Goal: Information Seeking & Learning: Learn about a topic

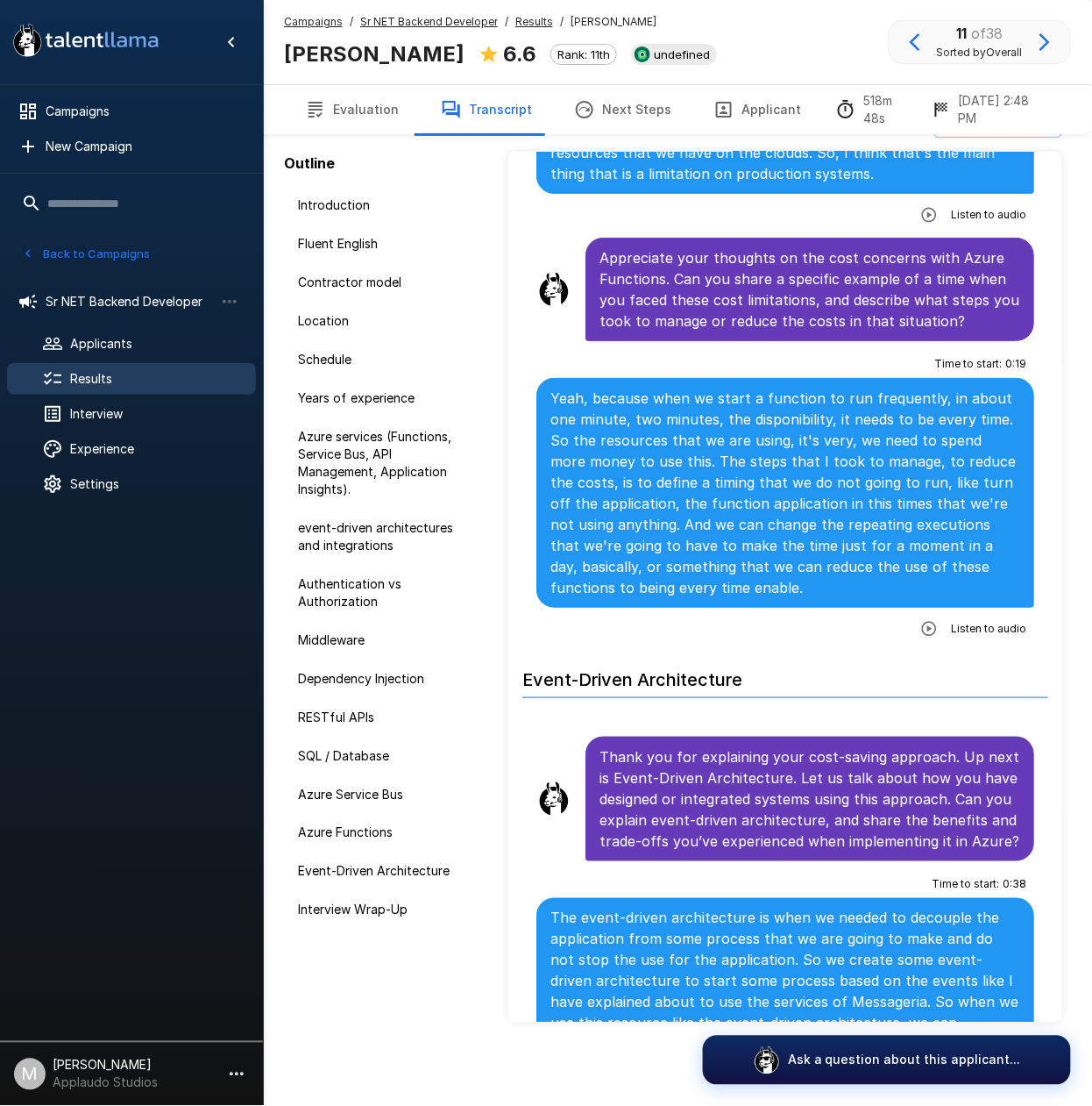
scroll to position [7793, 0]
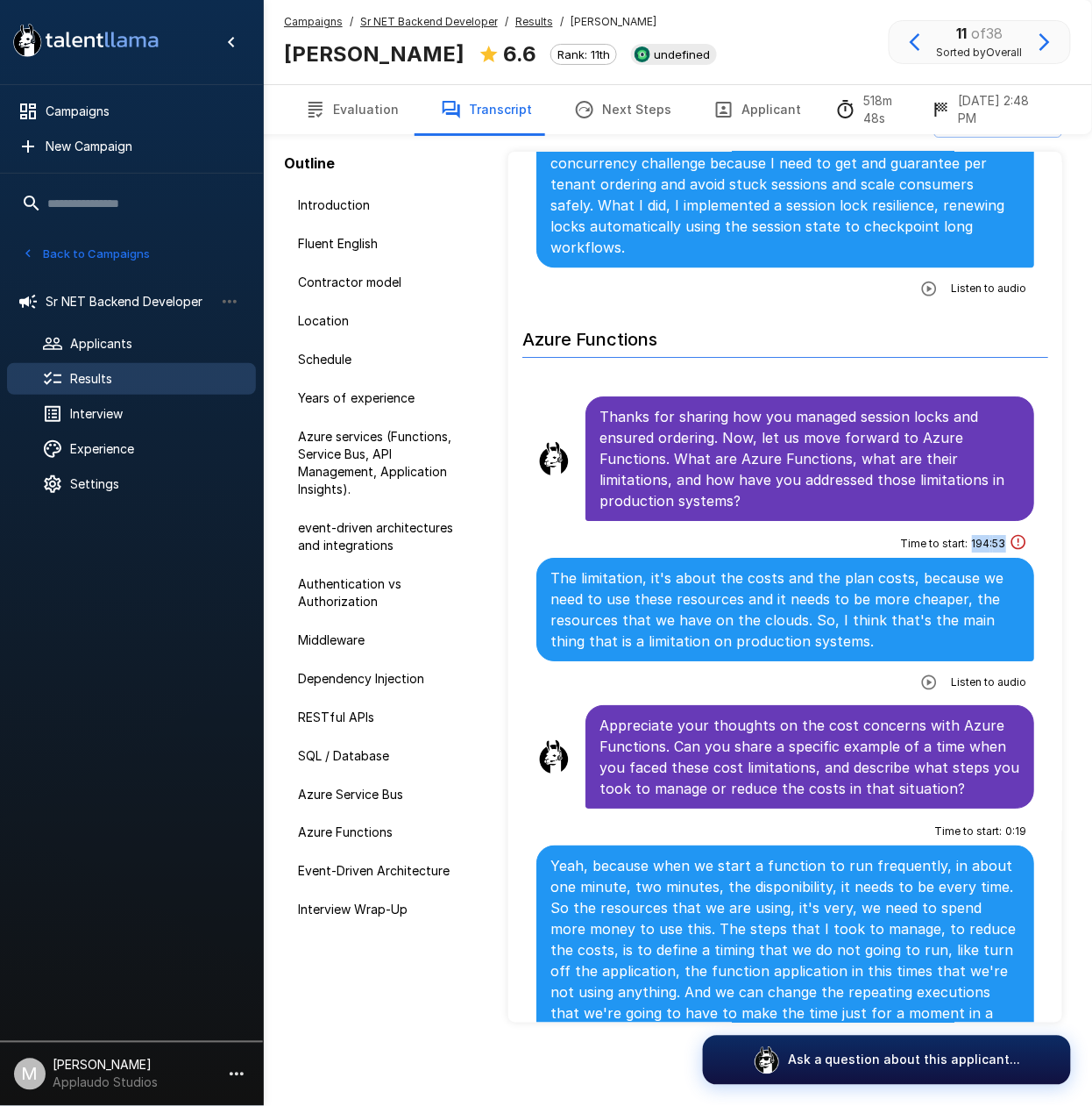
drag, startPoint x: 954, startPoint y: 590, endPoint x: 986, endPoint y: 597, distance: 32.8
click at [986, 558] on div "Time to start : 194 : 53" at bounding box center [965, 544] width 126 height 28
click at [989, 553] on span "194 : 53" at bounding box center [989, 544] width 34 height 17
click at [921, 690] on icon "button" at bounding box center [929, 682] width 15 height 15
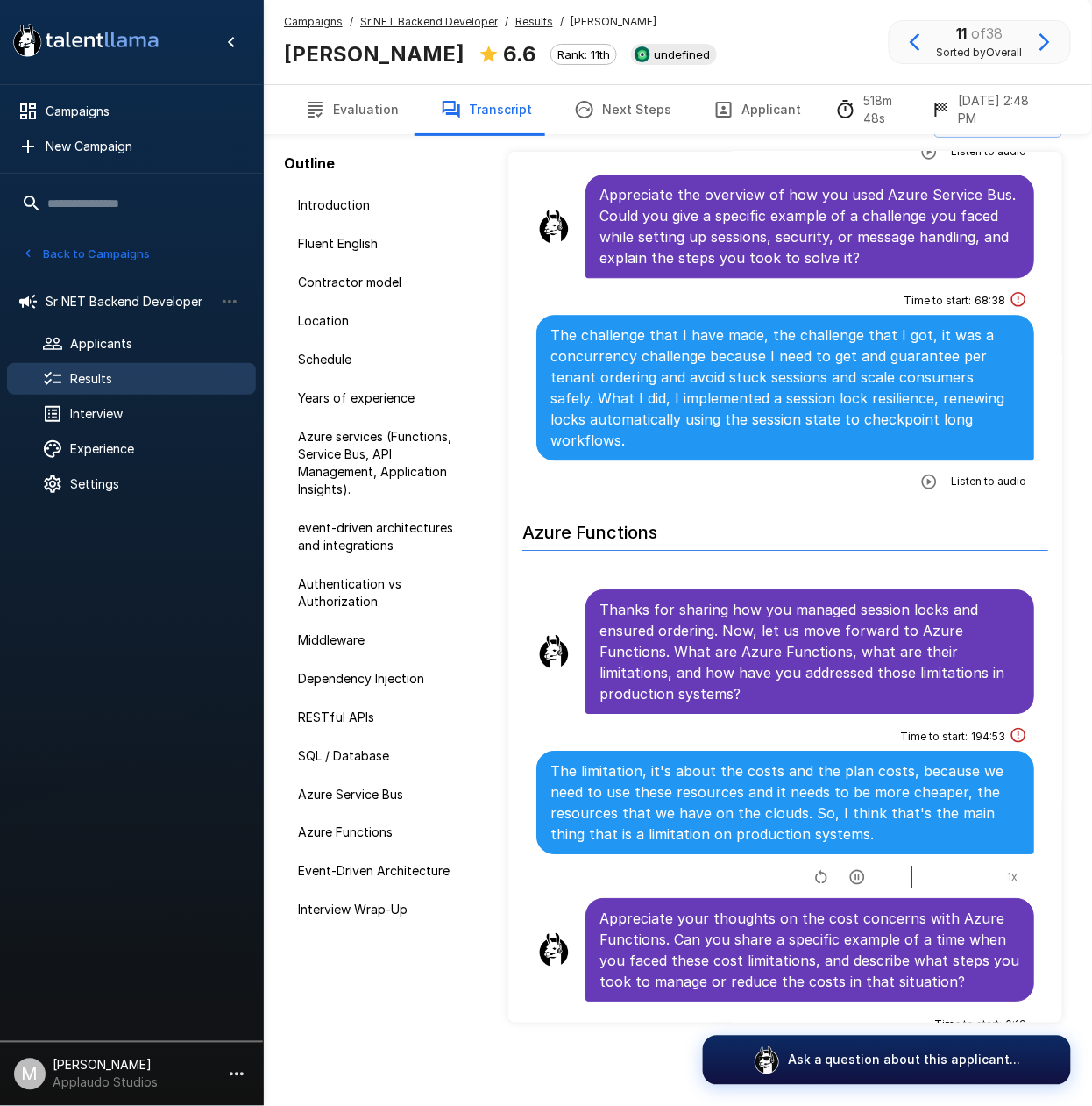
scroll to position [7324, 0]
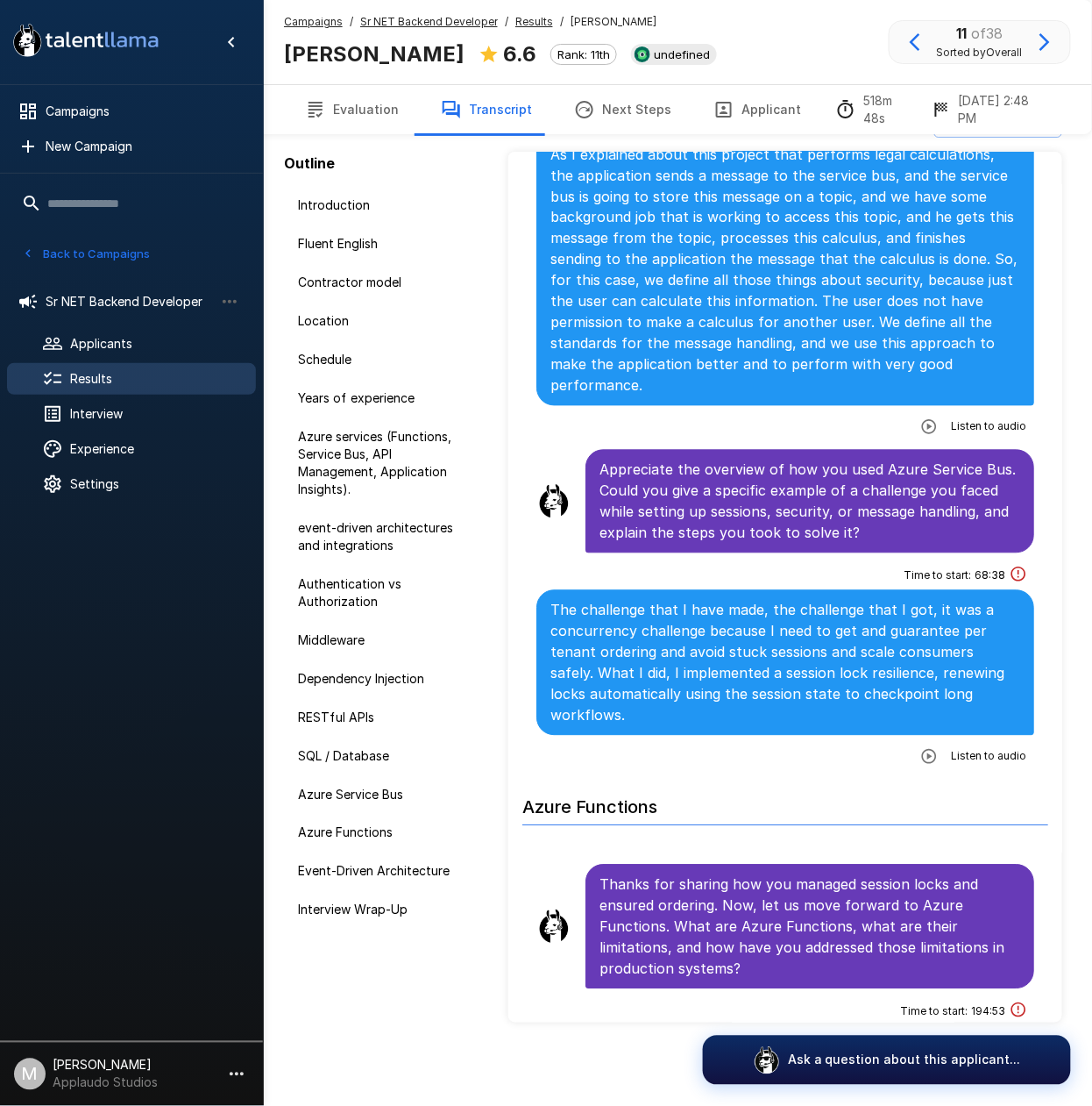
click at [921, 764] on icon "button" at bounding box center [929, 757] width 15 height 15
click at [172, 384] on span "Results" at bounding box center [156, 378] width 171 height 17
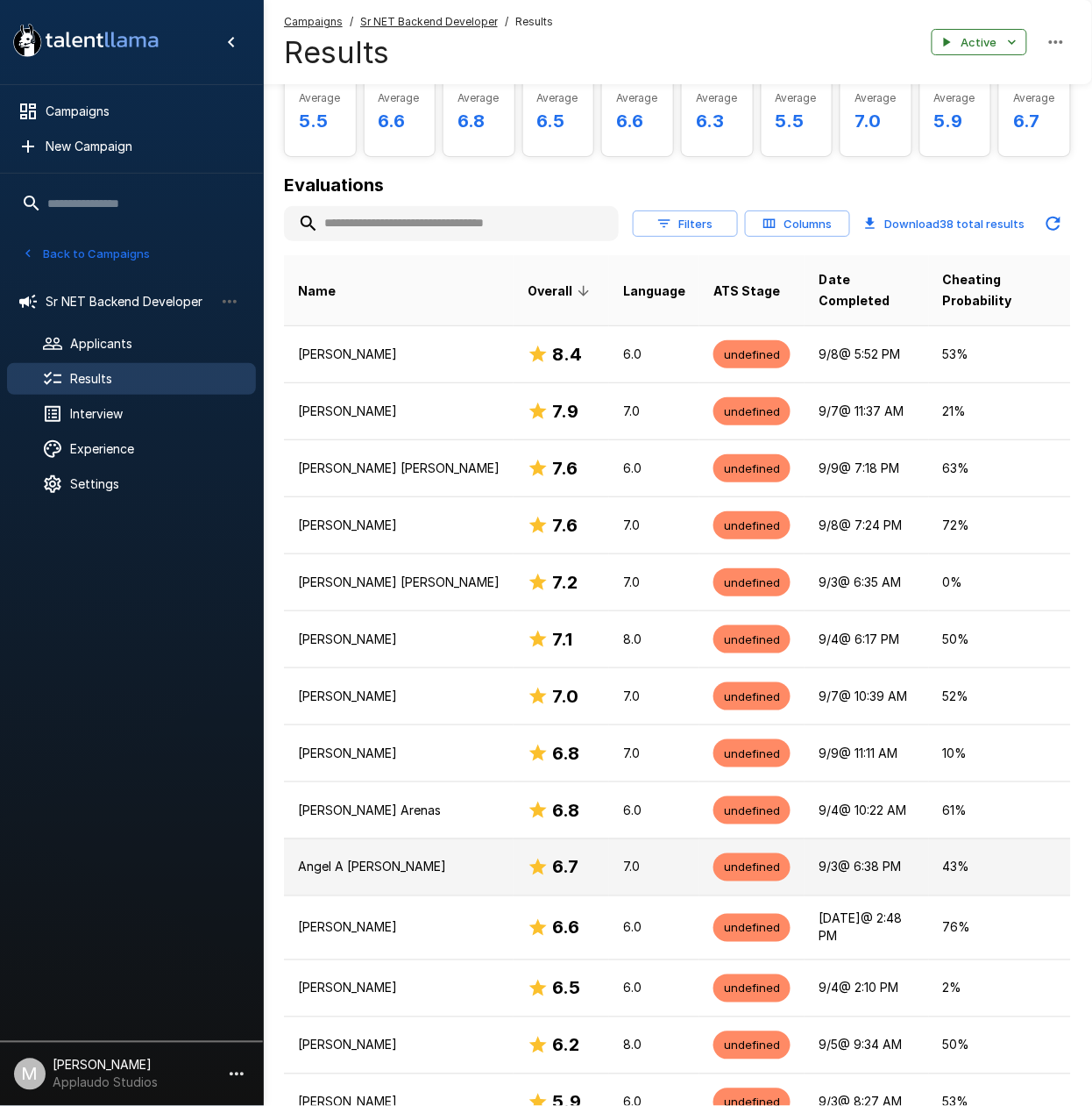
scroll to position [158, 0]
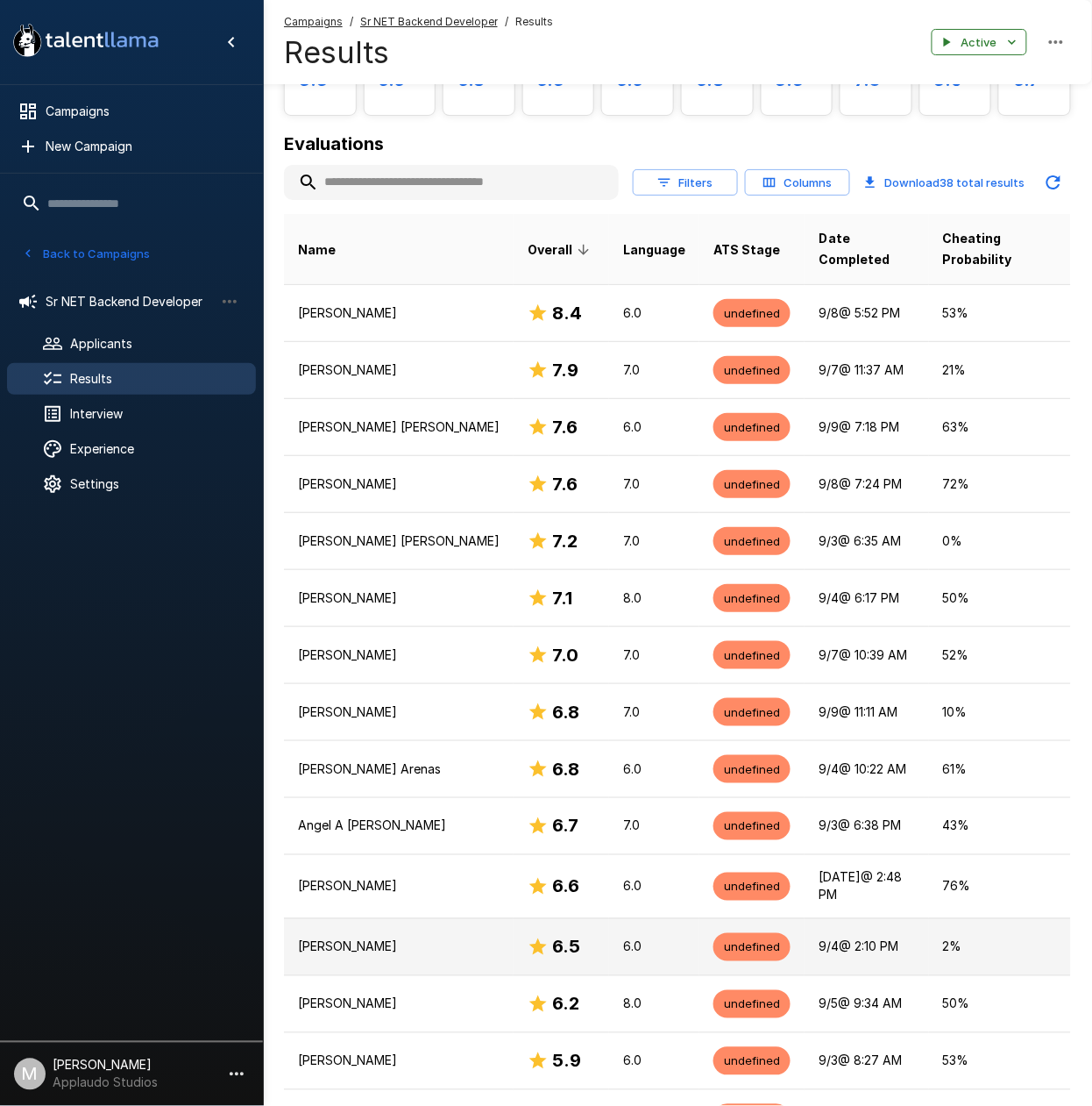
click at [468, 938] on p "[PERSON_NAME]" at bounding box center [398, 946] width 201 height 17
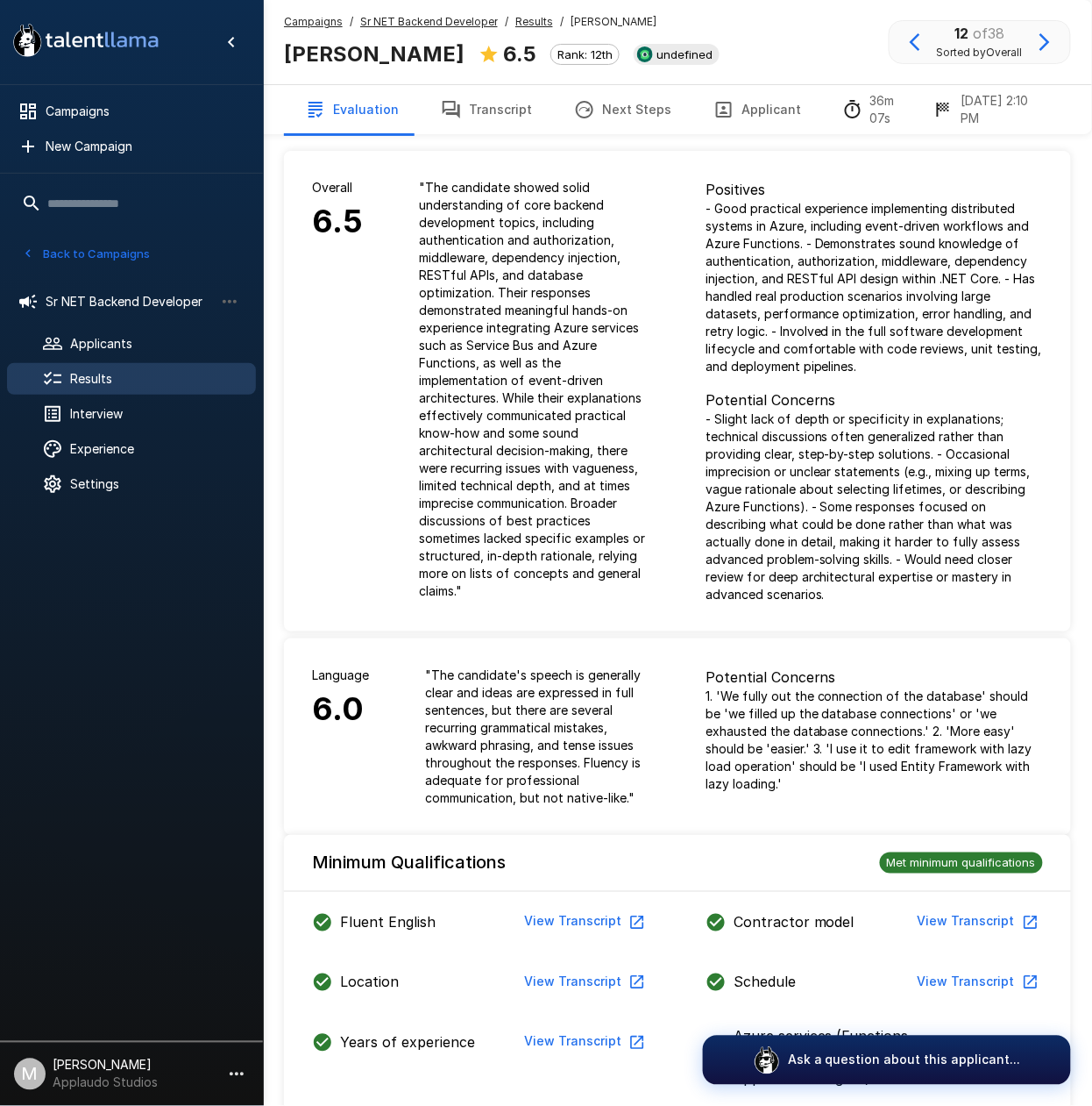
click at [507, 109] on button "Transcript" at bounding box center [486, 109] width 134 height 49
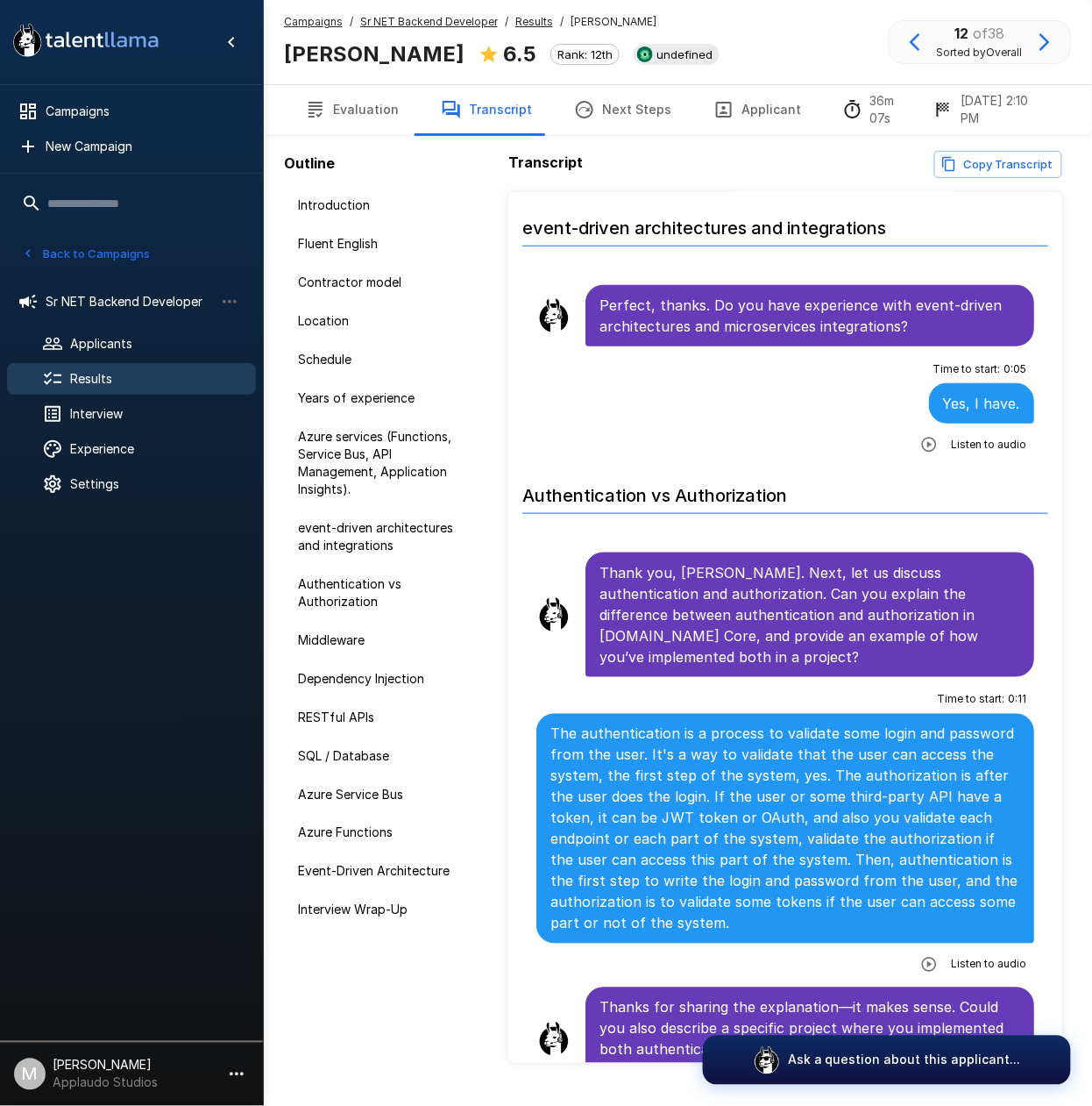
scroll to position [2572, 0]
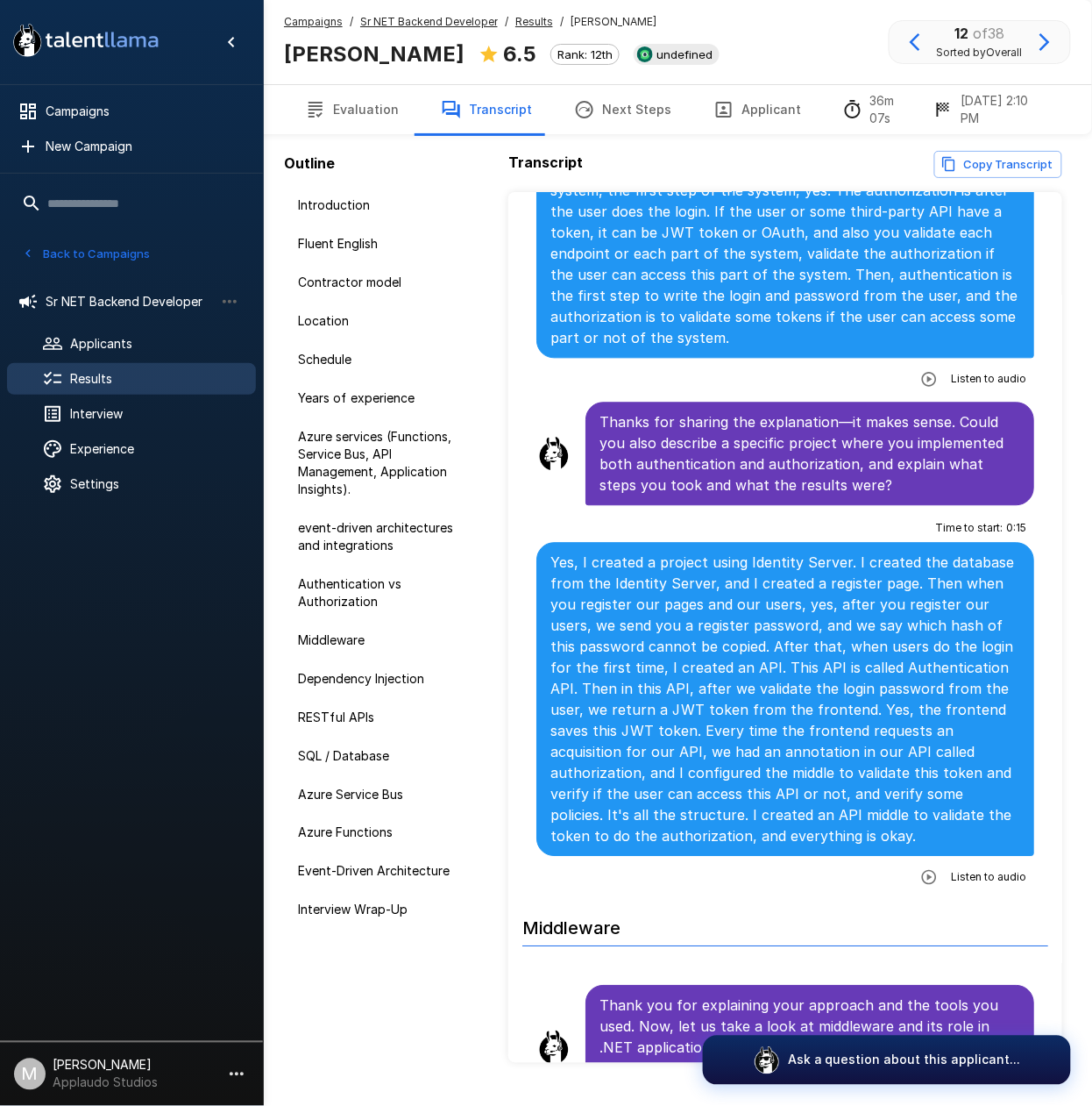
click at [369, 114] on button "Evaluation" at bounding box center [352, 109] width 136 height 49
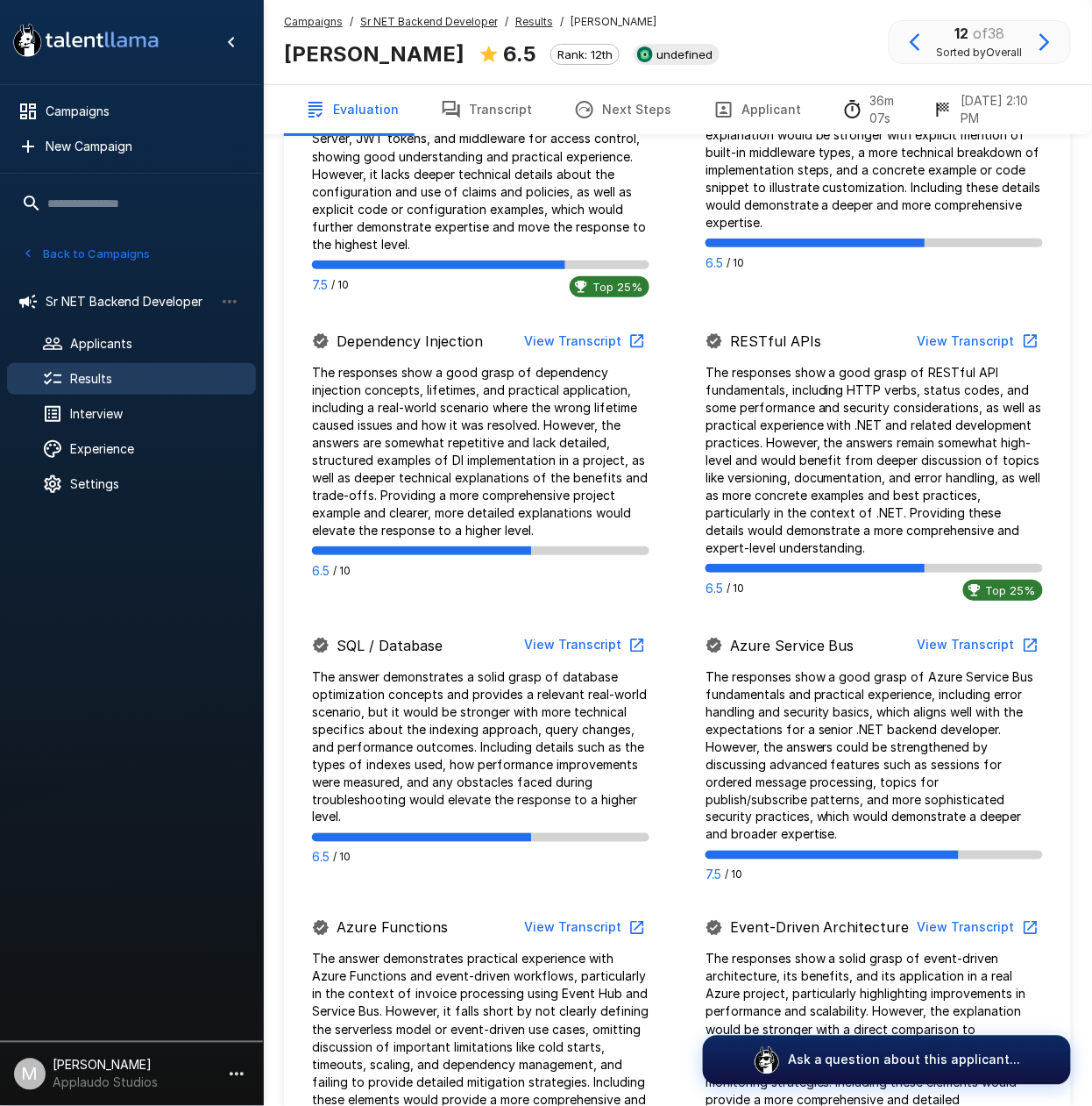
scroll to position [1945, 0]
click at [456, 98] on button "Transcript" at bounding box center [486, 109] width 134 height 49
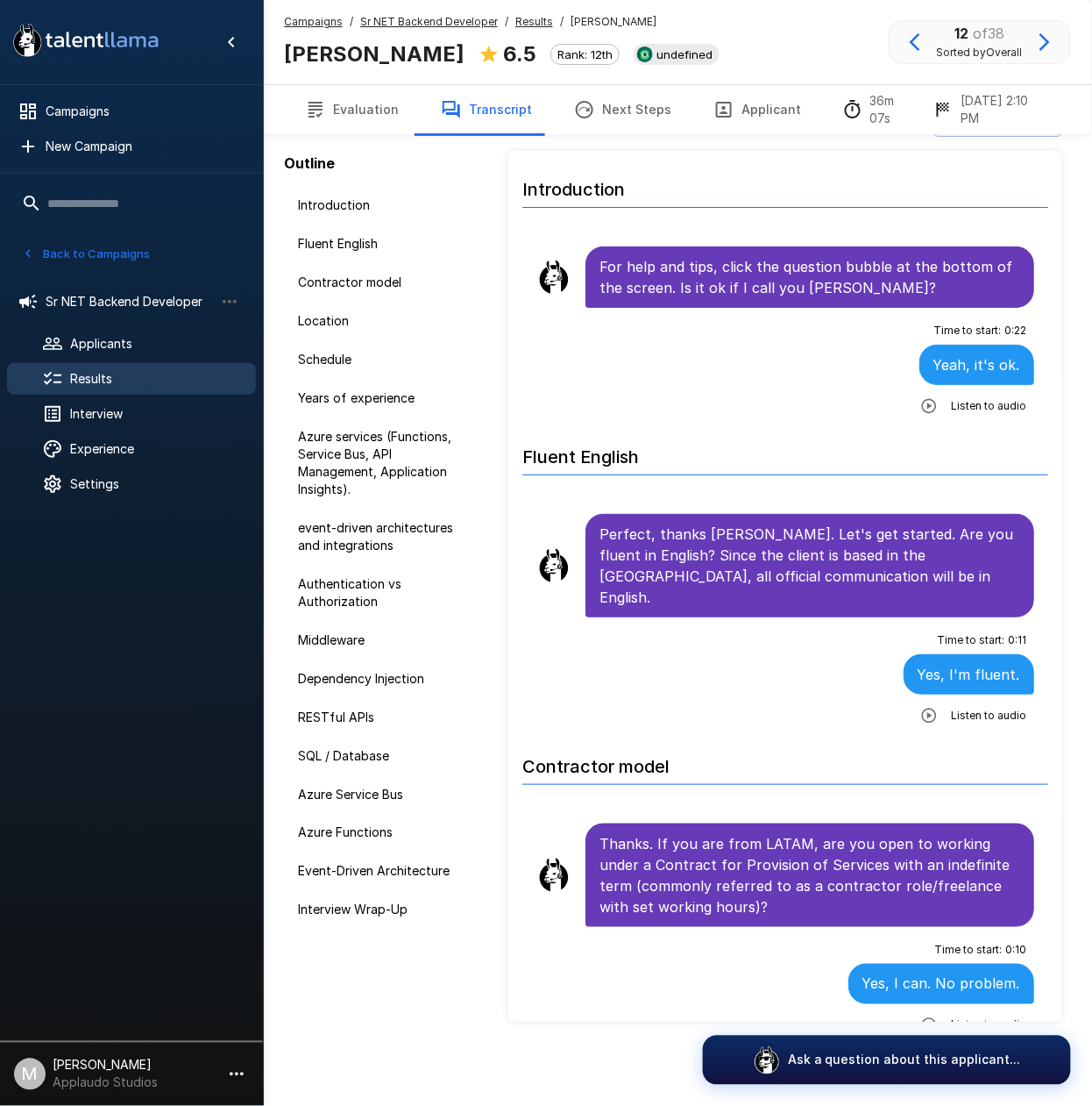
scroll to position [41, 0]
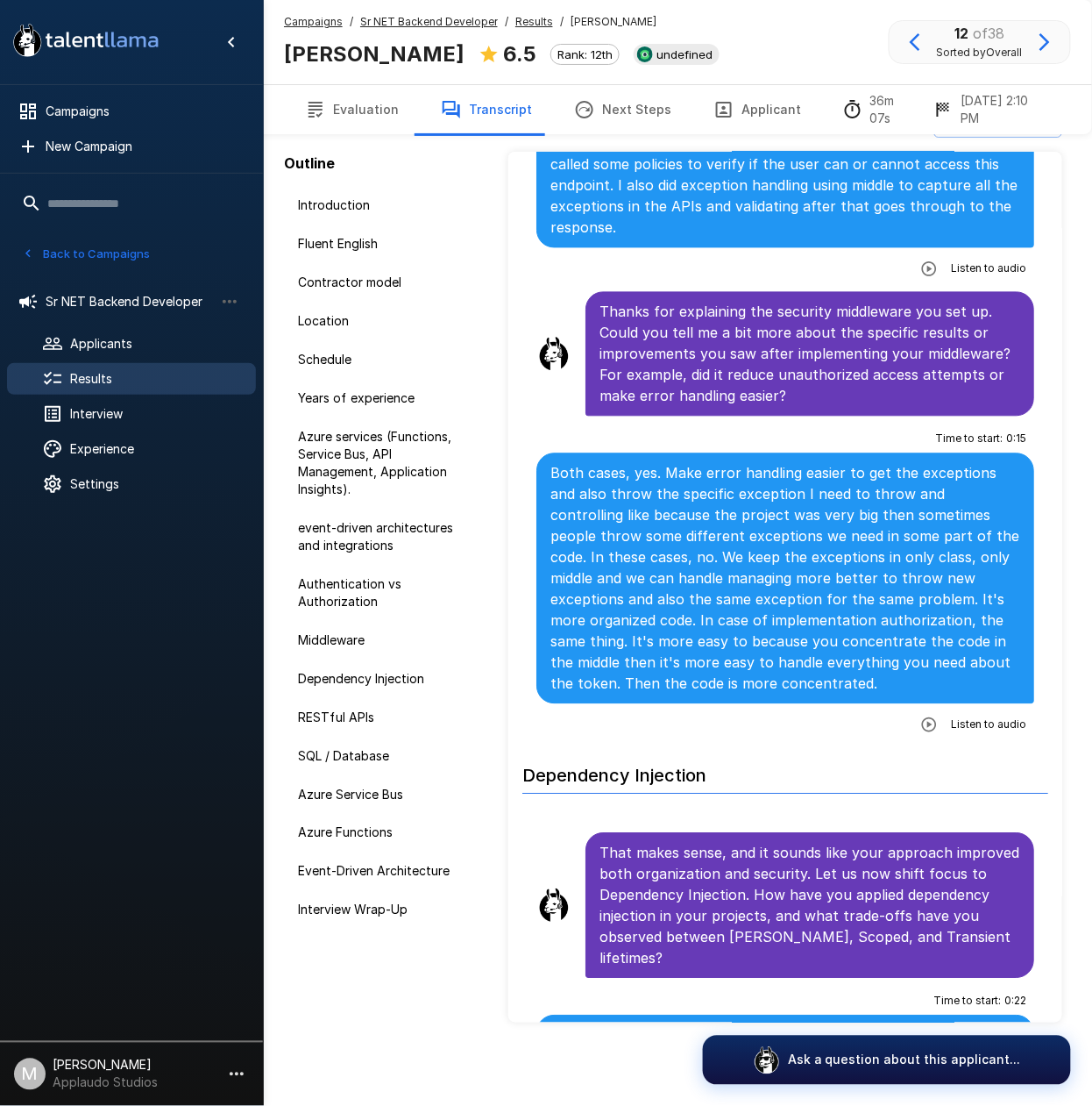
scroll to position [4326, 0]
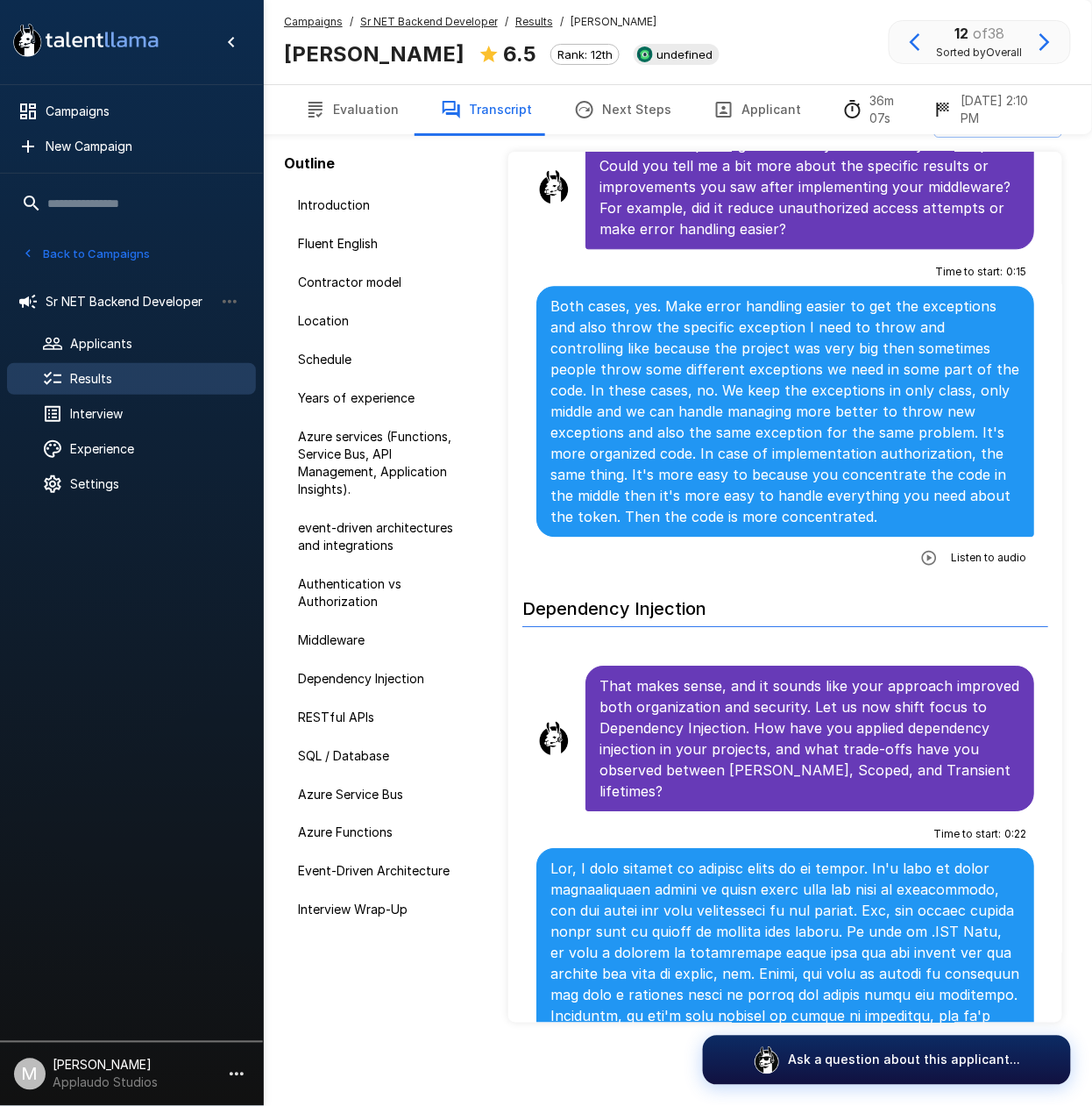
click at [921, 567] on icon "button" at bounding box center [929, 557] width 17 height 17
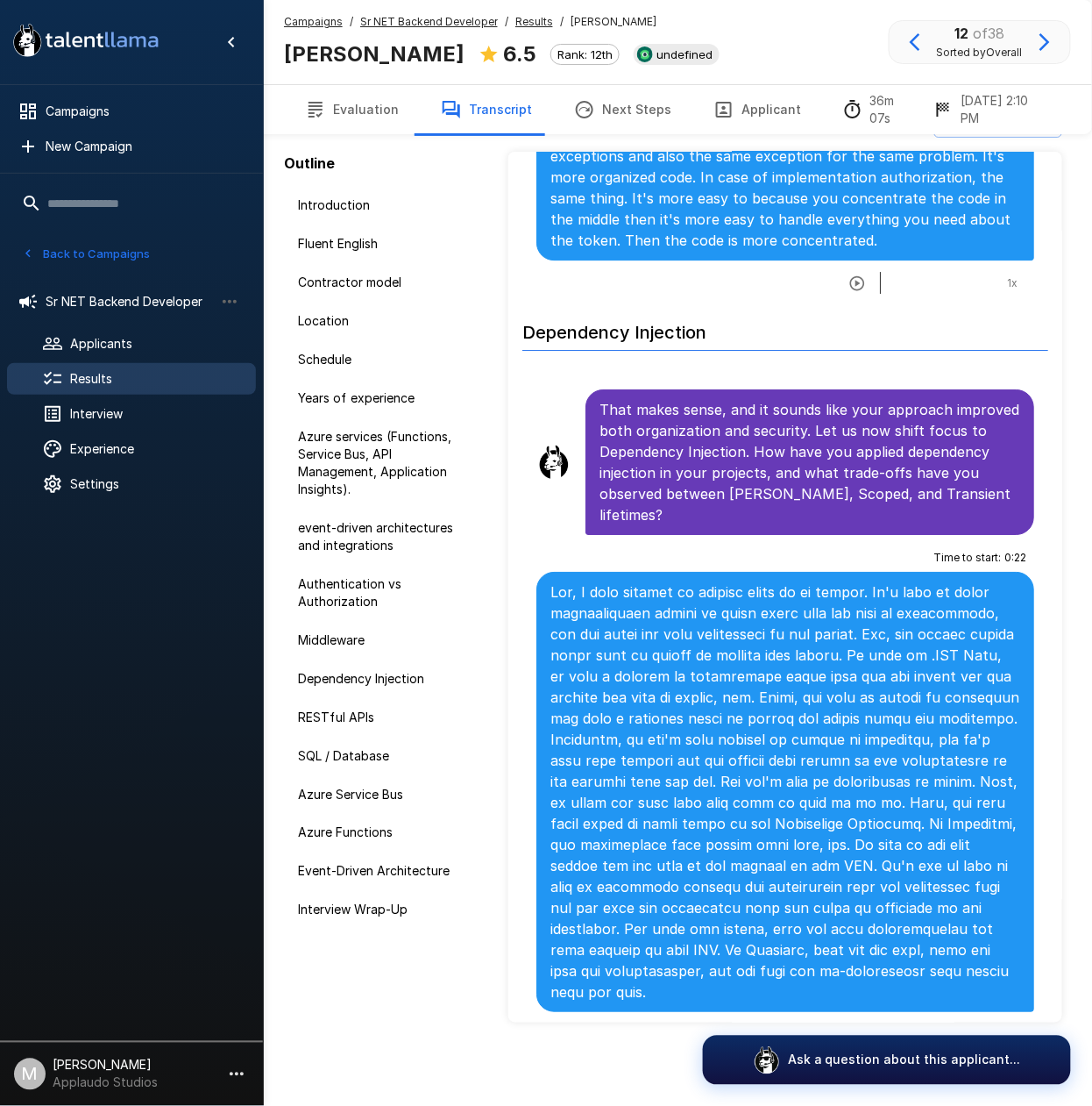
scroll to position [4912, 0]
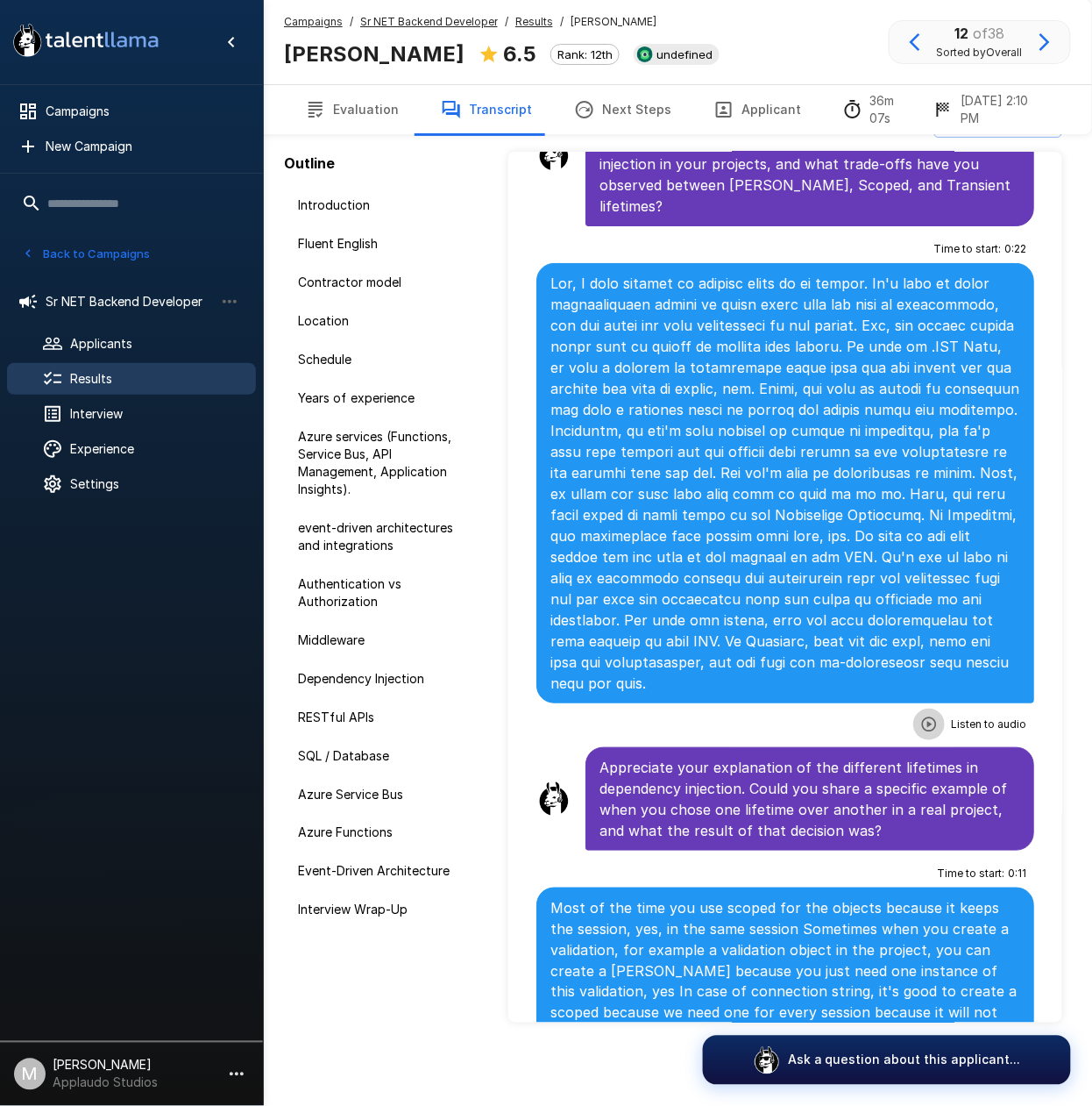
click at [921, 733] on icon "button" at bounding box center [929, 724] width 17 height 17
click at [173, 369] on div "Results" at bounding box center [132, 378] width 249 height 32
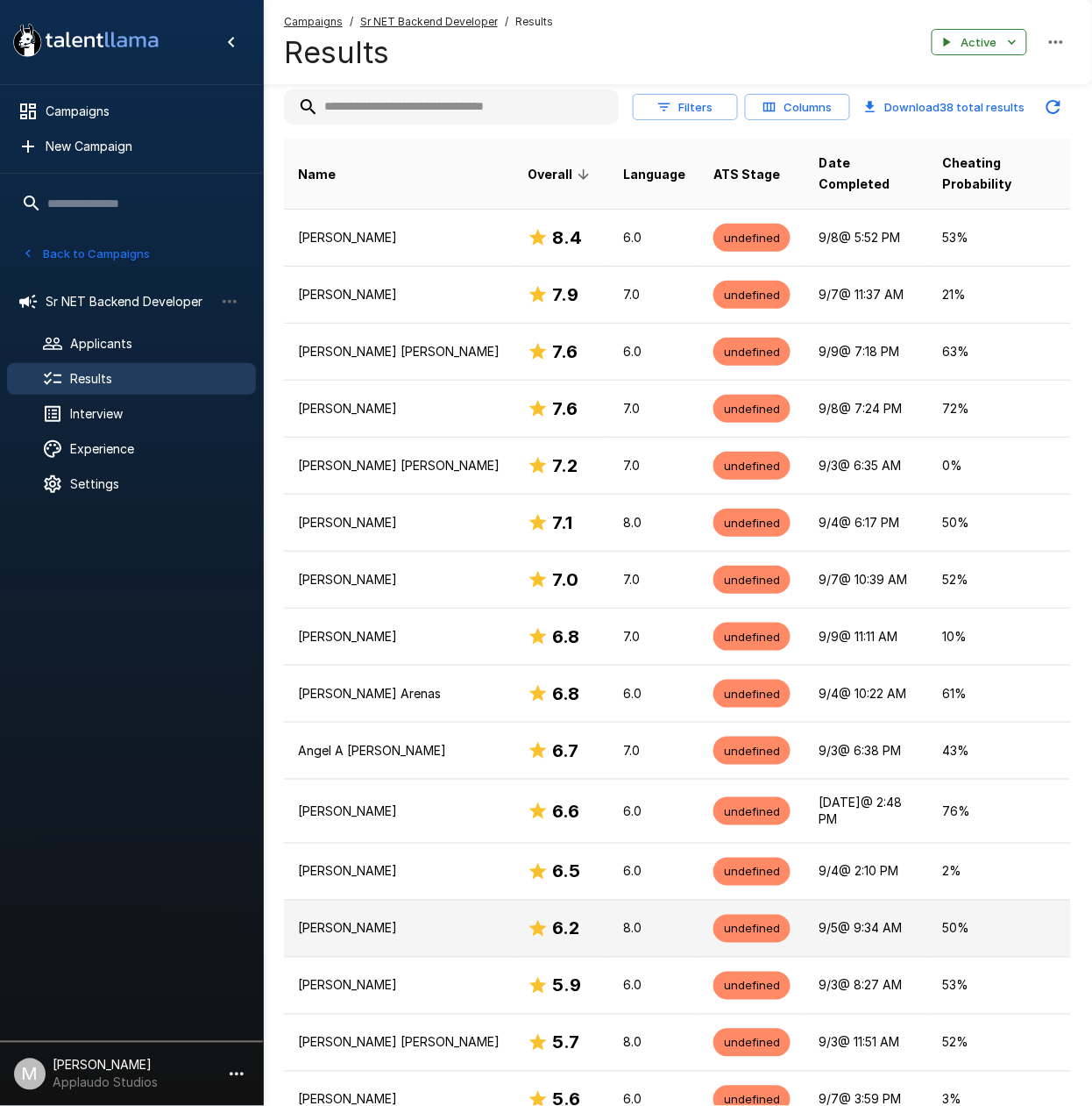
scroll to position [274, 0]
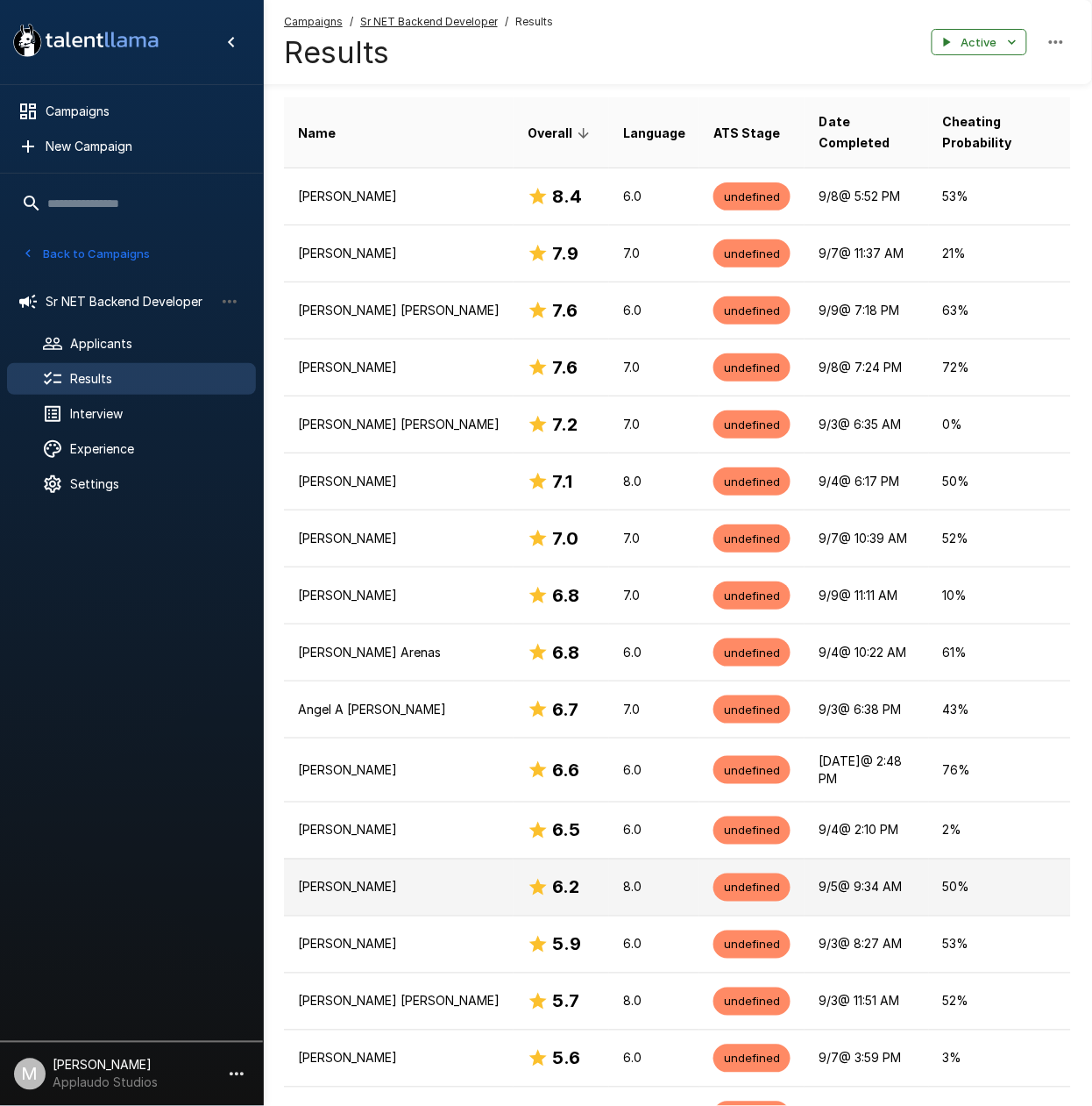
click at [481, 878] on p "[PERSON_NAME]" at bounding box center [398, 887] width 201 height 17
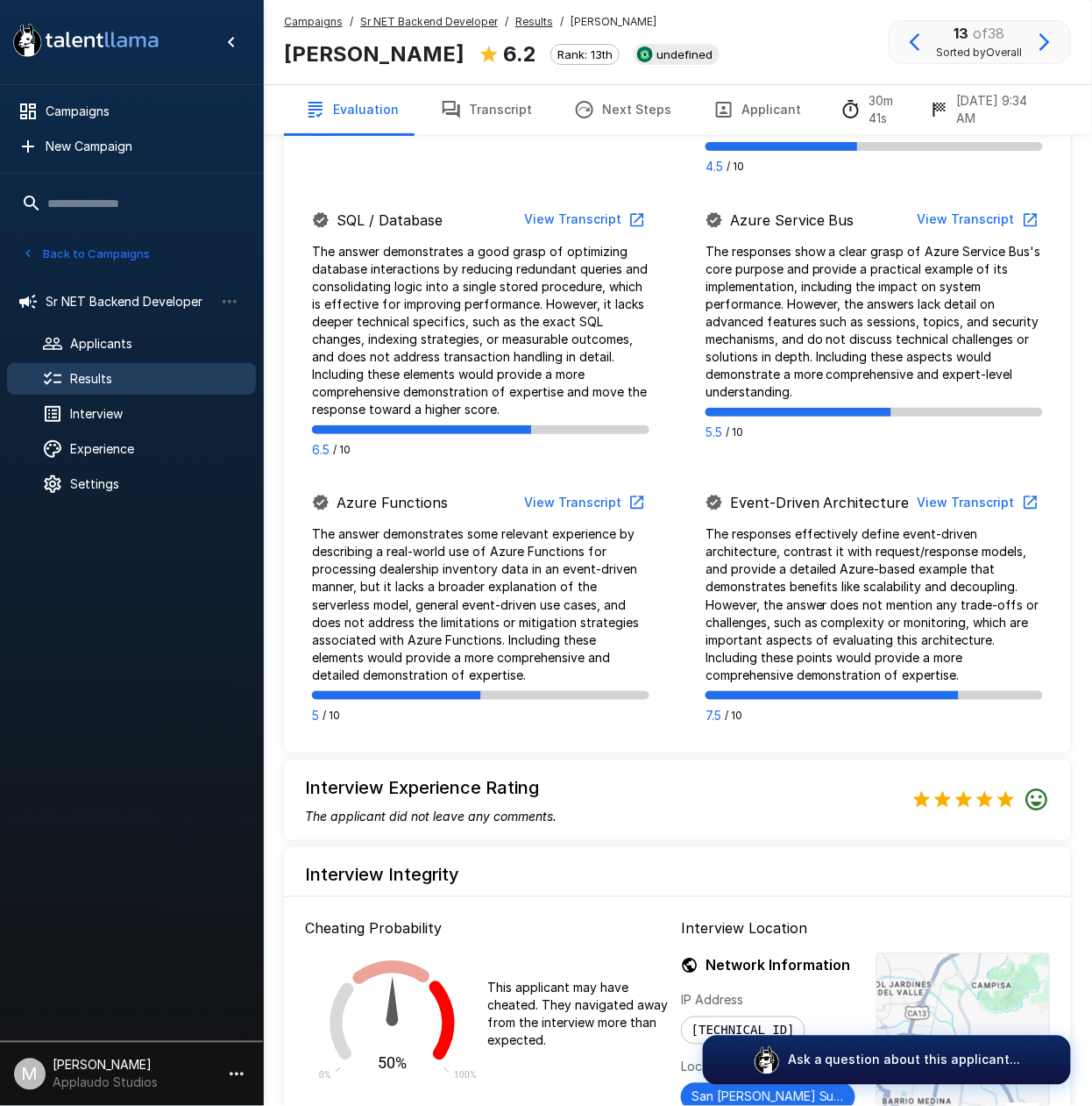
scroll to position [1923, 0]
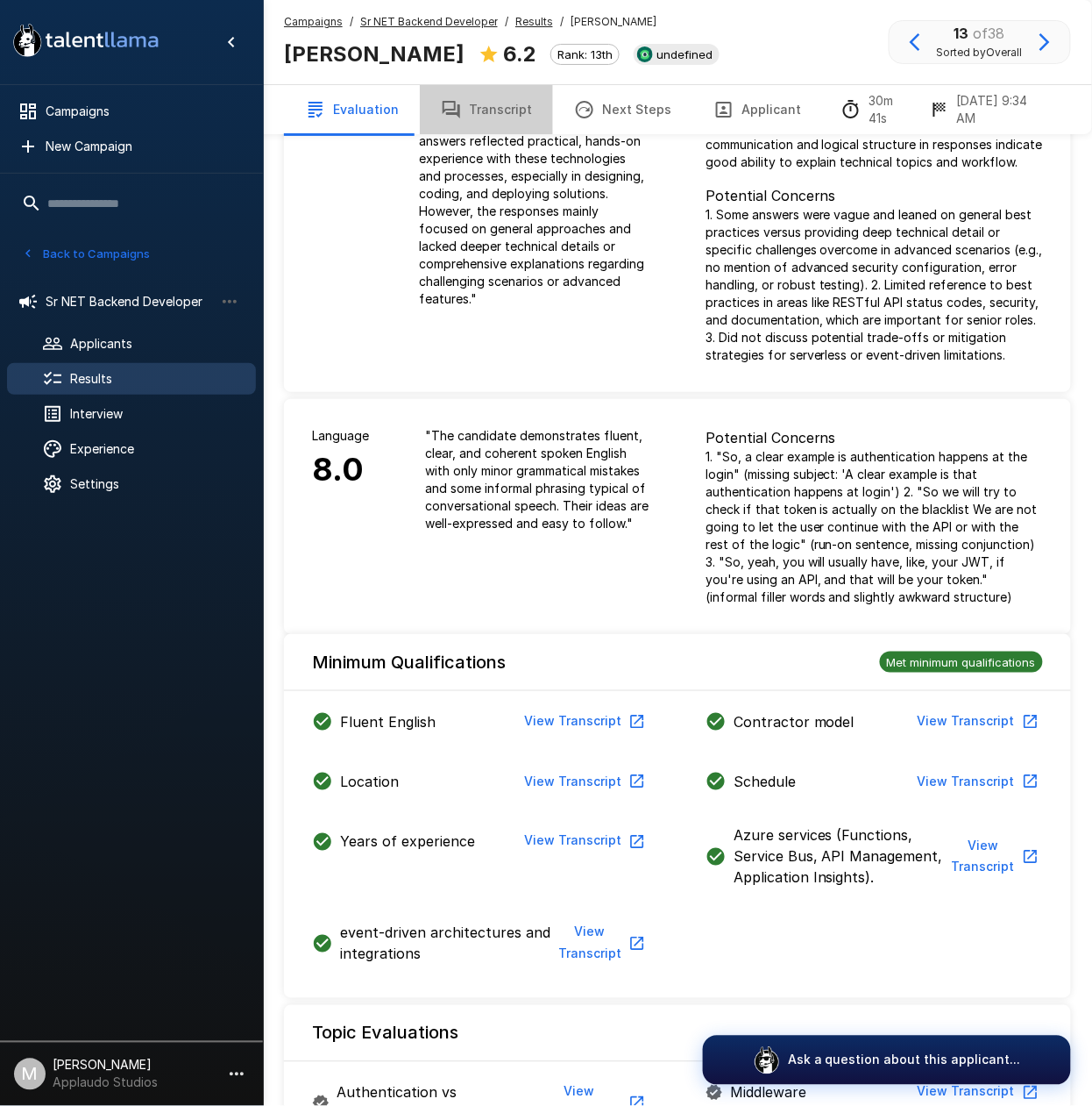
drag, startPoint x: 493, startPoint y: 103, endPoint x: 504, endPoint y: 106, distance: 11.4
click at [493, 103] on button "Transcript" at bounding box center [486, 109] width 134 height 49
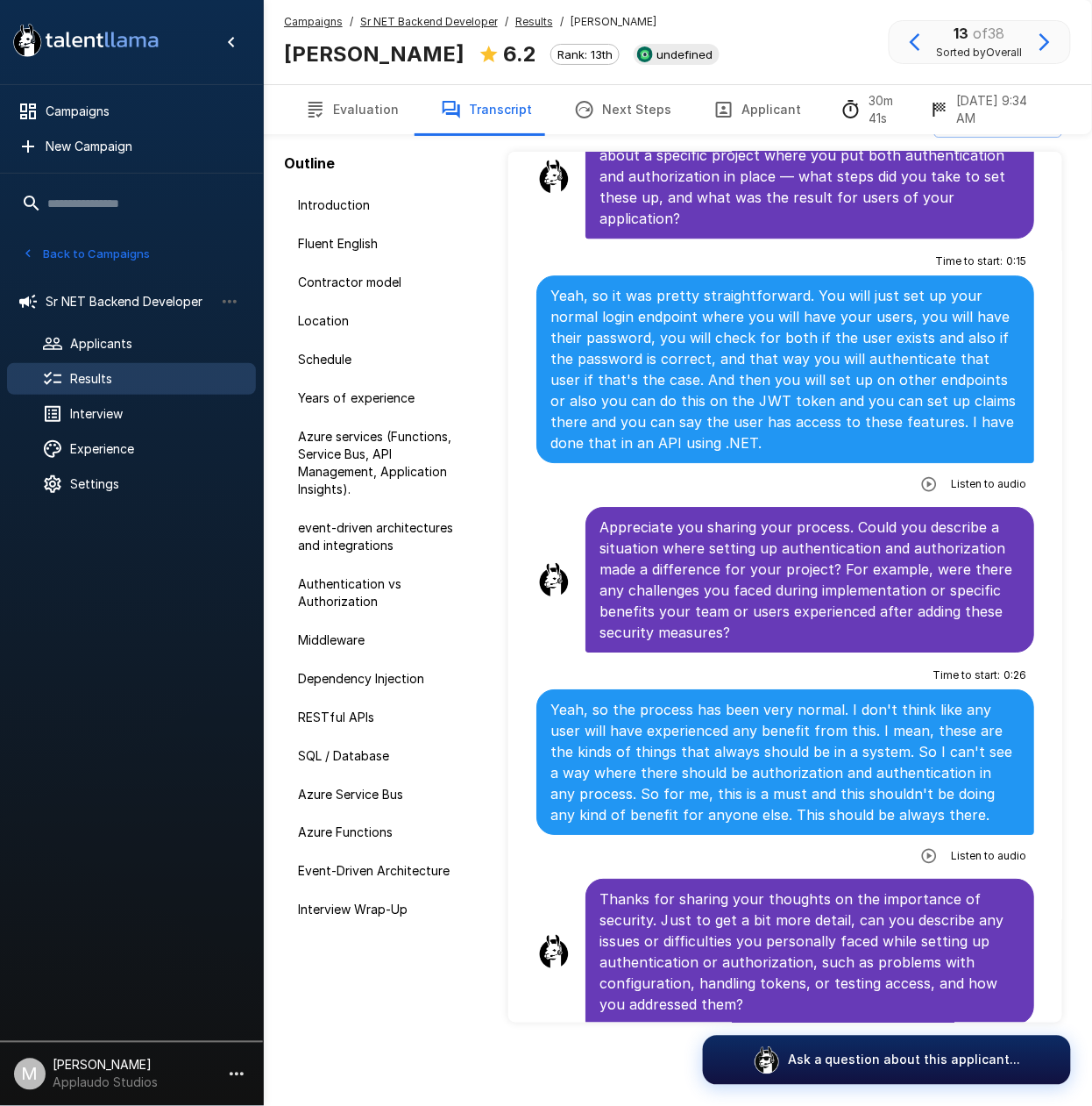
scroll to position [2807, 0]
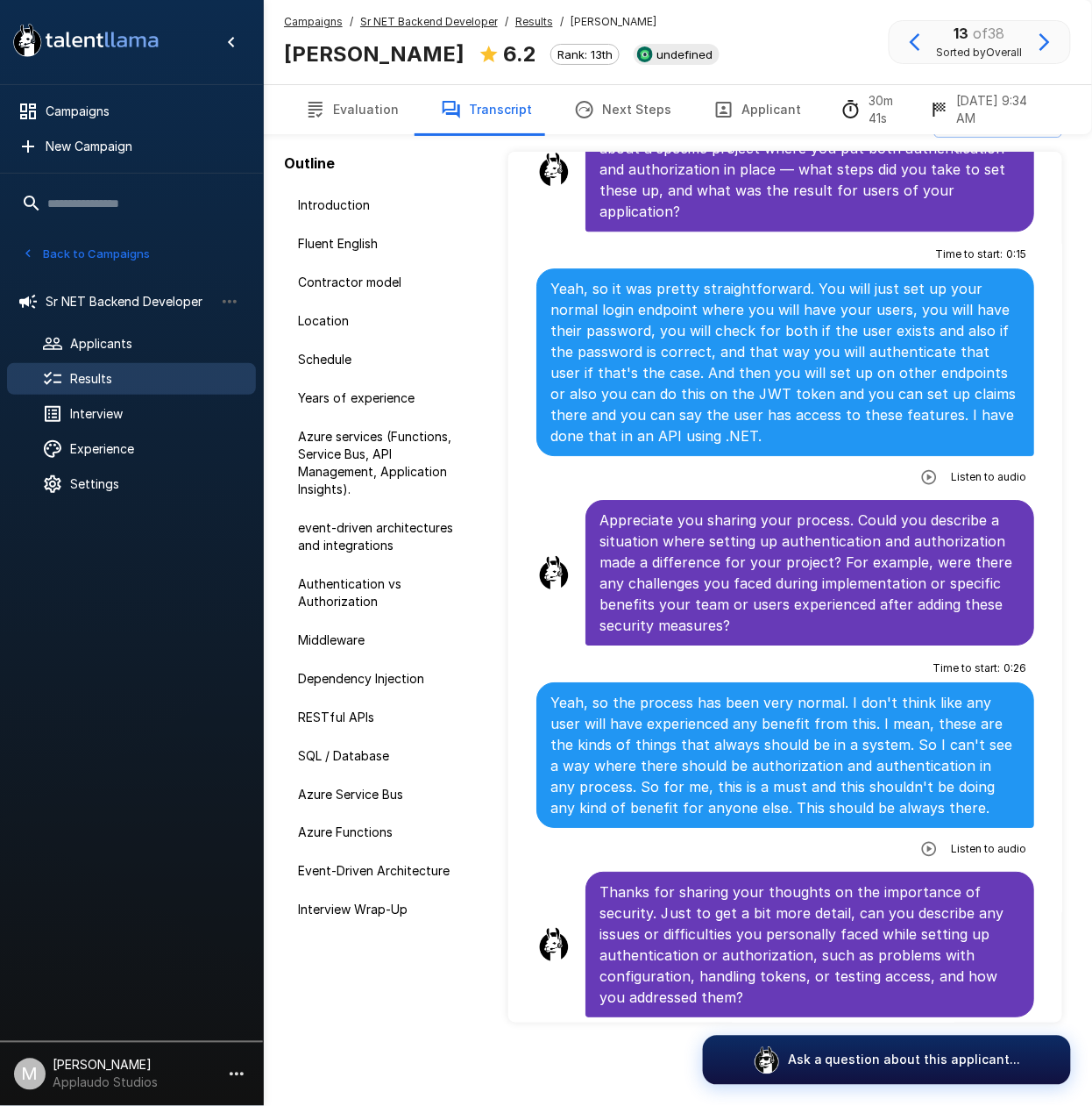
click at [921, 474] on icon "button" at bounding box center [929, 477] width 15 height 15
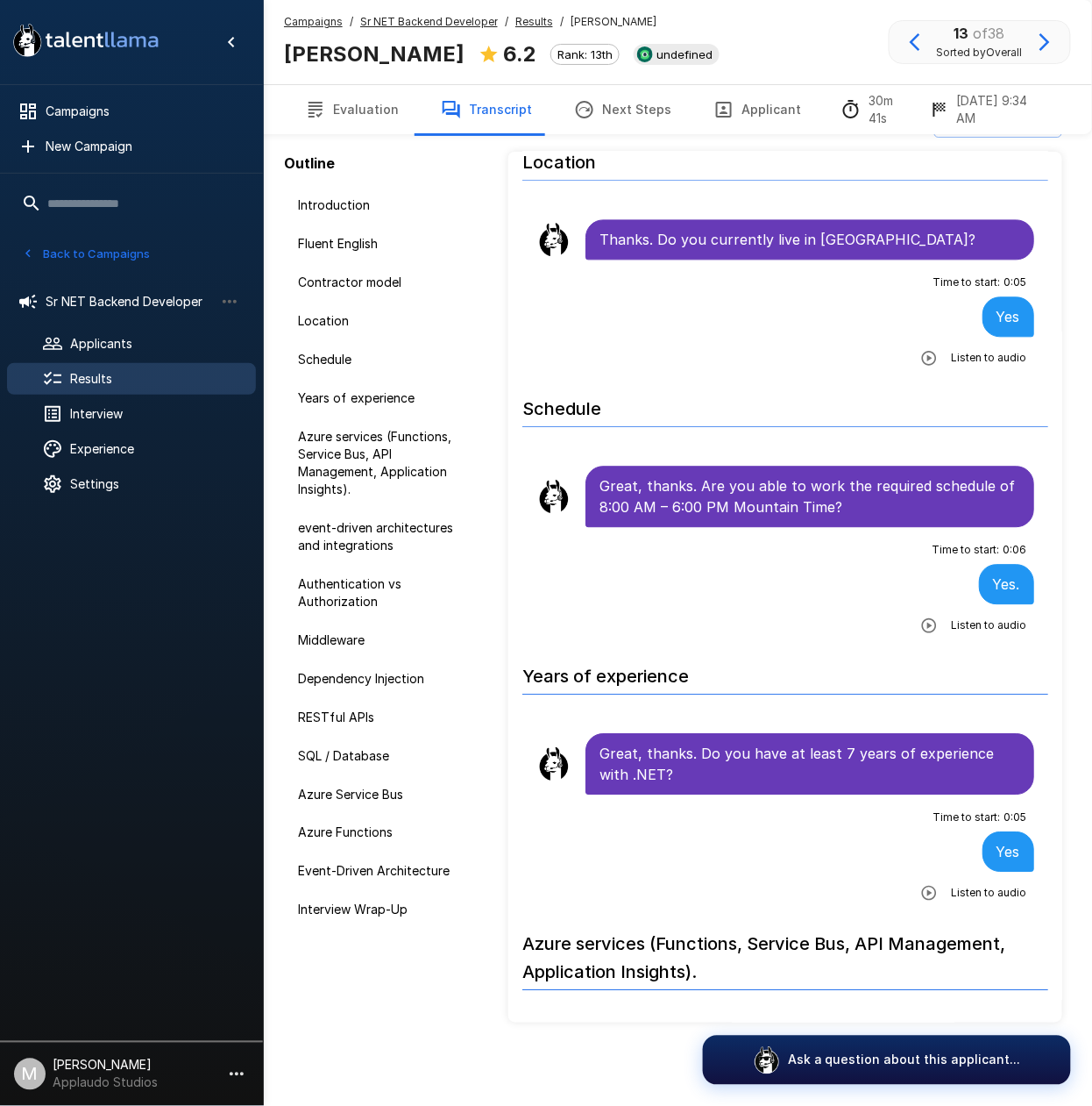
scroll to position [468, 0]
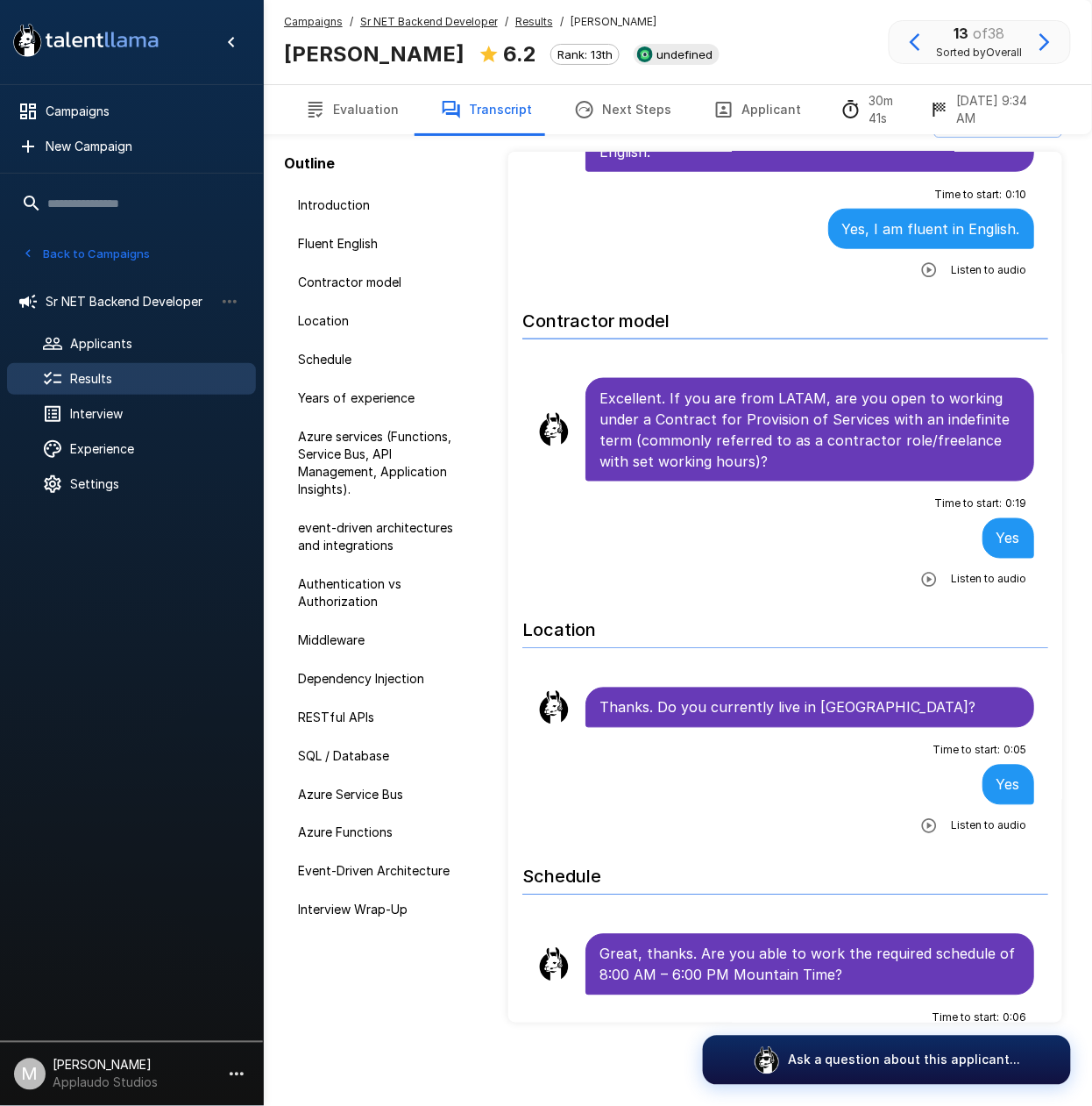
click at [384, 104] on button "Evaluation" at bounding box center [352, 109] width 136 height 49
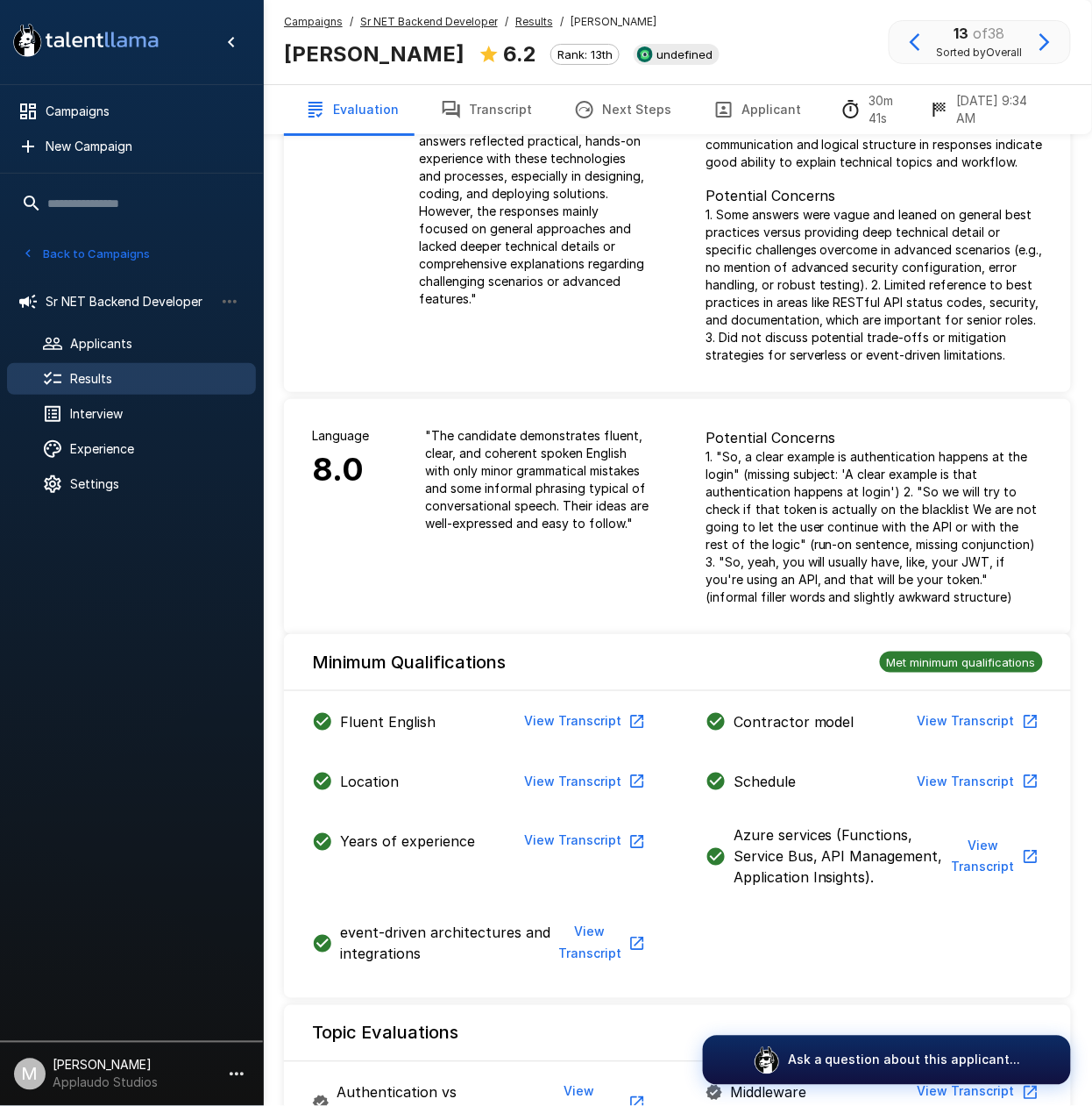
click at [441, 112] on icon "button" at bounding box center [451, 109] width 21 height 21
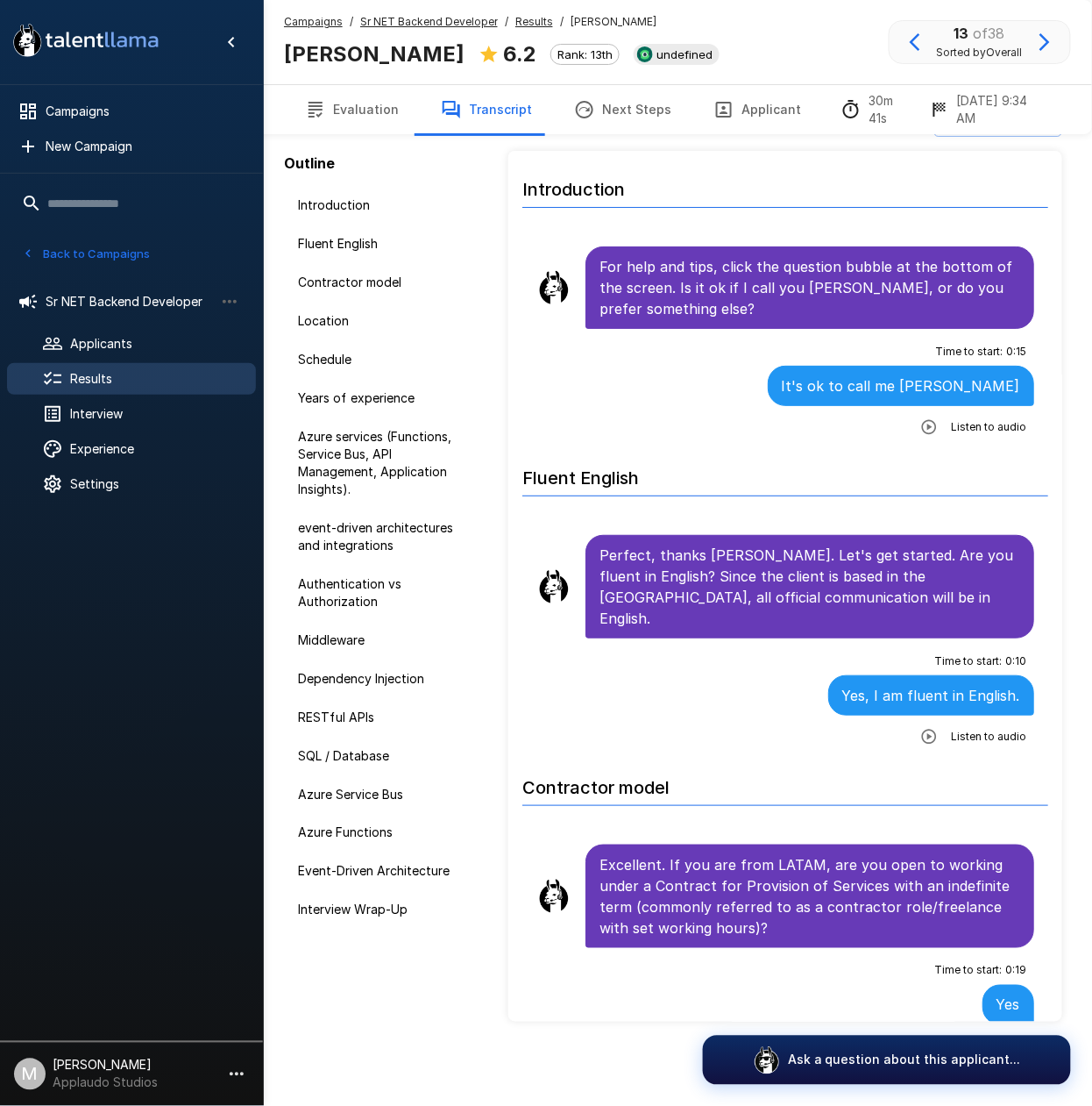
scroll to position [41, 0]
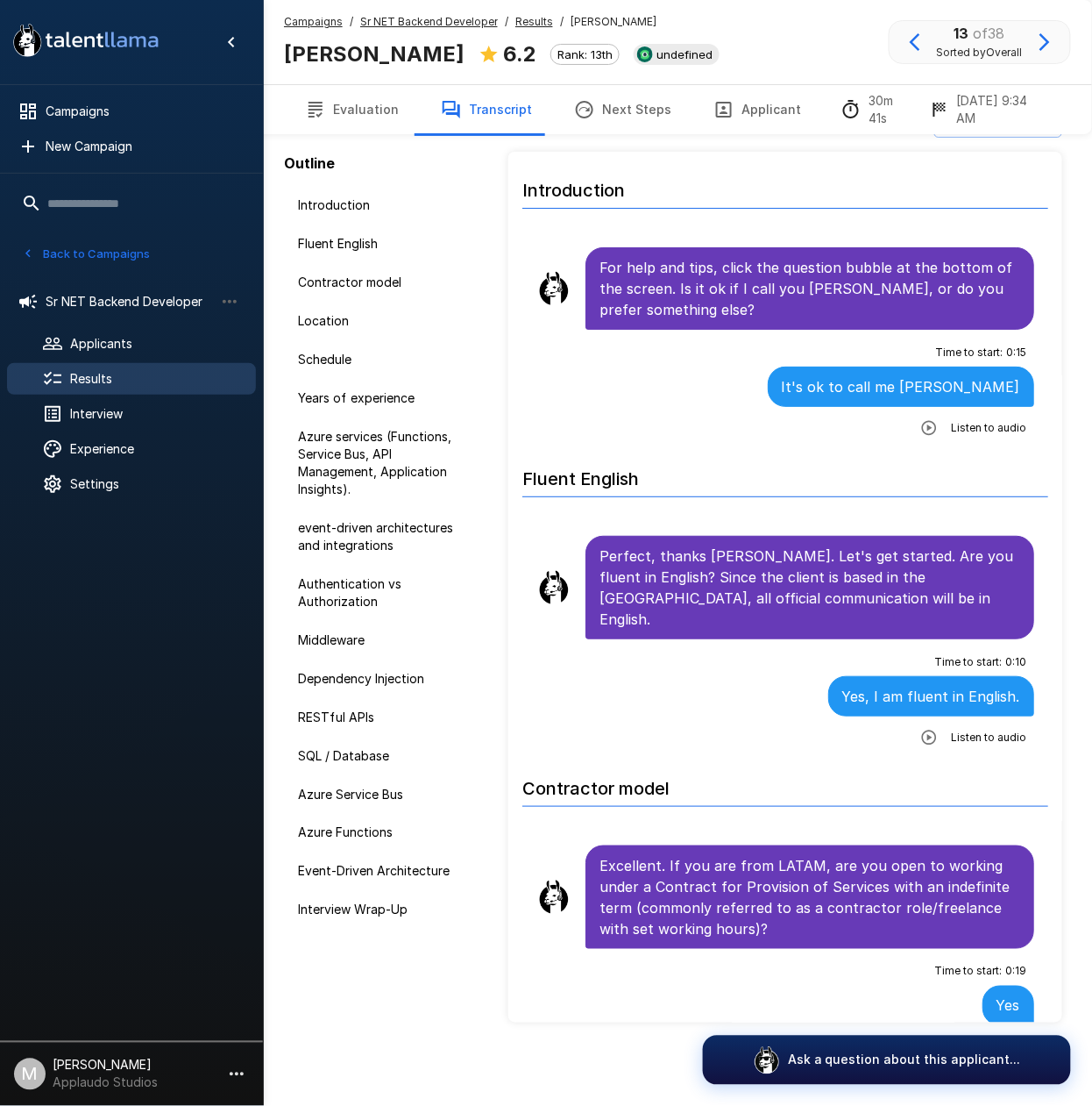
click at [368, 106] on button "Evaluation" at bounding box center [352, 109] width 136 height 49
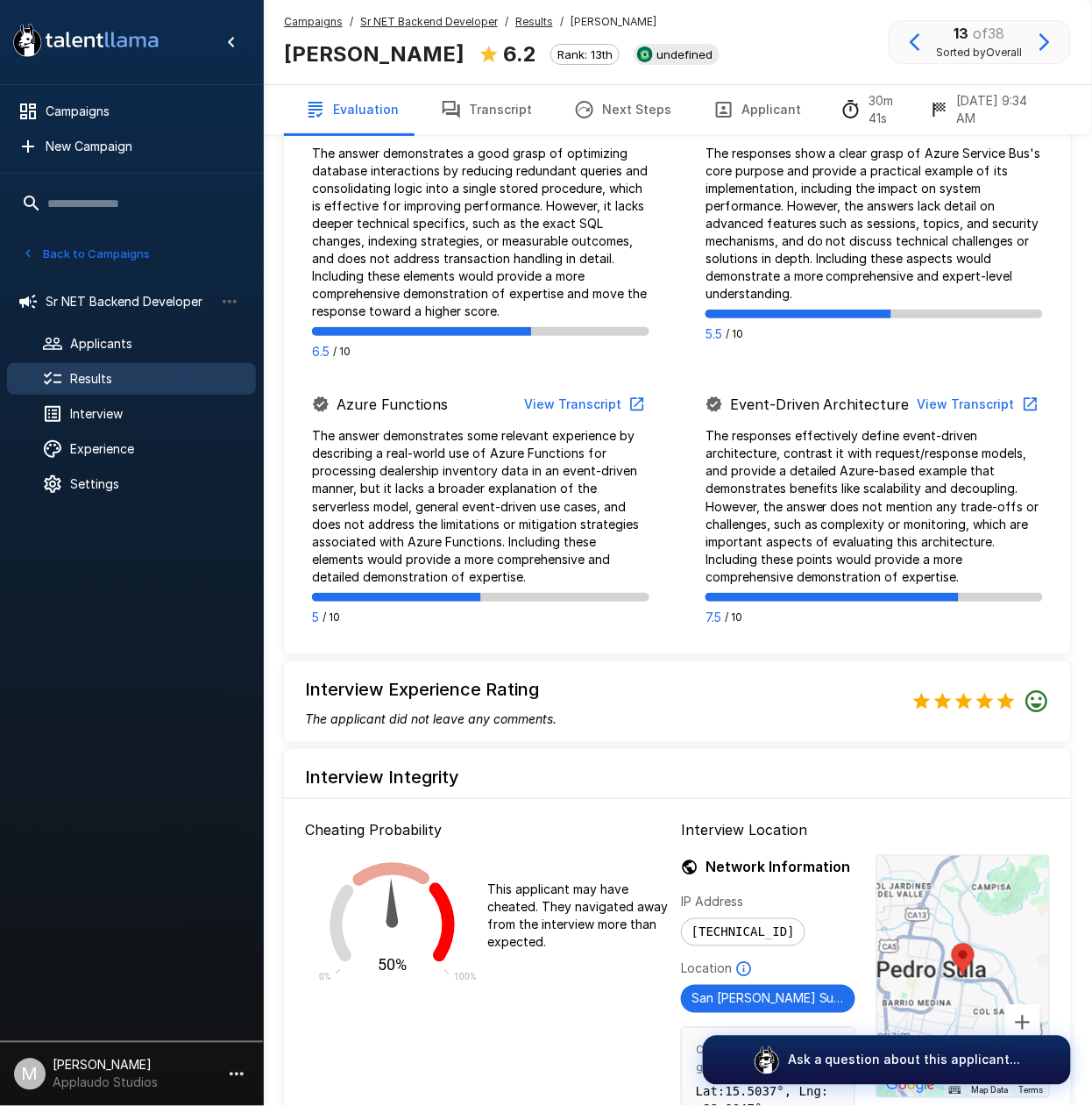
scroll to position [1923, 0]
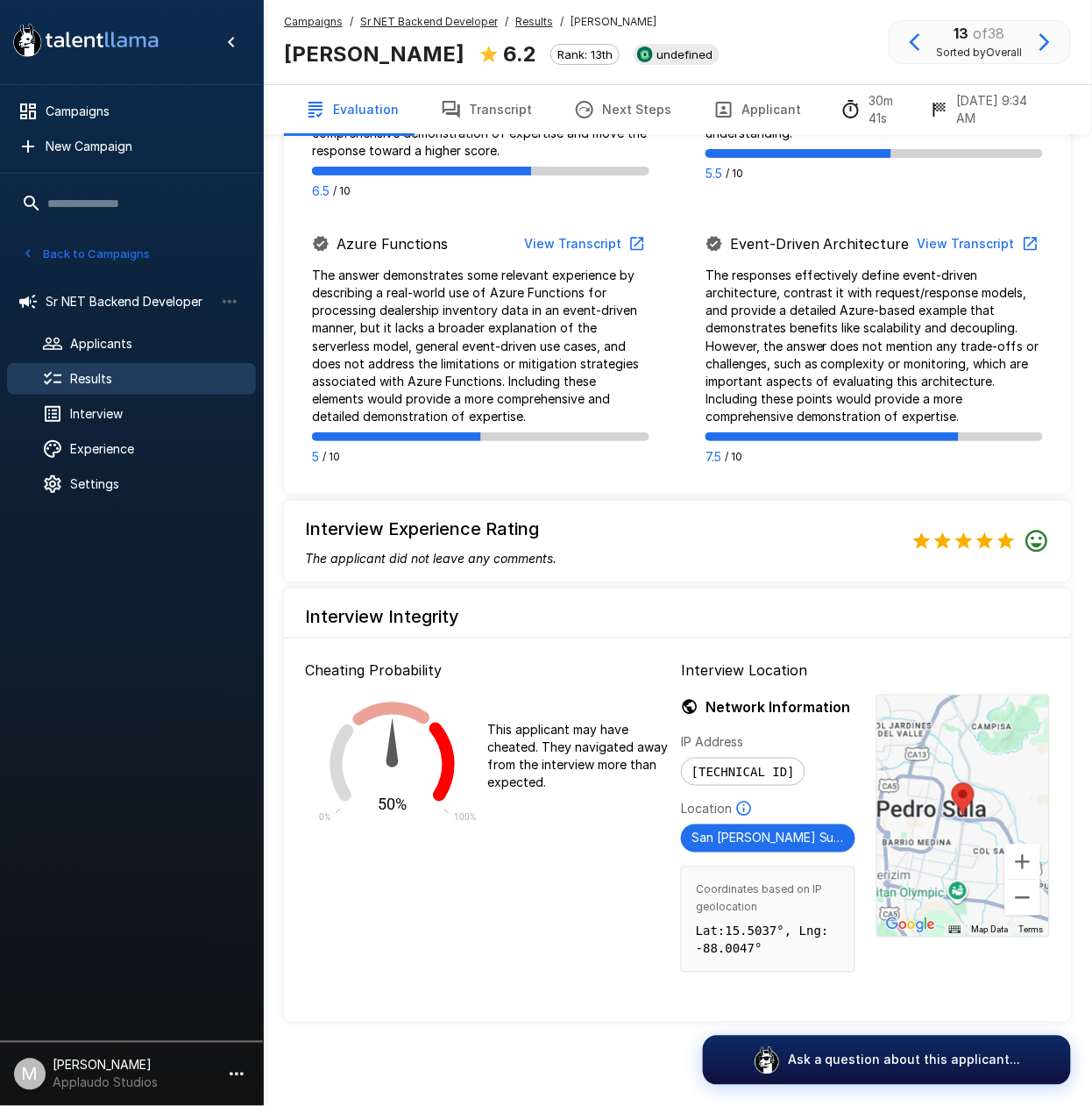
click at [88, 385] on span "Results" at bounding box center [156, 378] width 171 height 17
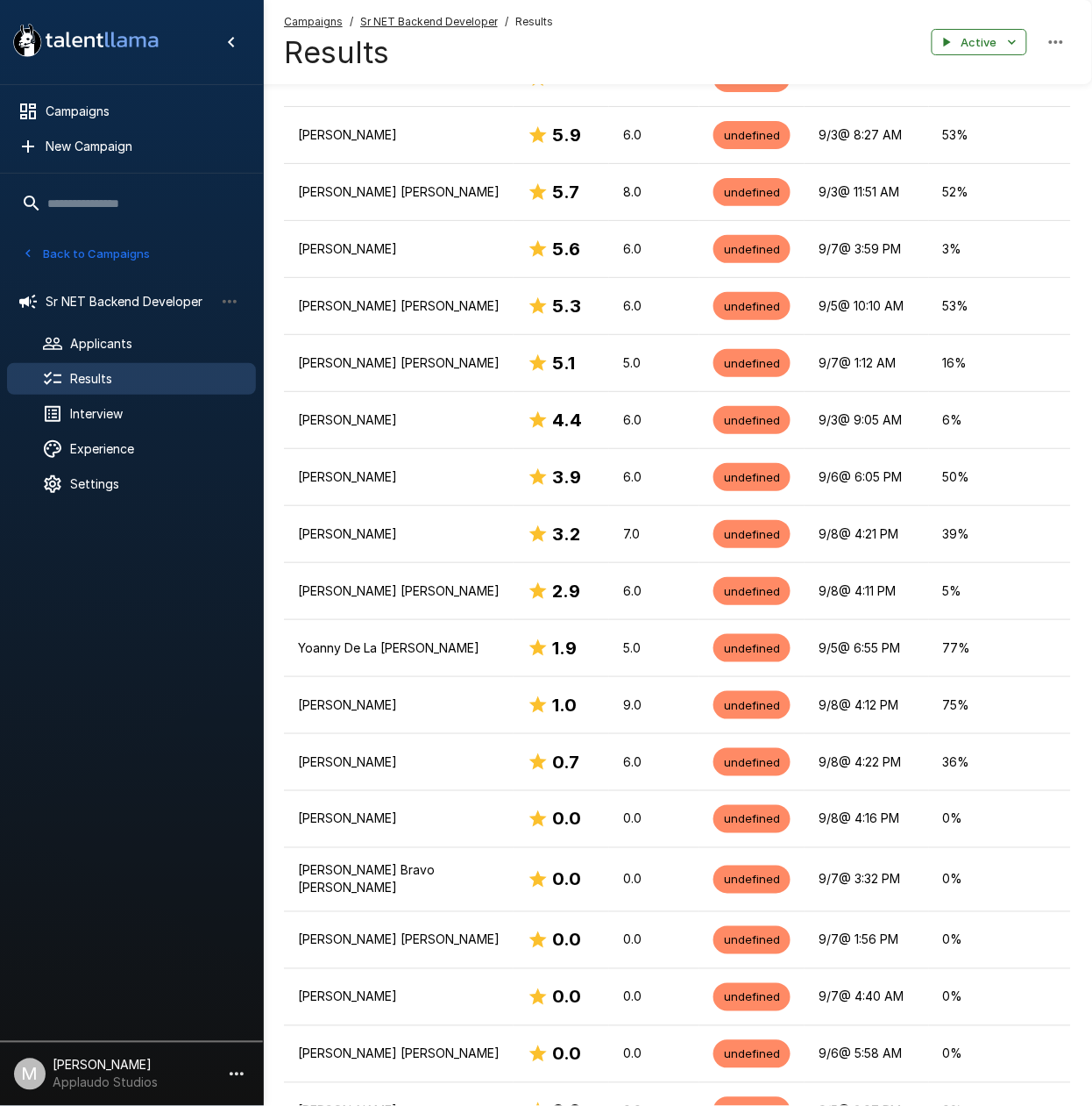
scroll to position [921, 0]
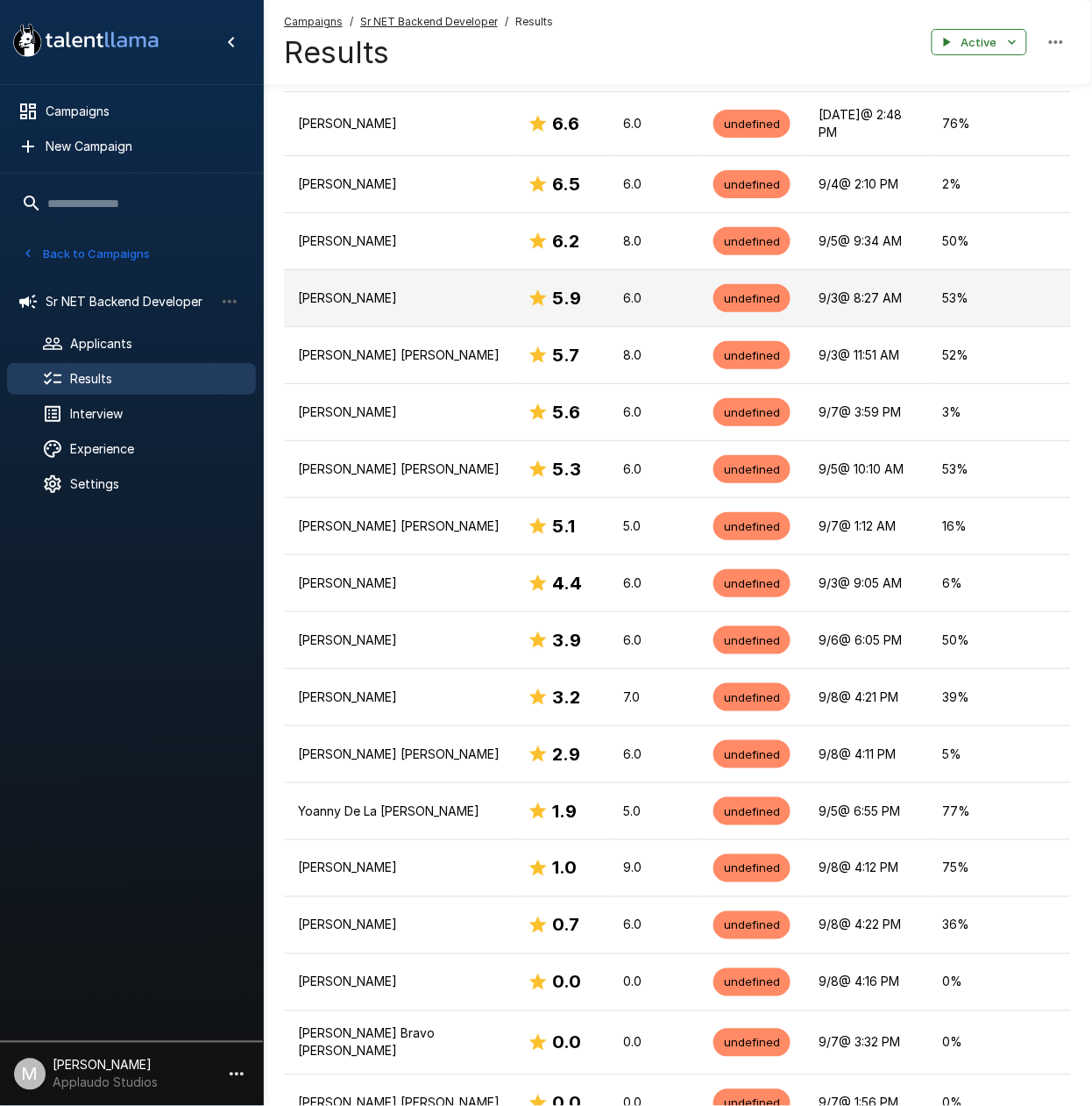
click at [431, 290] on td "[PERSON_NAME]" at bounding box center [399, 297] width 230 height 57
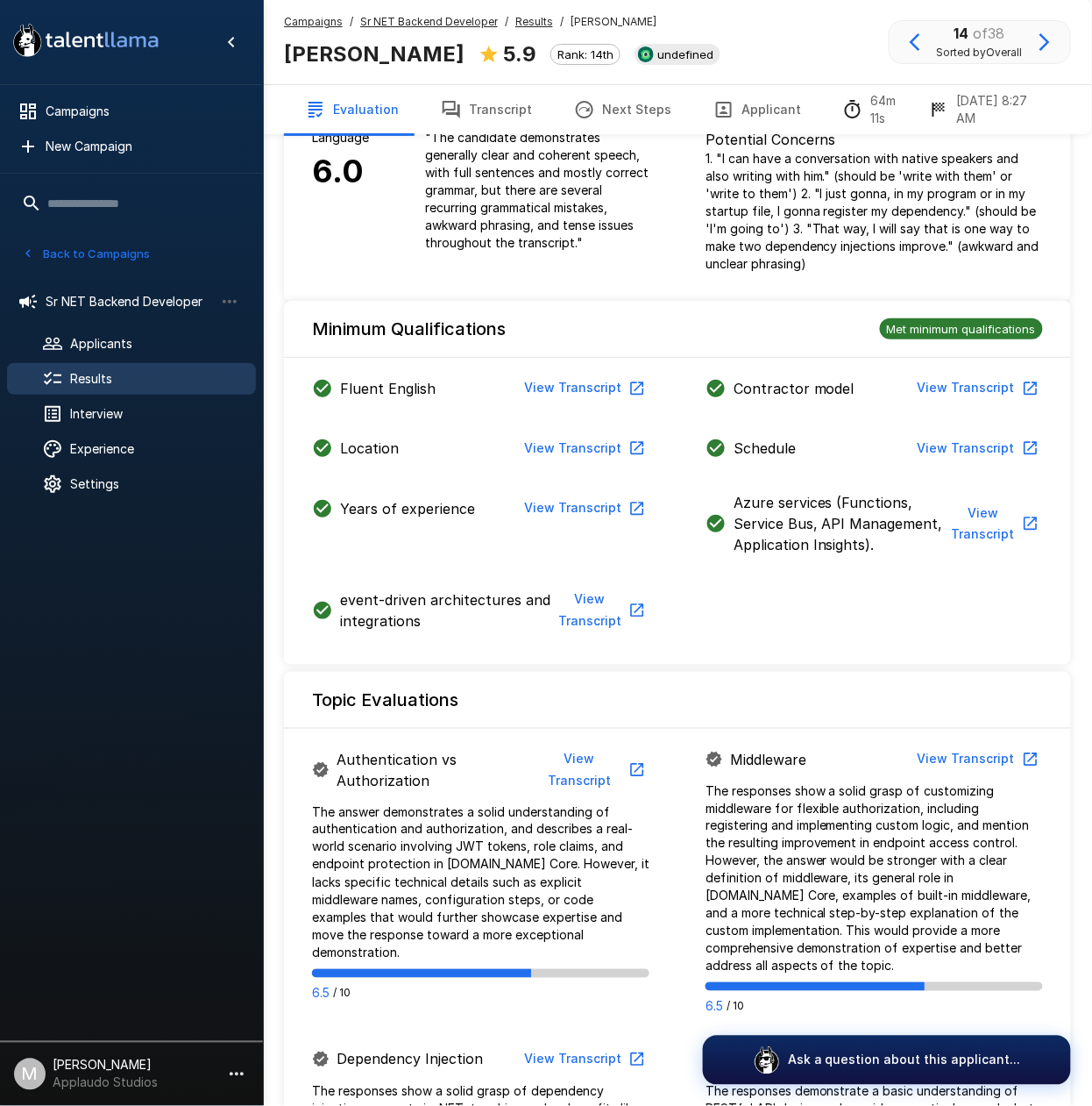
scroll to position [330, 0]
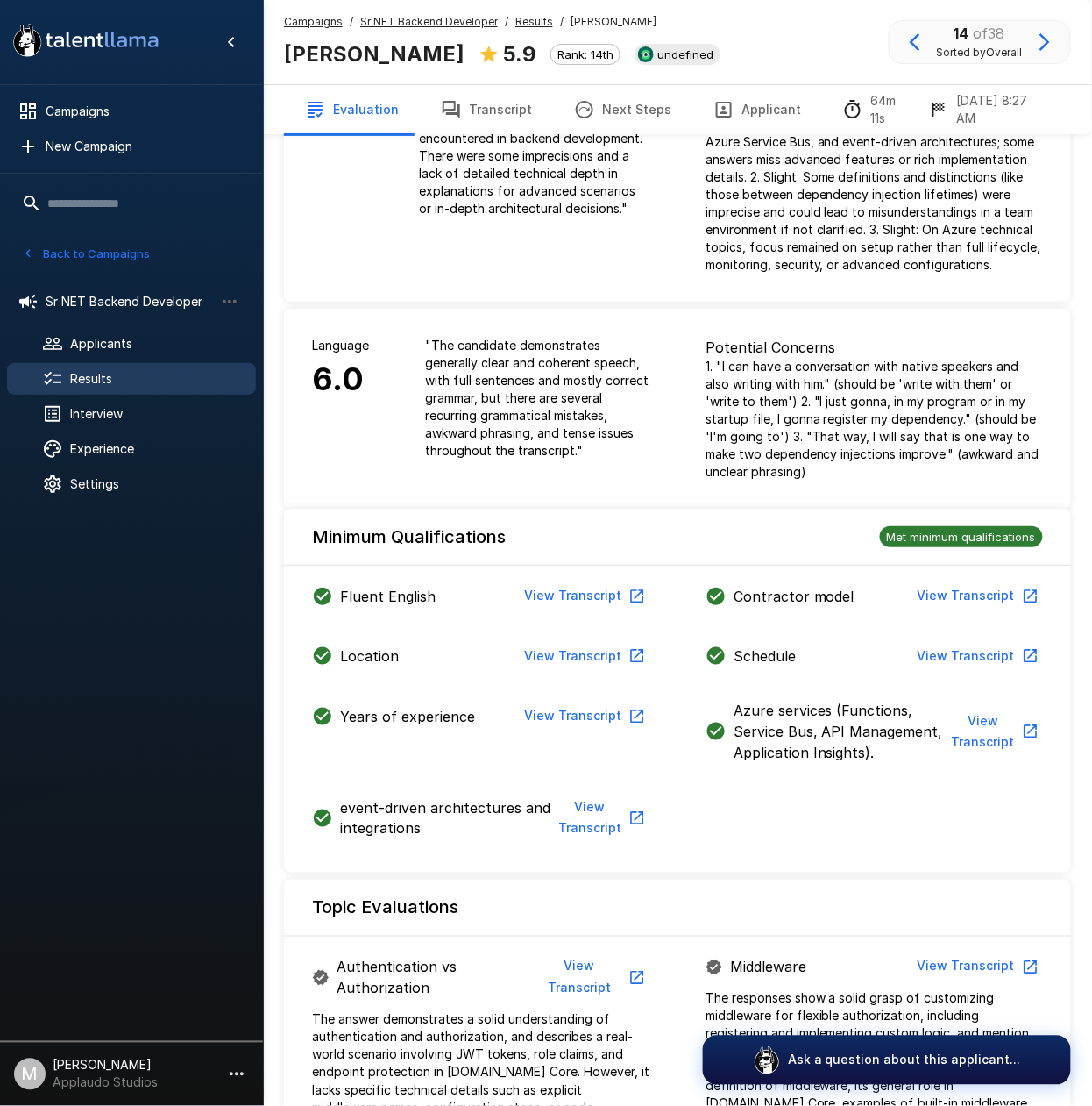
click at [96, 385] on span "Results" at bounding box center [156, 378] width 171 height 17
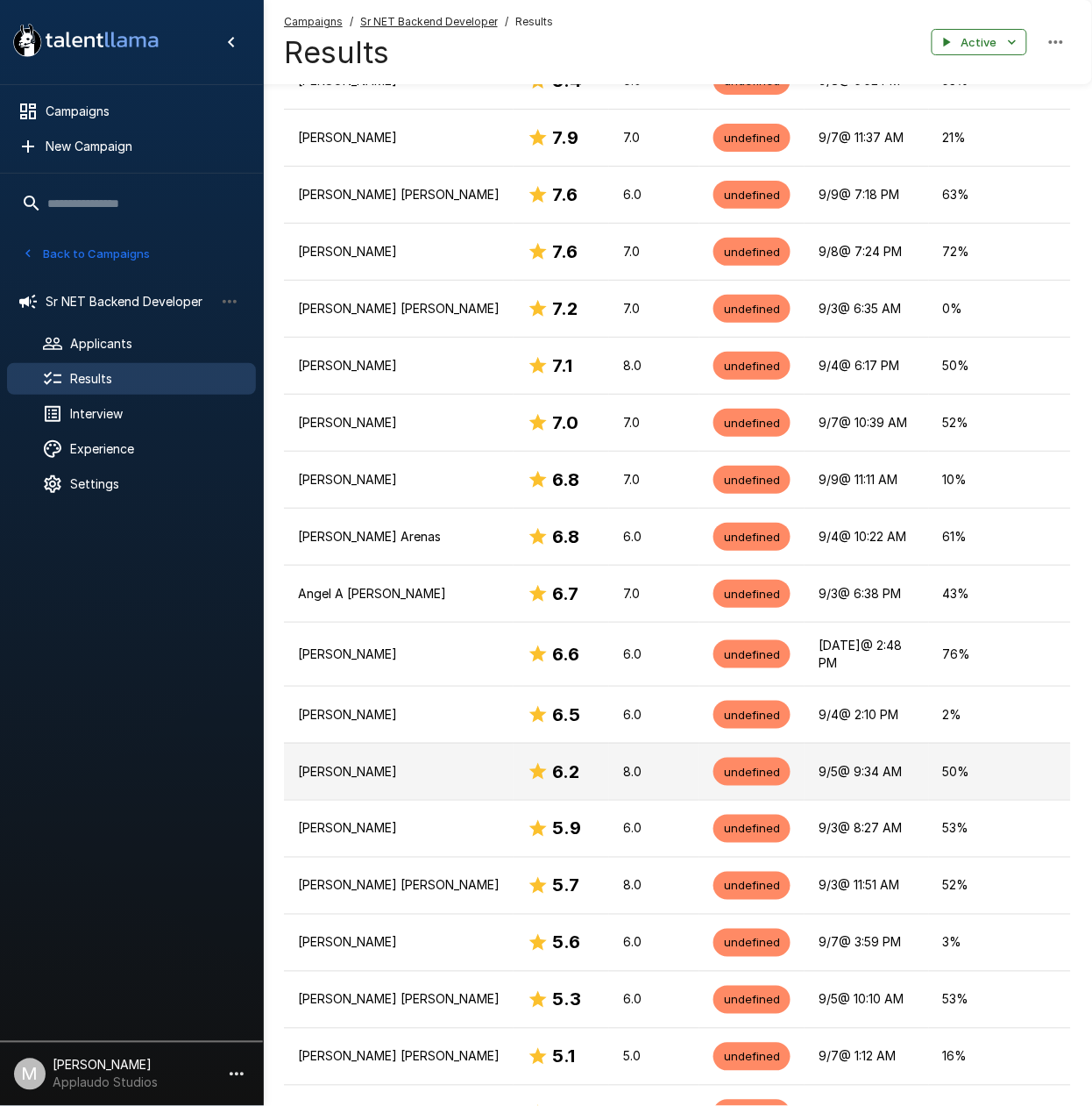
scroll to position [446, 0]
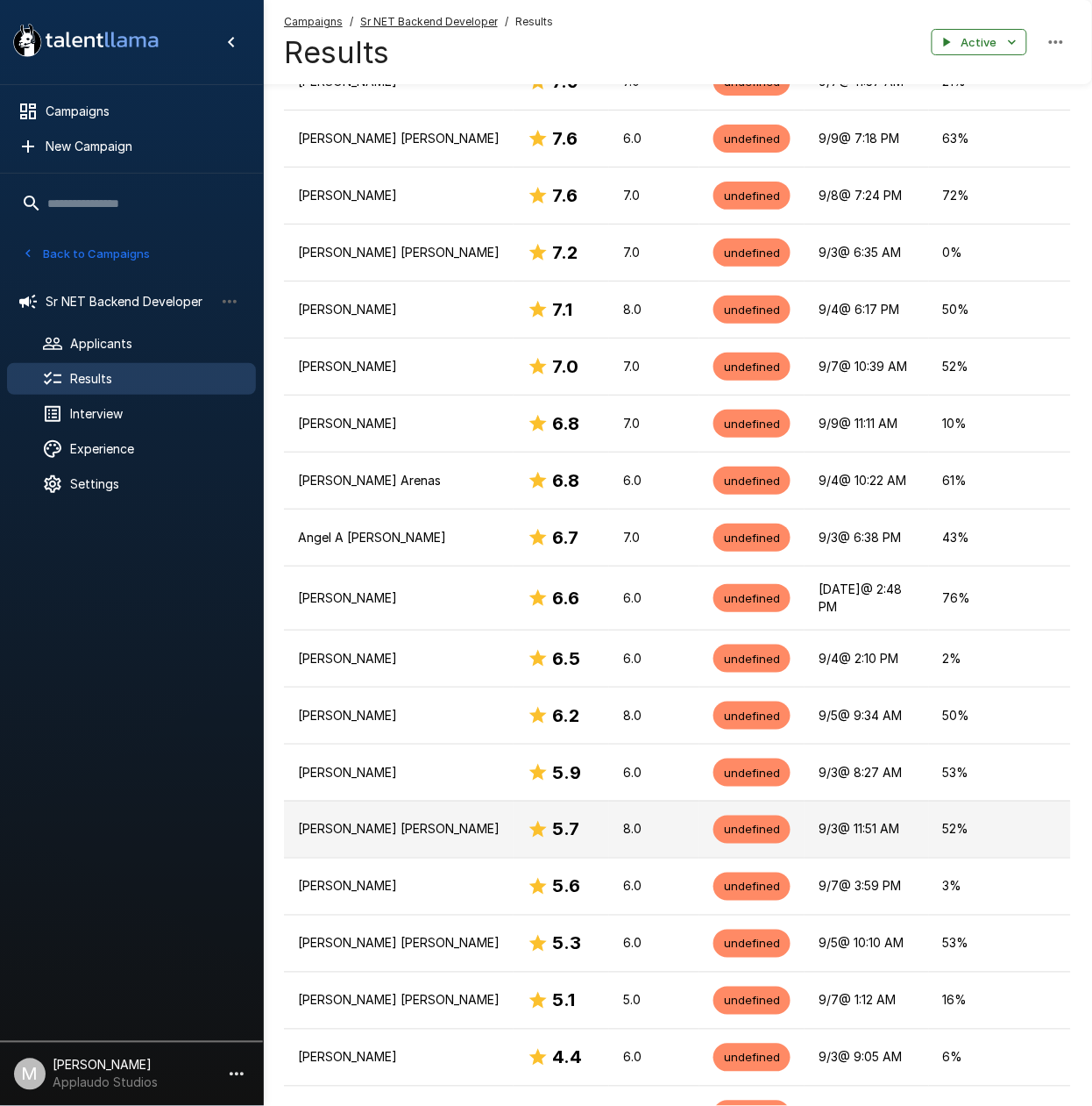
click at [398, 821] on p "[PERSON_NAME] [PERSON_NAME]" at bounding box center [398, 829] width 201 height 17
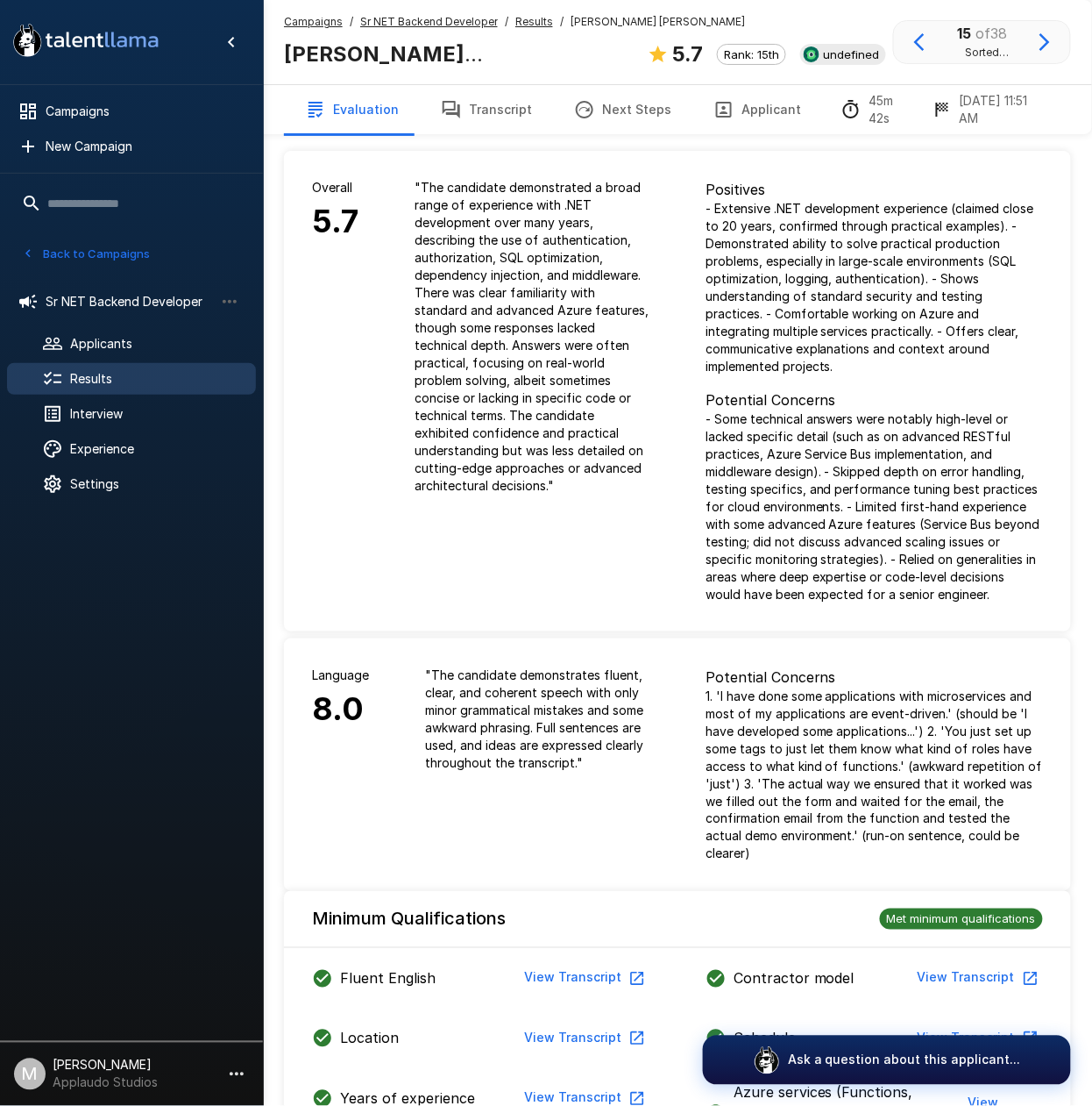
click at [519, 119] on button "Transcript" at bounding box center [486, 109] width 134 height 49
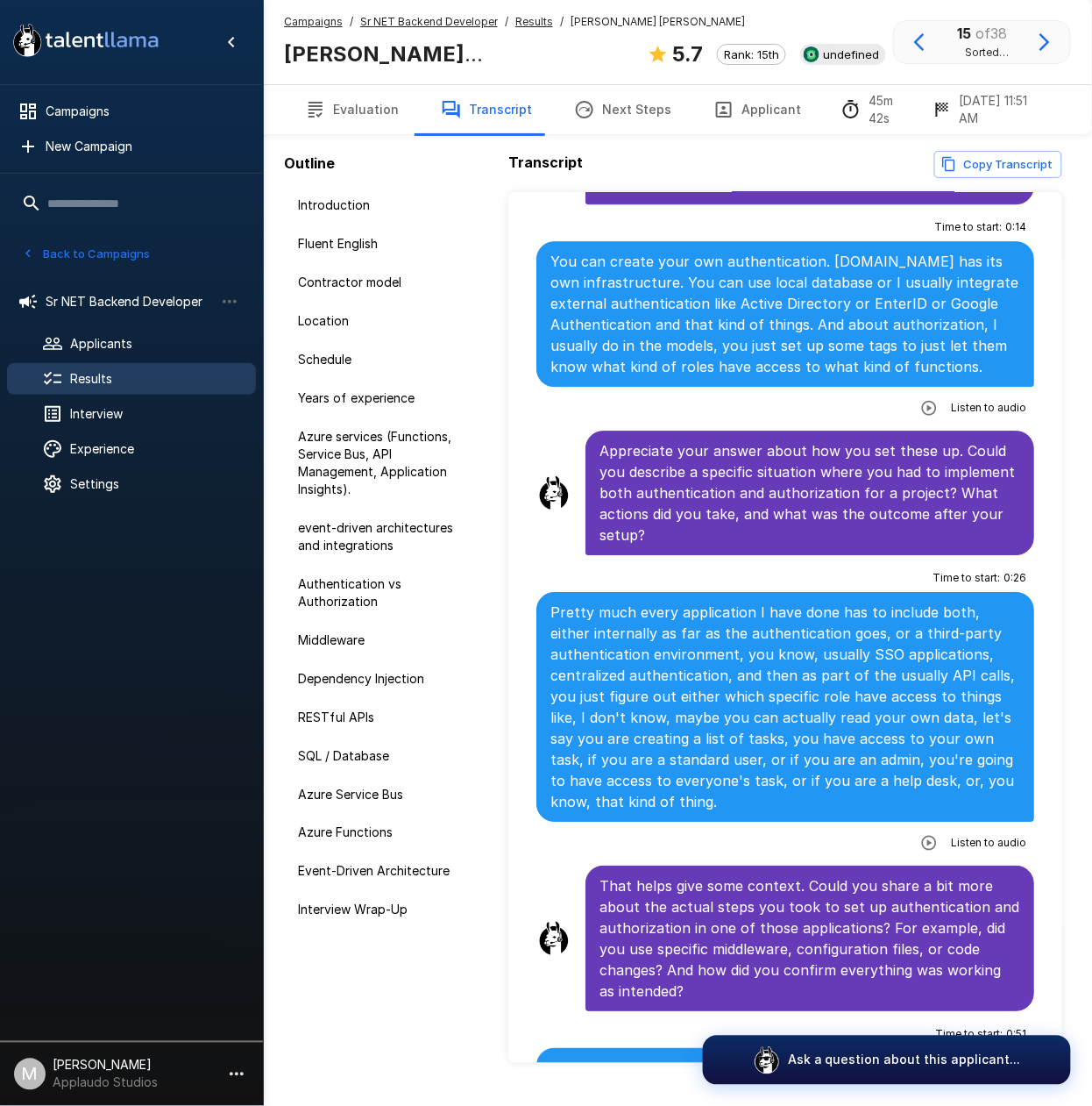
scroll to position [2923, 0]
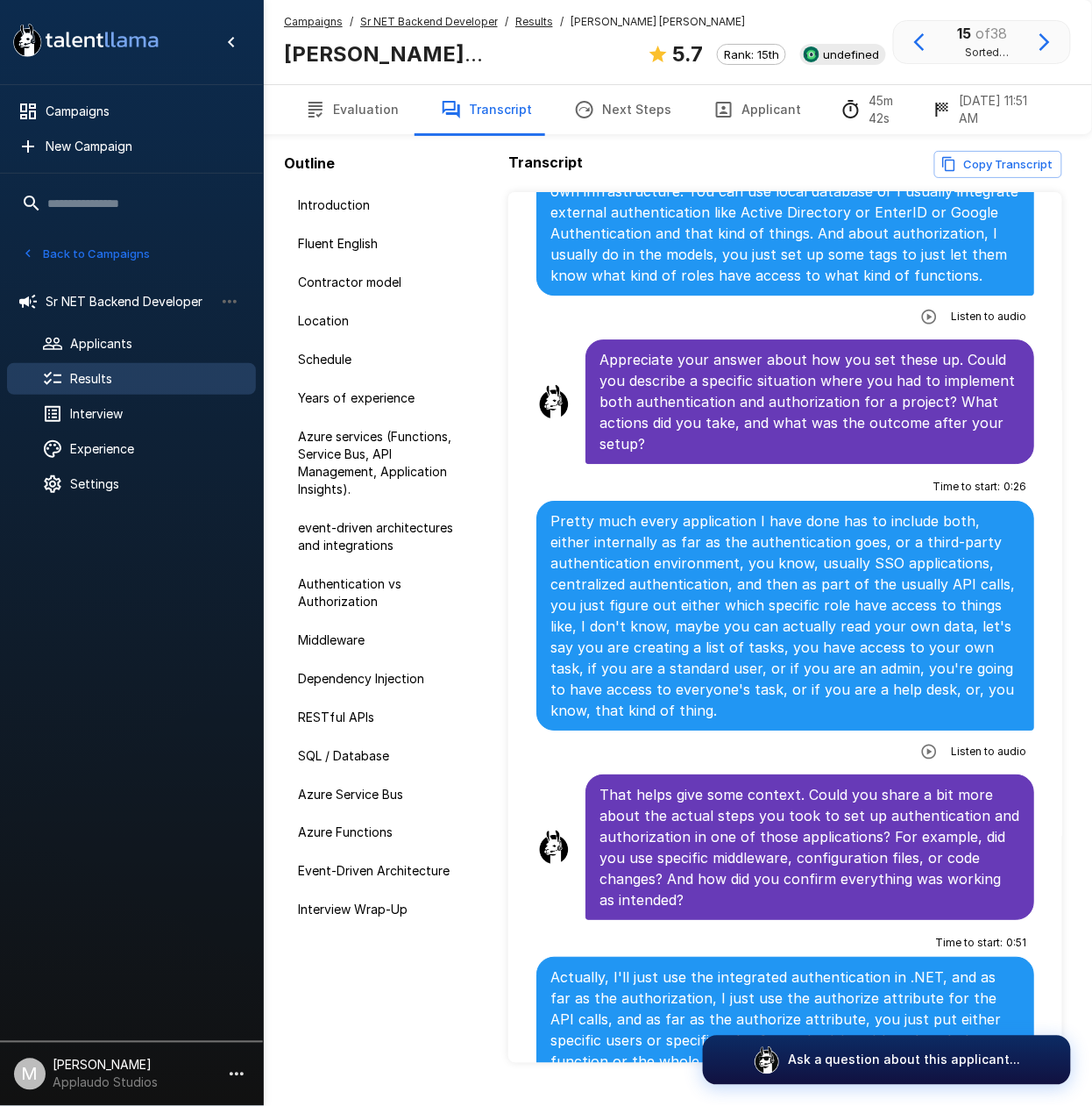
click at [921, 743] on icon "button" at bounding box center [929, 751] width 17 height 17
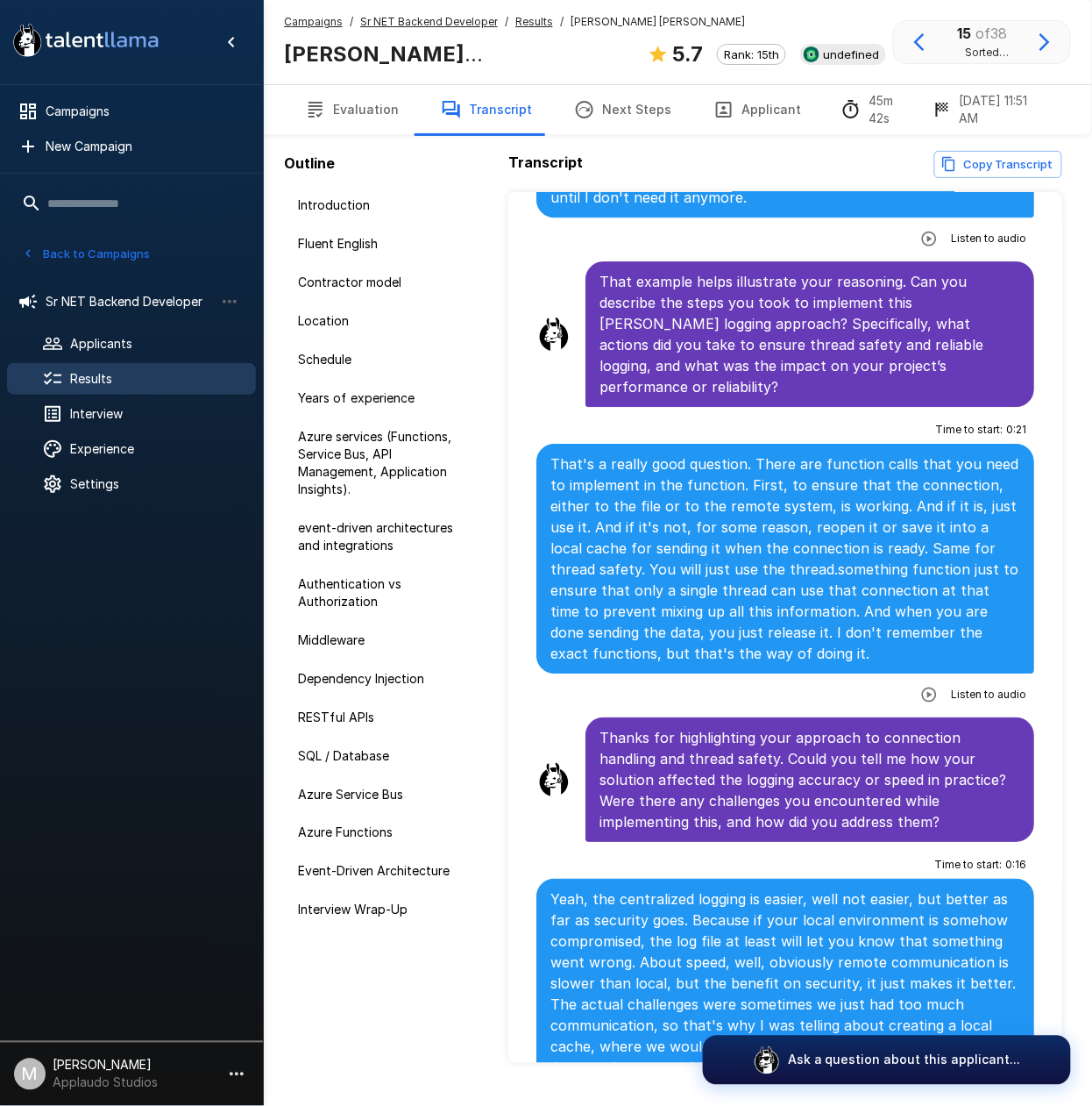
scroll to position [5847, 0]
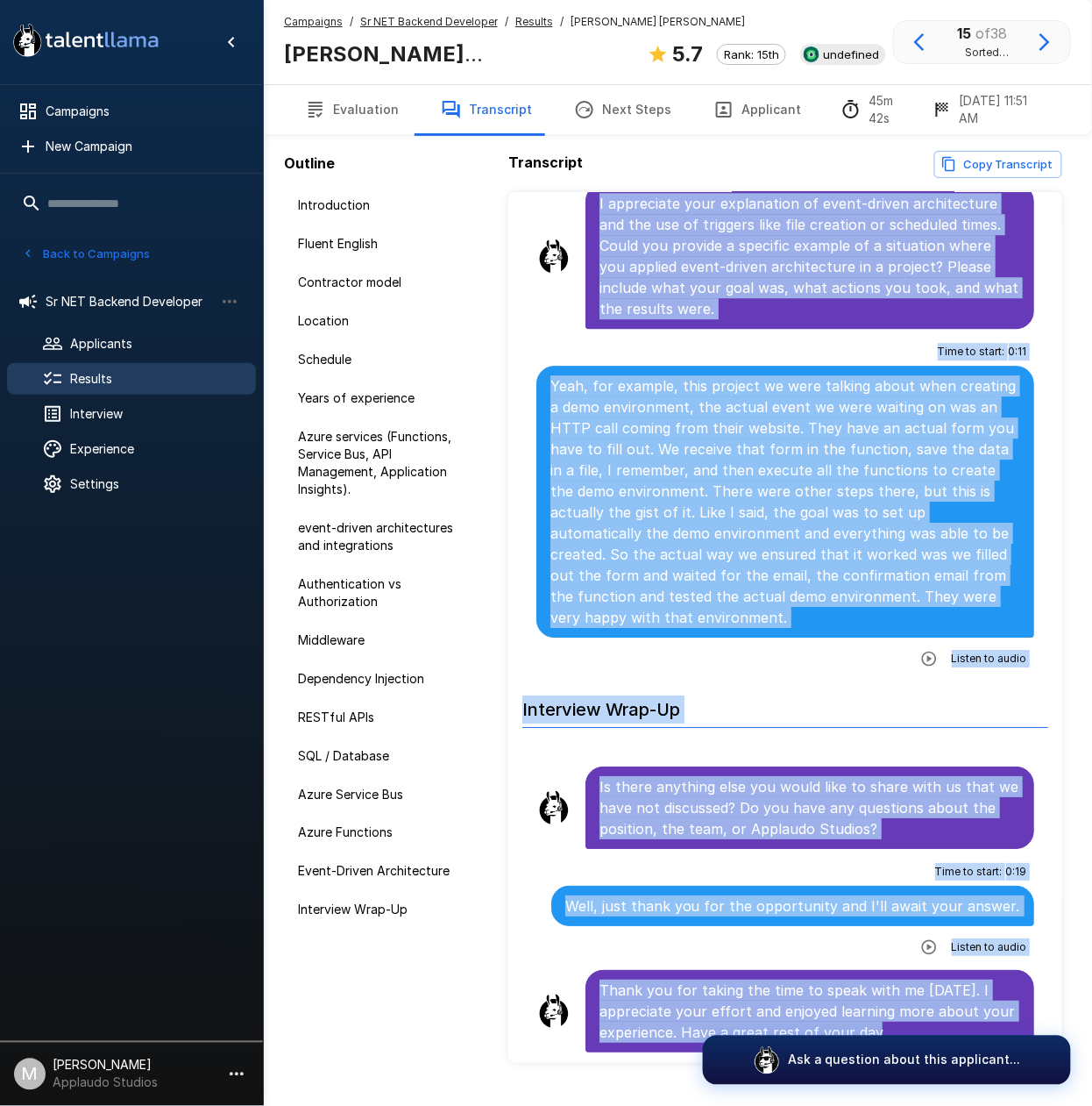
scroll to position [41, 0]
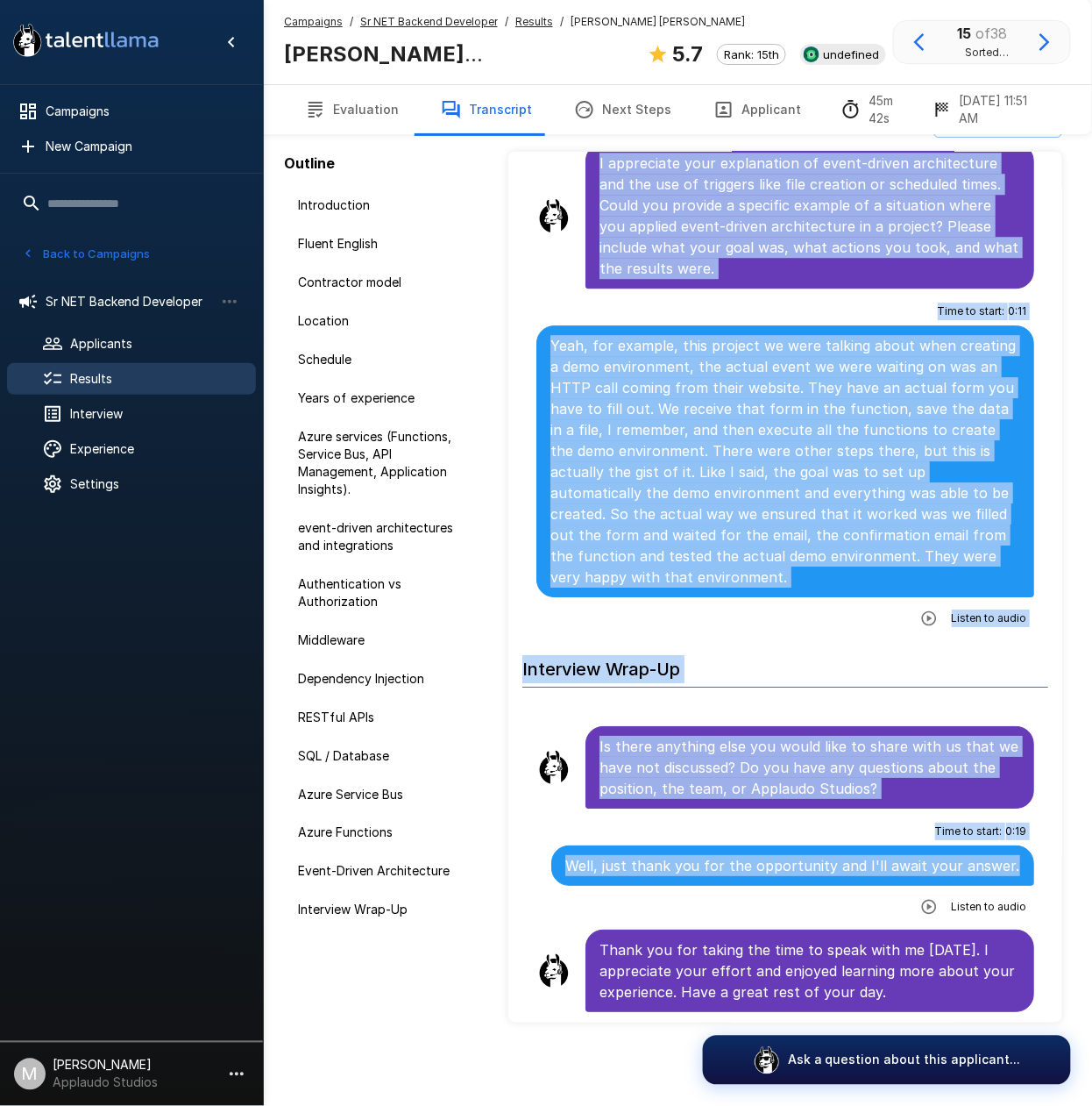
drag, startPoint x: 603, startPoint y: 426, endPoint x: 1004, endPoint y: 864, distance: 593.8
click at [921, 618] on icon "button" at bounding box center [929, 618] width 17 height 17
click at [769, 352] on p "Yeah, for example, this project we were talking about when creating a demo envi…" at bounding box center [785, 461] width 470 height 253
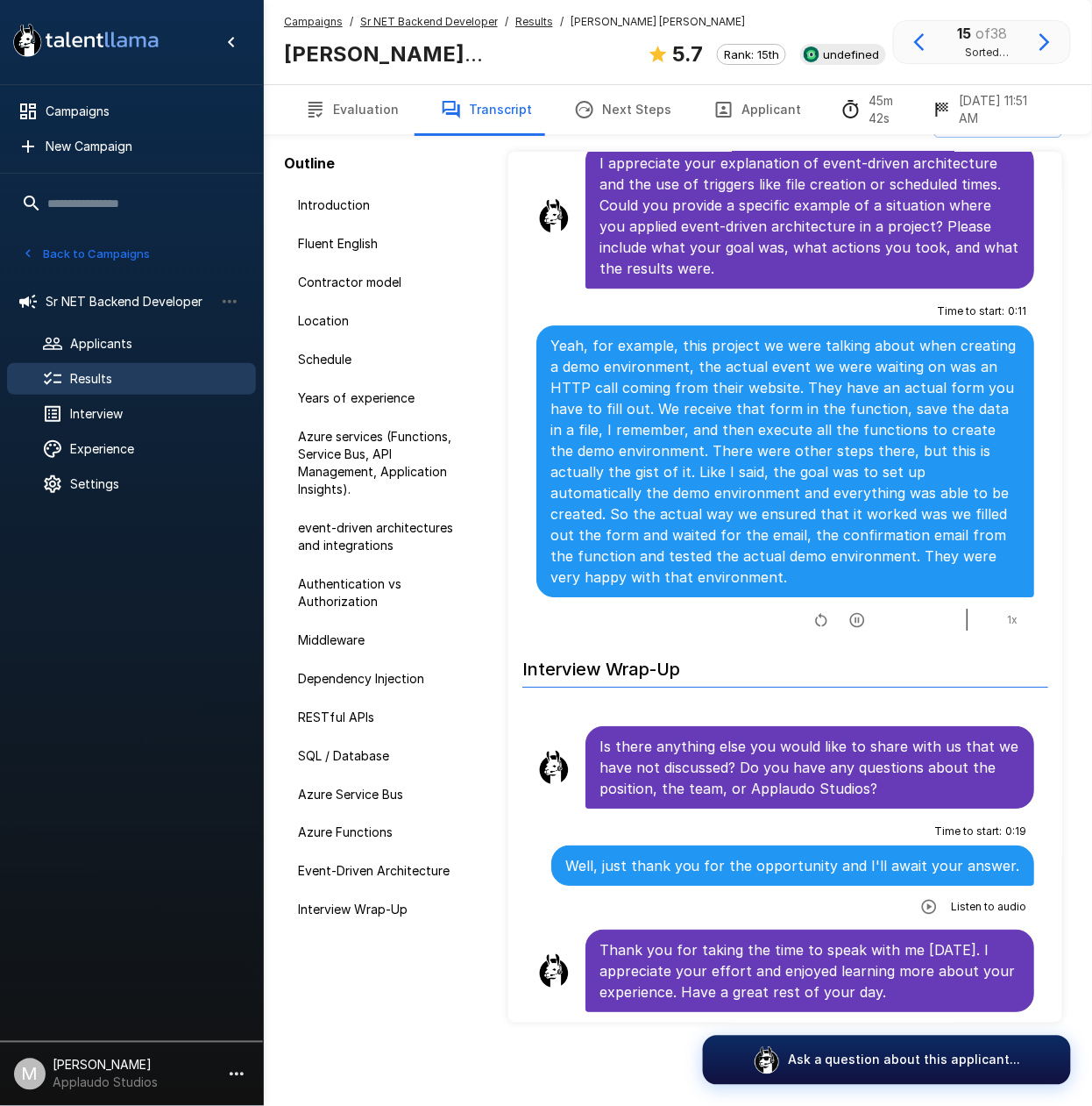
click at [102, 379] on span "Results" at bounding box center [156, 378] width 171 height 17
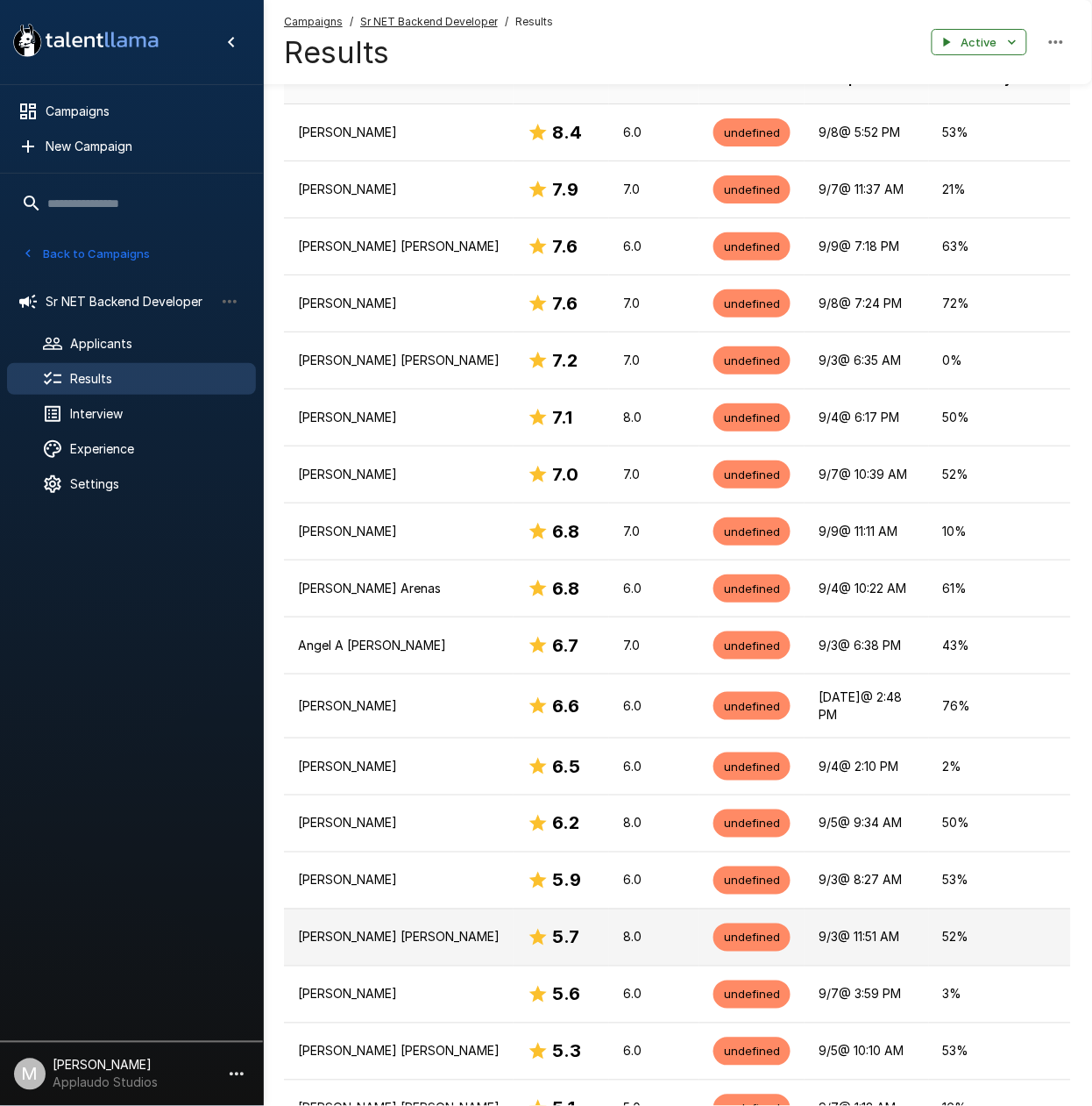
scroll to position [391, 0]
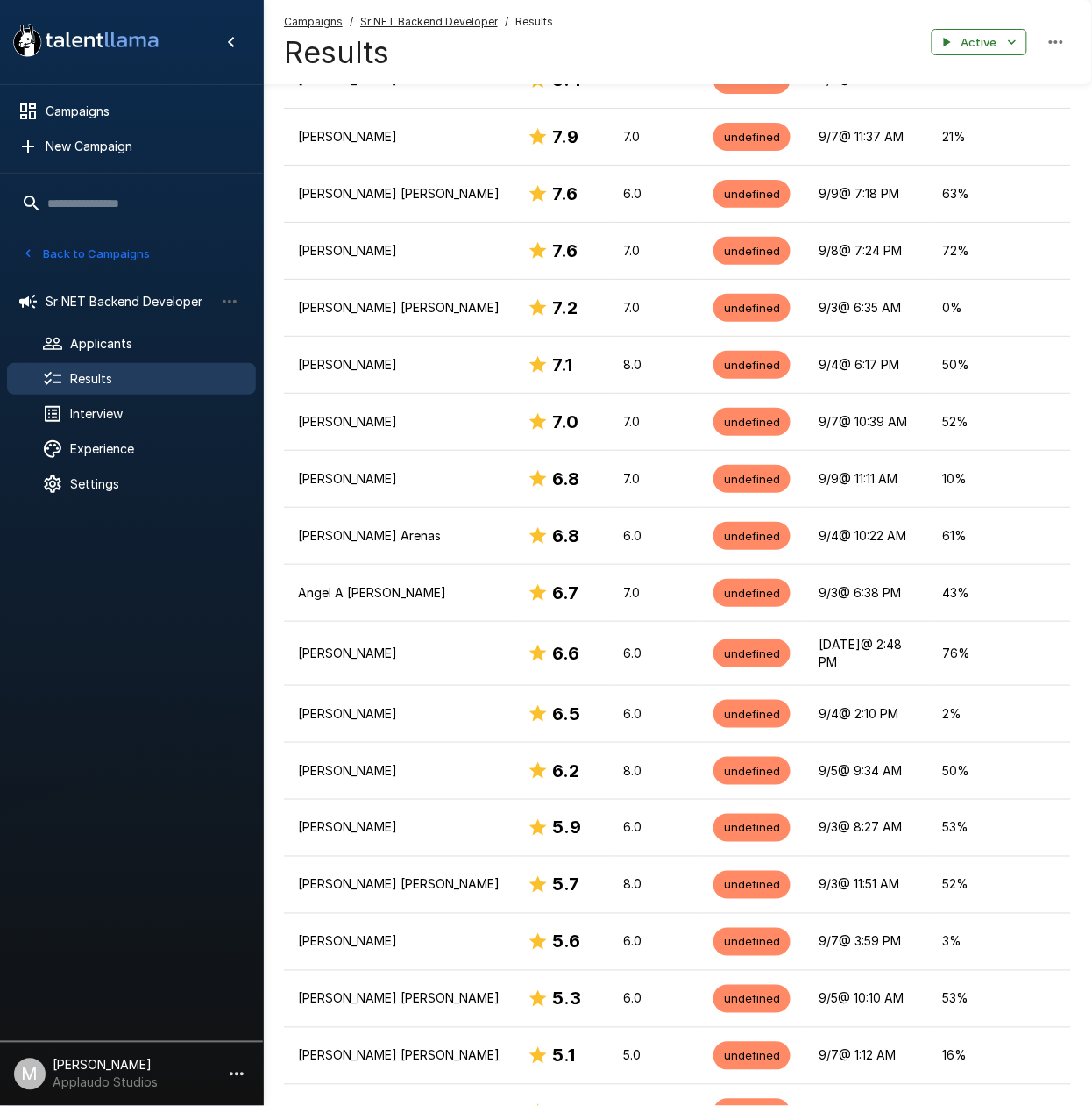
drag, startPoint x: 514, startPoint y: 930, endPoint x: 429, endPoint y: 935, distance: 85.1
click at [429, 935] on td "[PERSON_NAME]" at bounding box center [399, 941] width 230 height 57
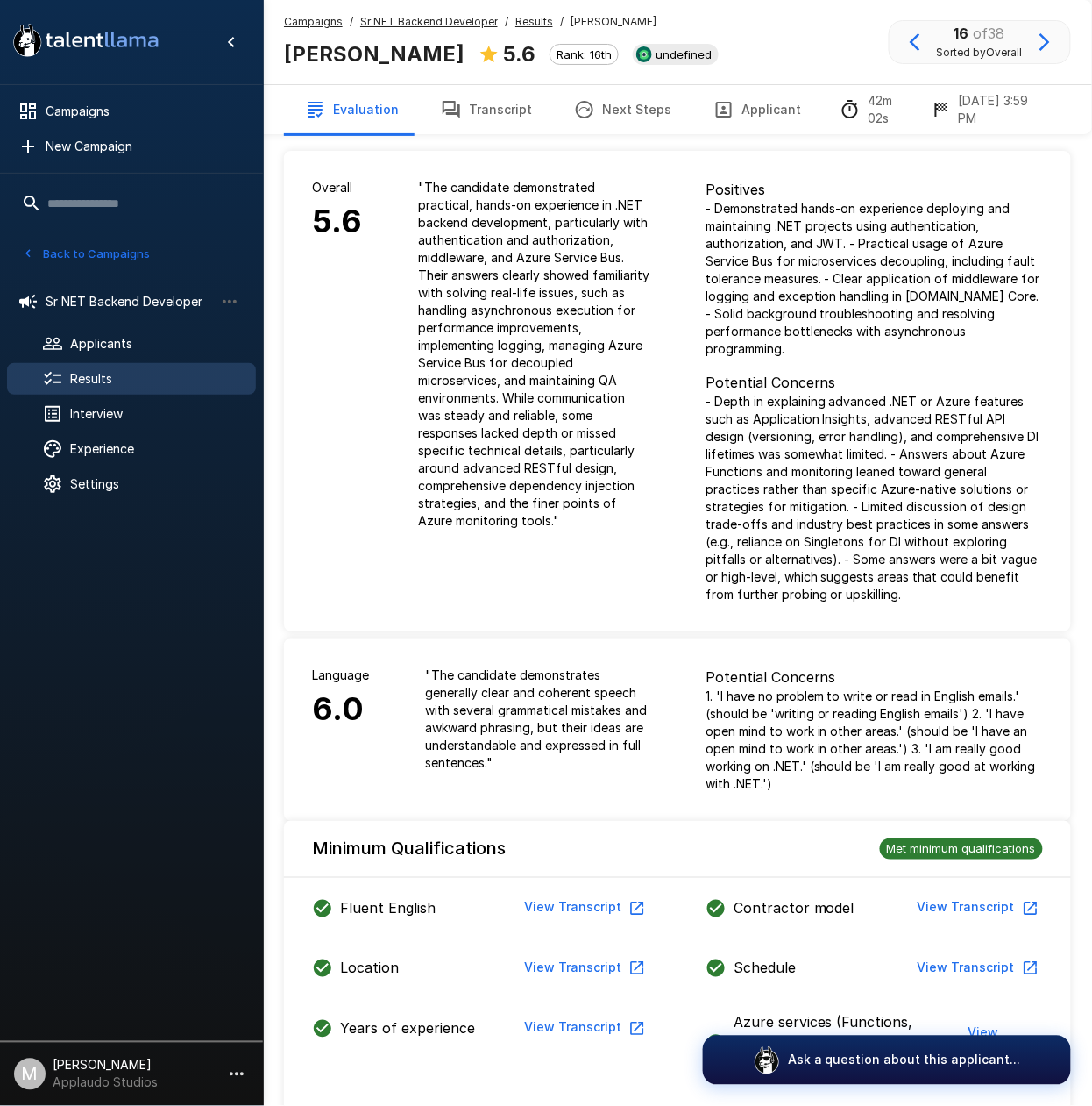
click at [727, 103] on button "Applicant" at bounding box center [757, 109] width 130 height 49
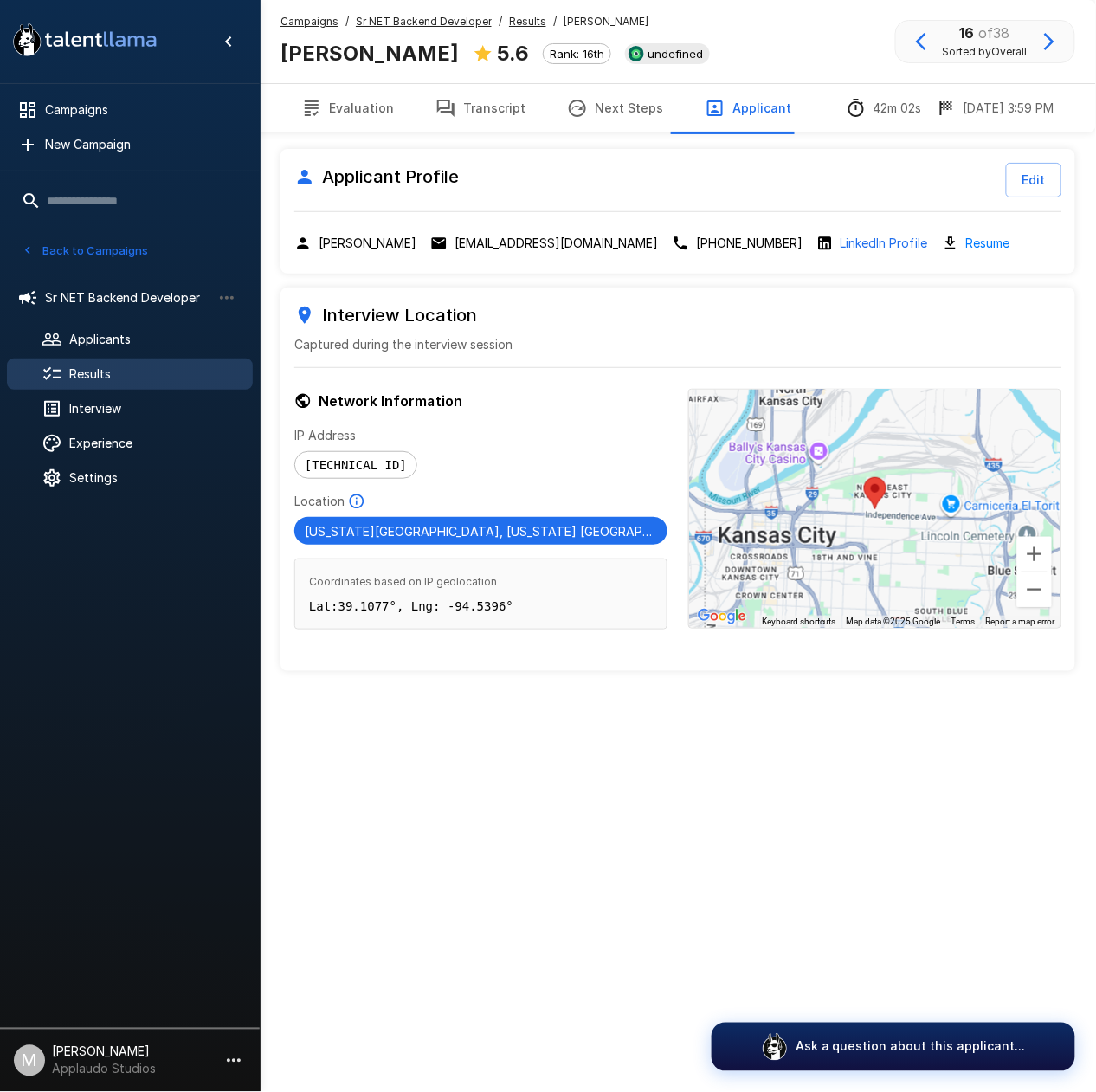
click at [153, 376] on span "Results" at bounding box center [154, 374] width 169 height 17
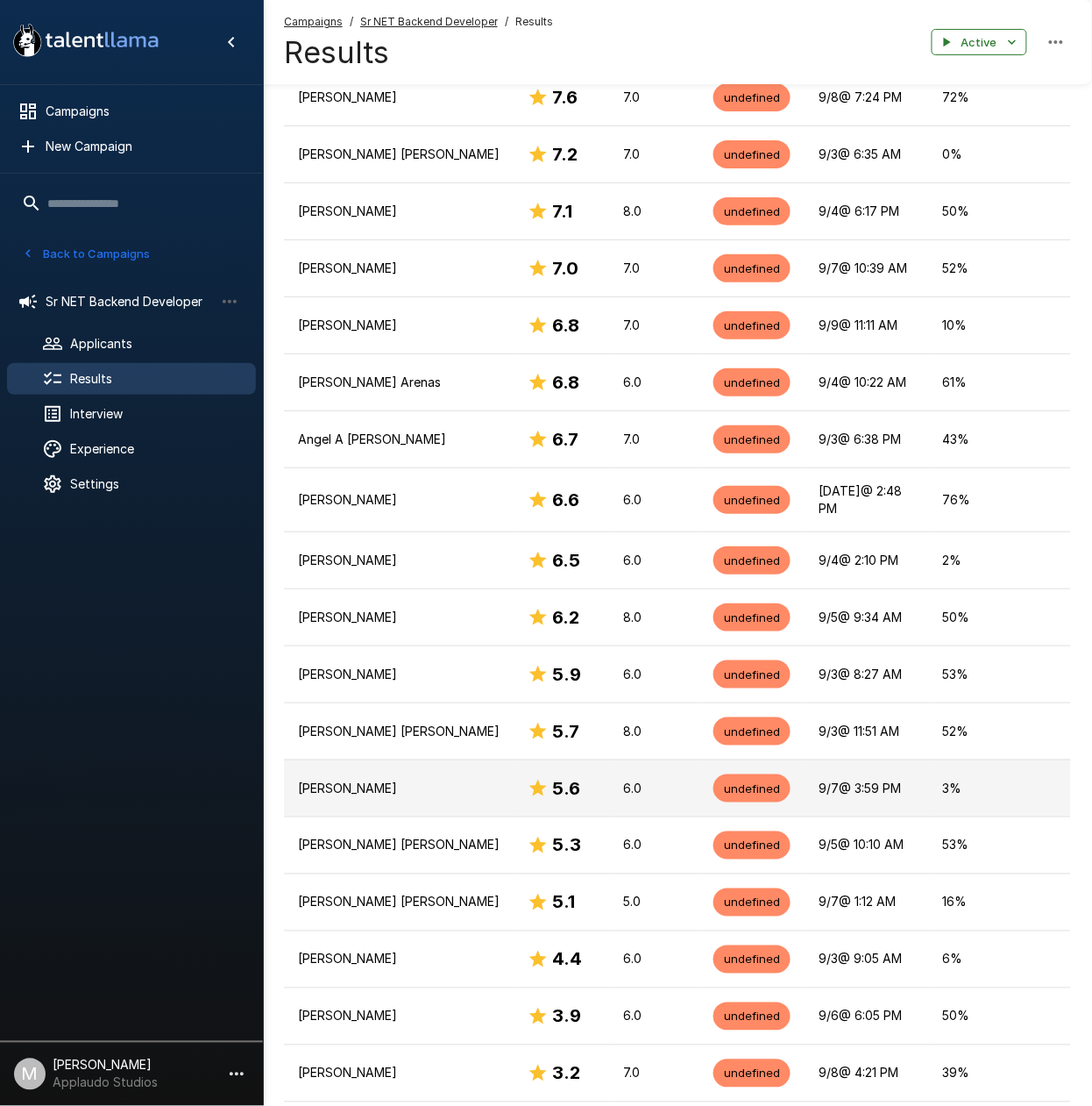
scroll to position [584, 0]
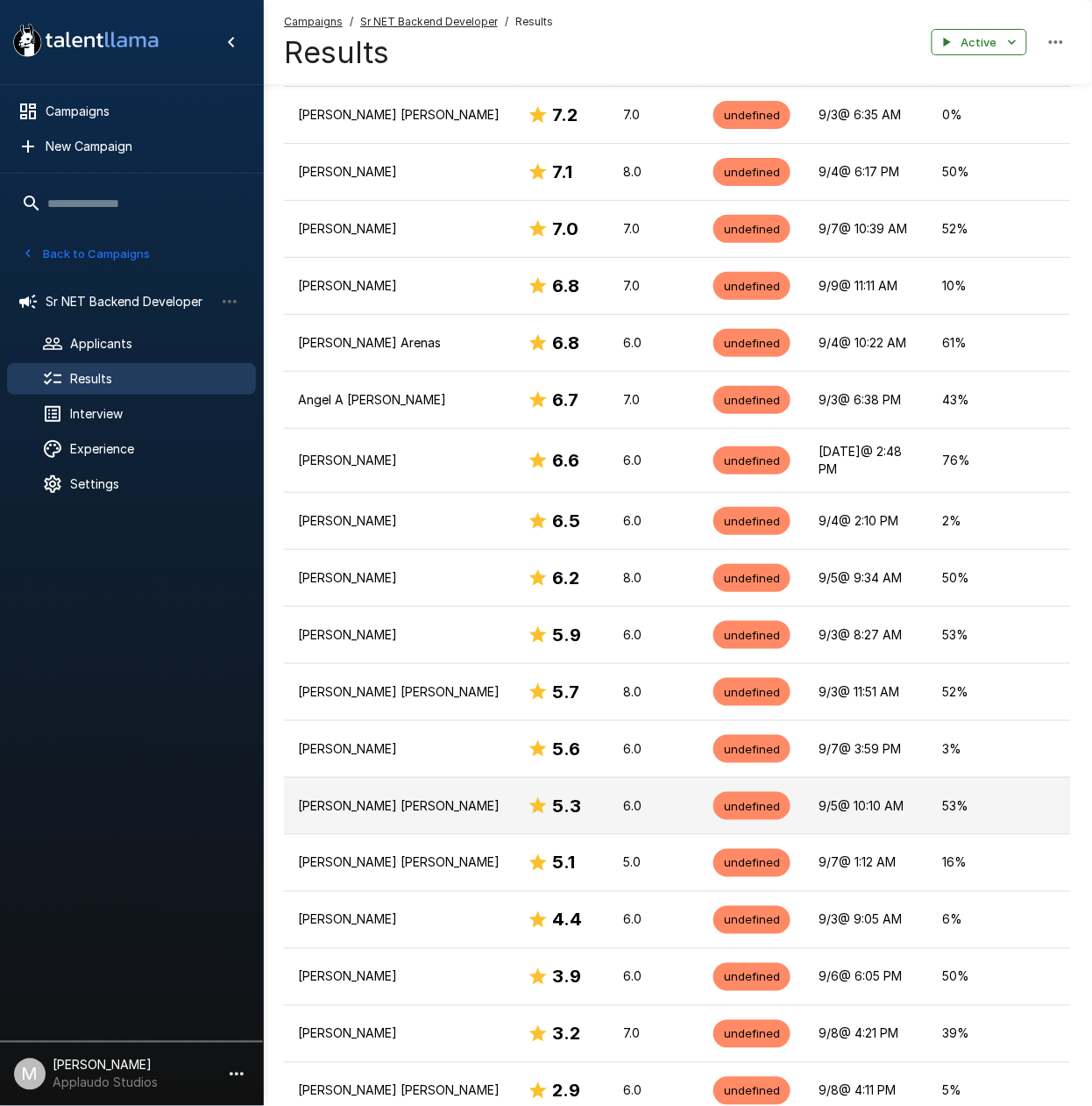
click at [431, 797] on p "[PERSON_NAME] [PERSON_NAME]" at bounding box center [398, 805] width 201 height 17
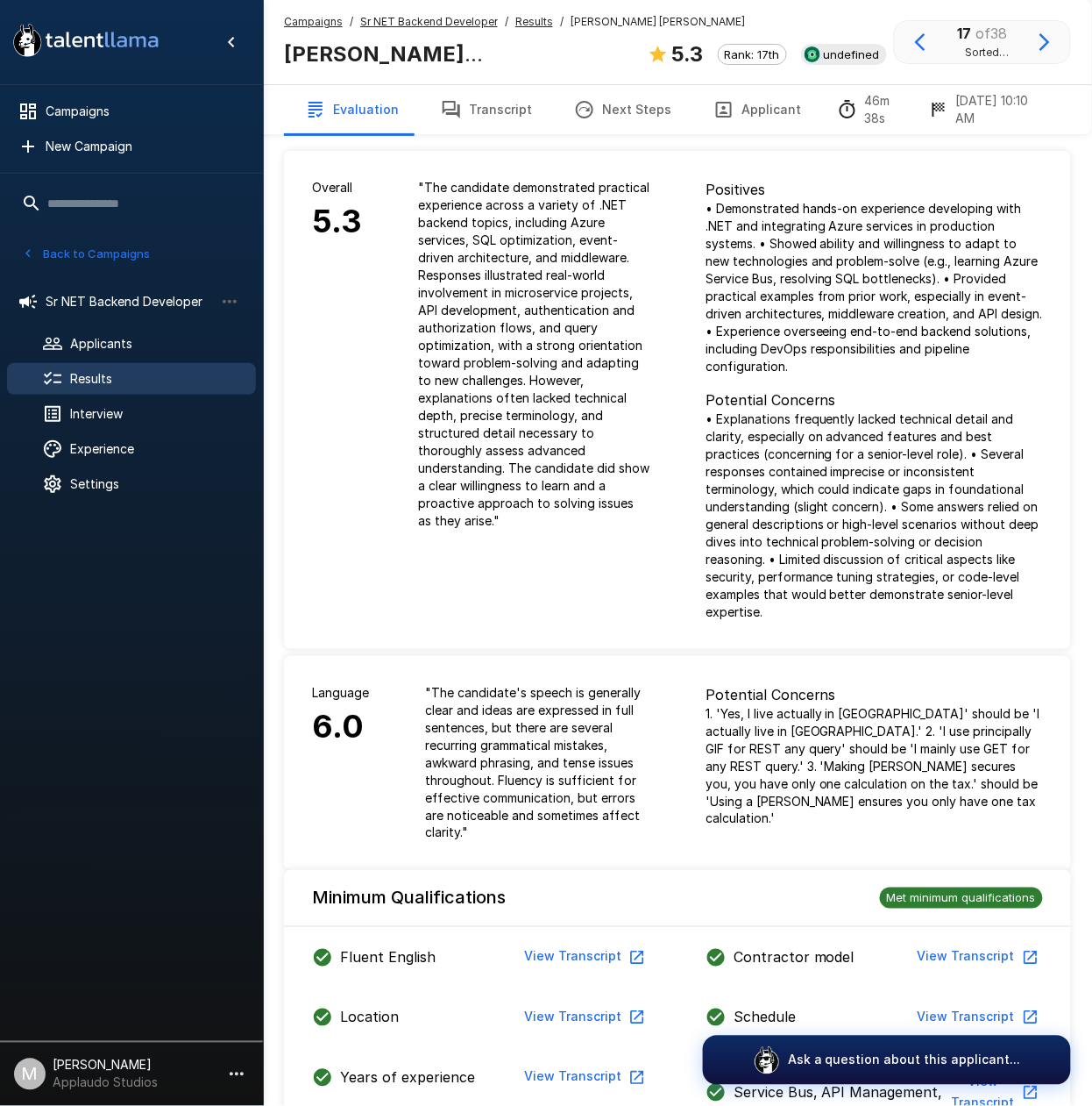
click at [486, 119] on button "Transcript" at bounding box center [486, 109] width 134 height 49
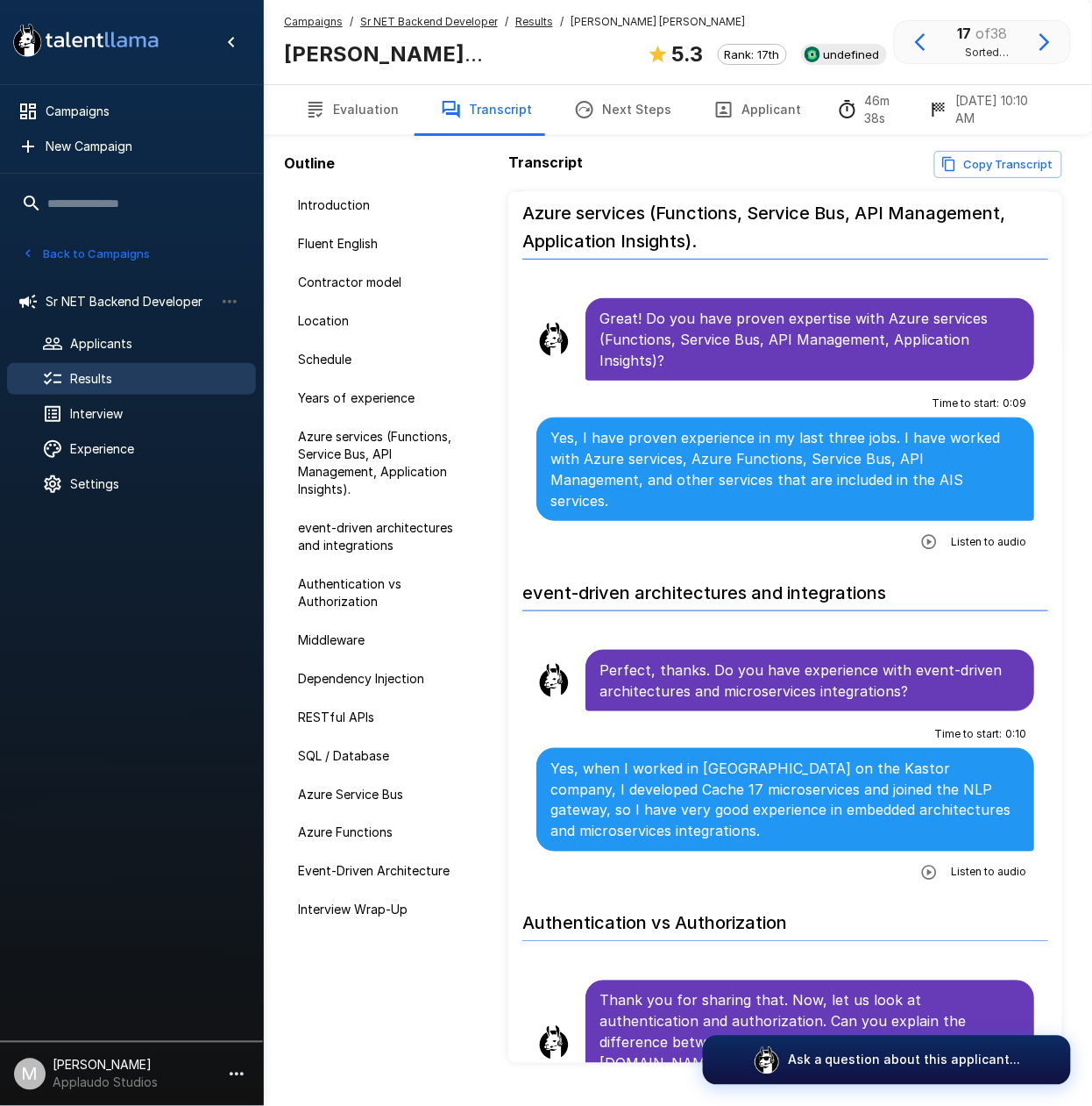
scroll to position [2222, 0]
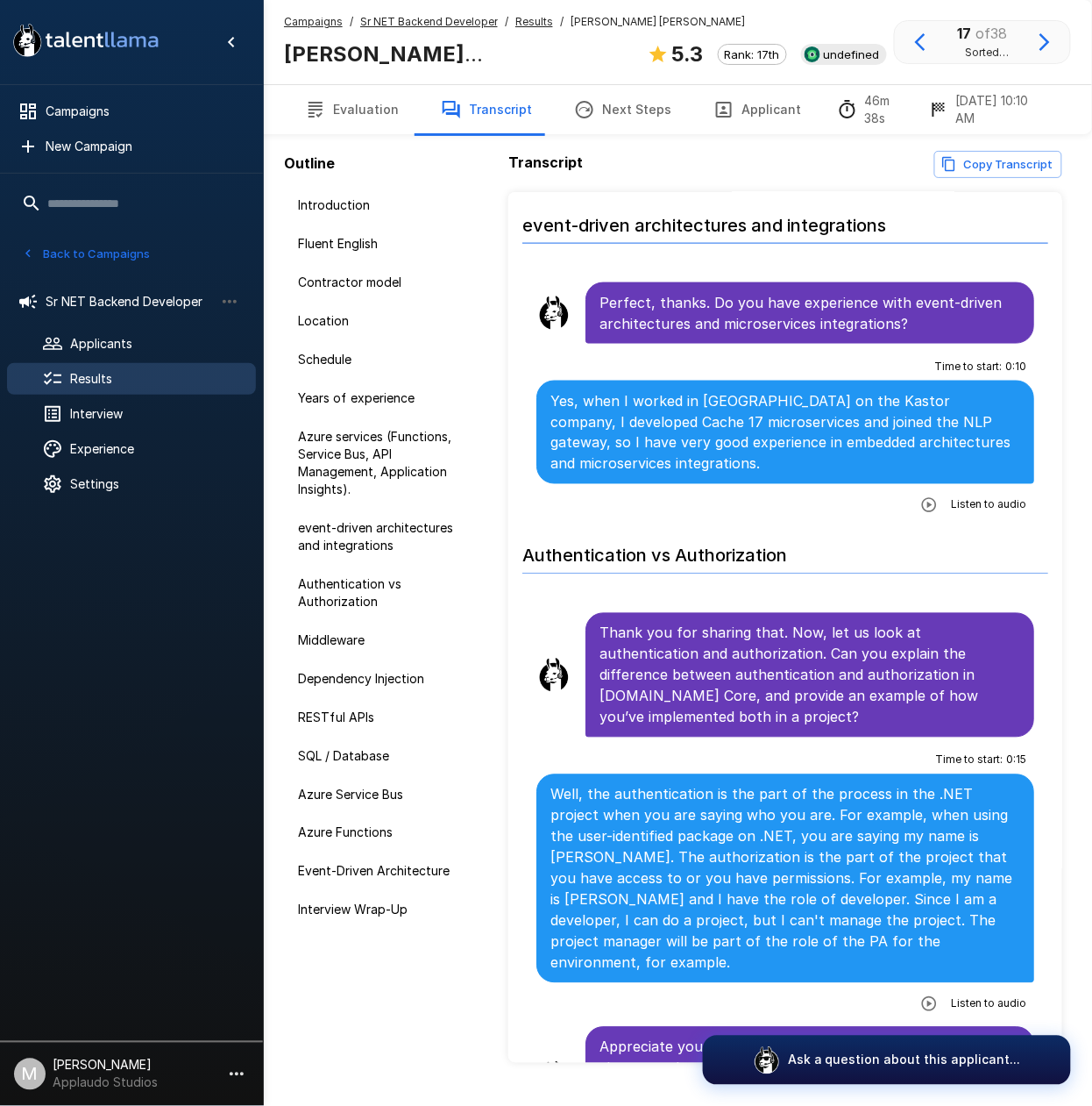
click at [917, 989] on button "button" at bounding box center [929, 1004] width 32 height 32
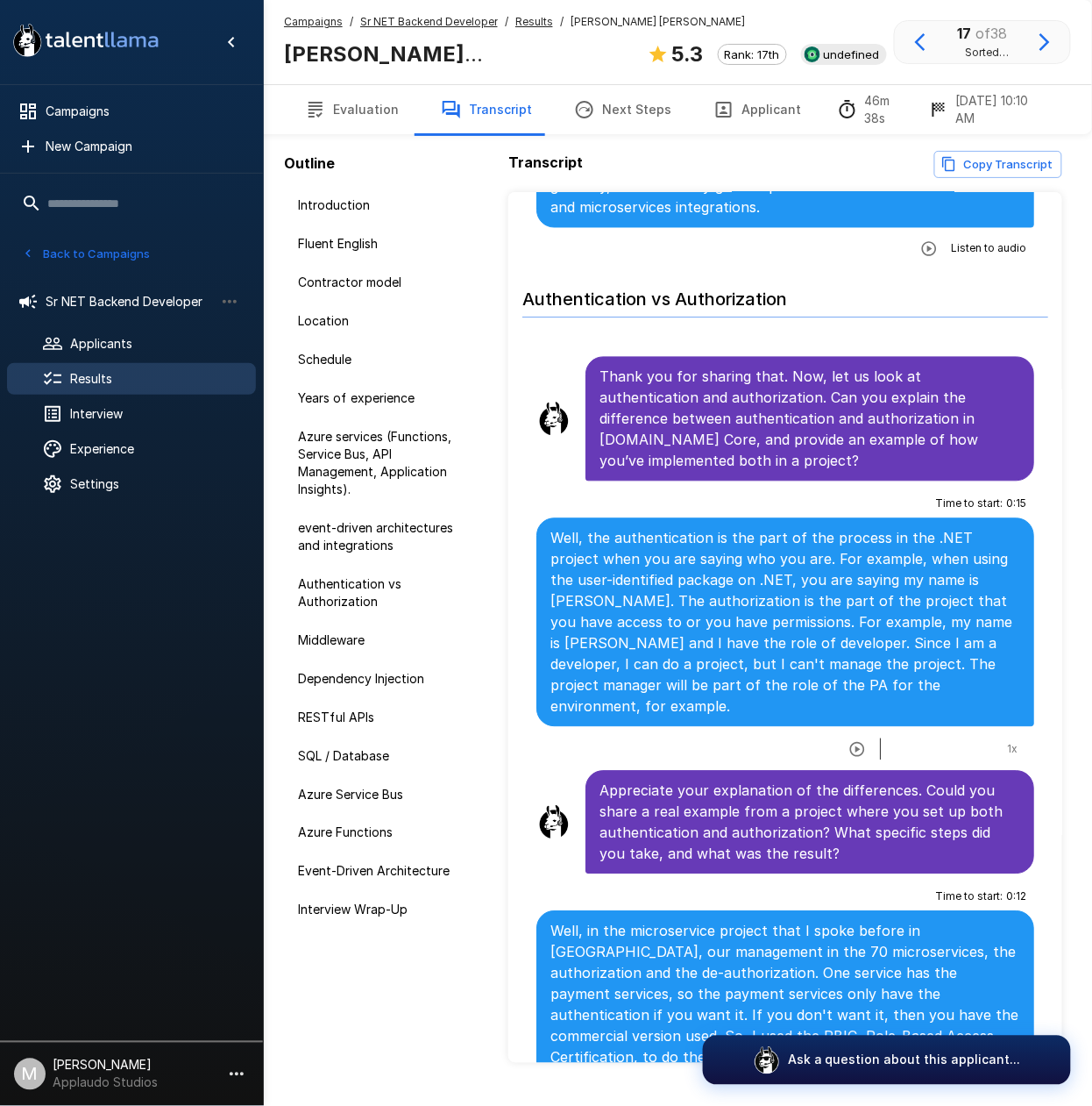
scroll to position [2690, 0]
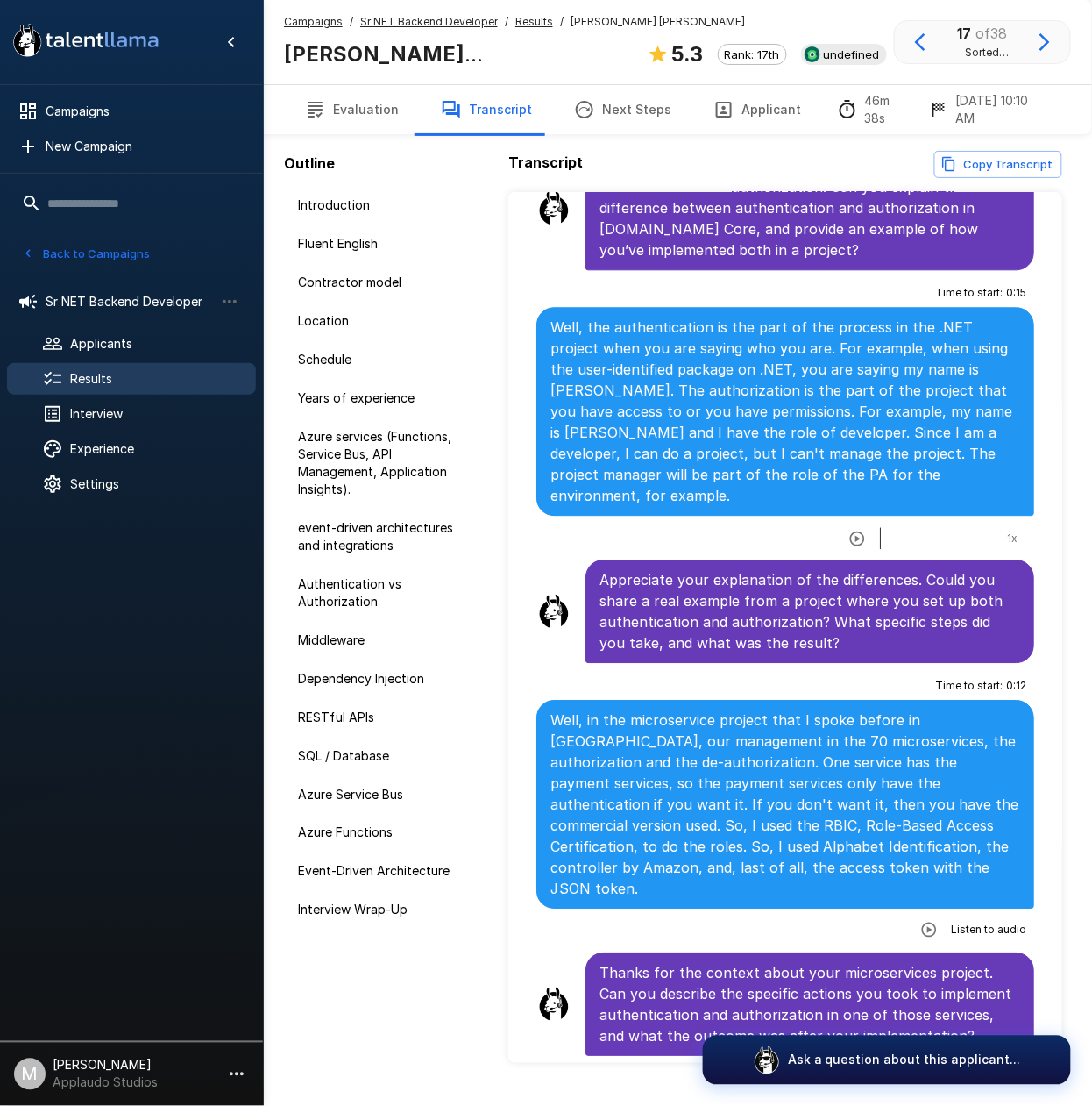
click at [921, 922] on icon "button" at bounding box center [929, 929] width 15 height 15
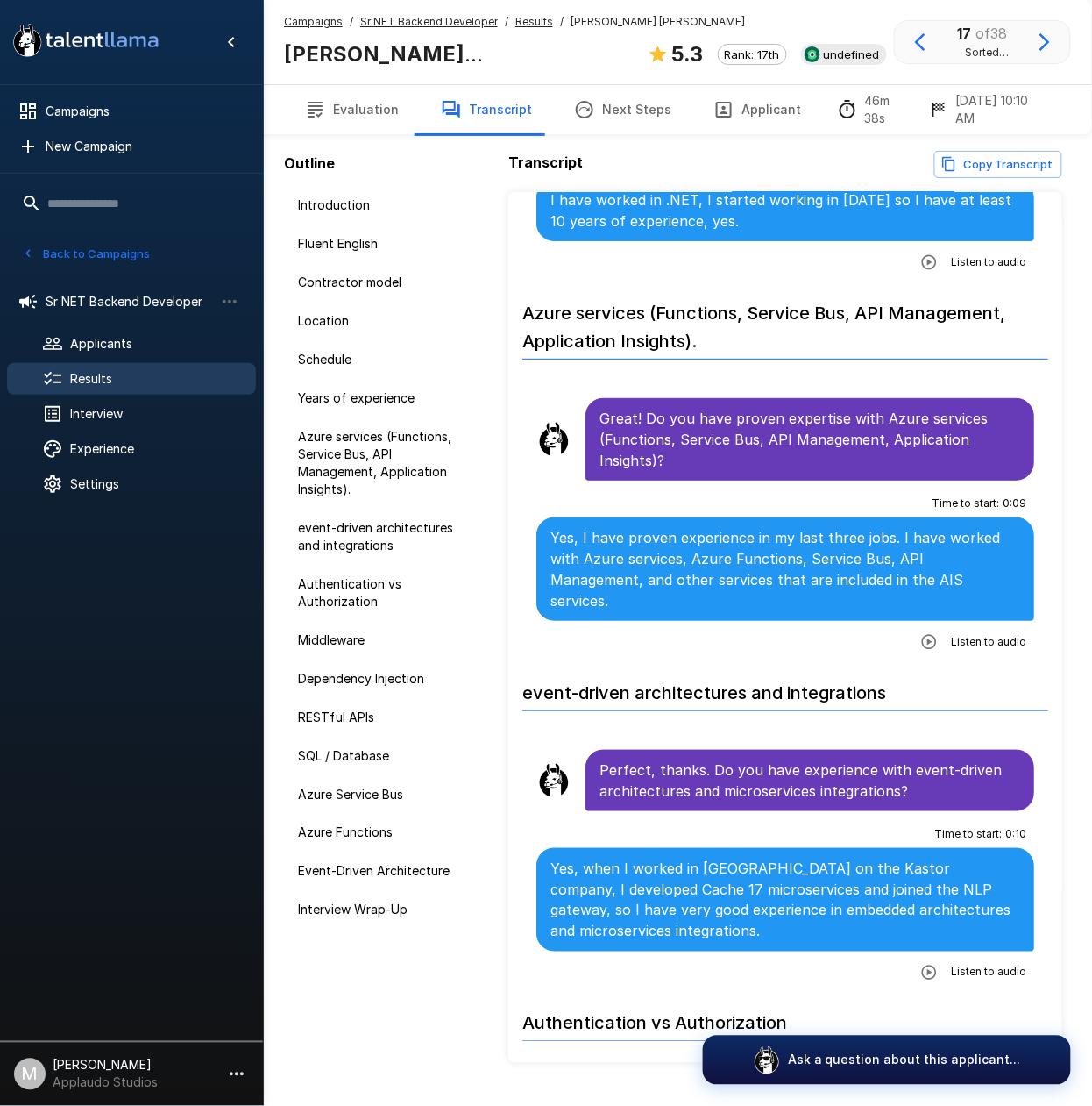
scroll to position [1403, 0]
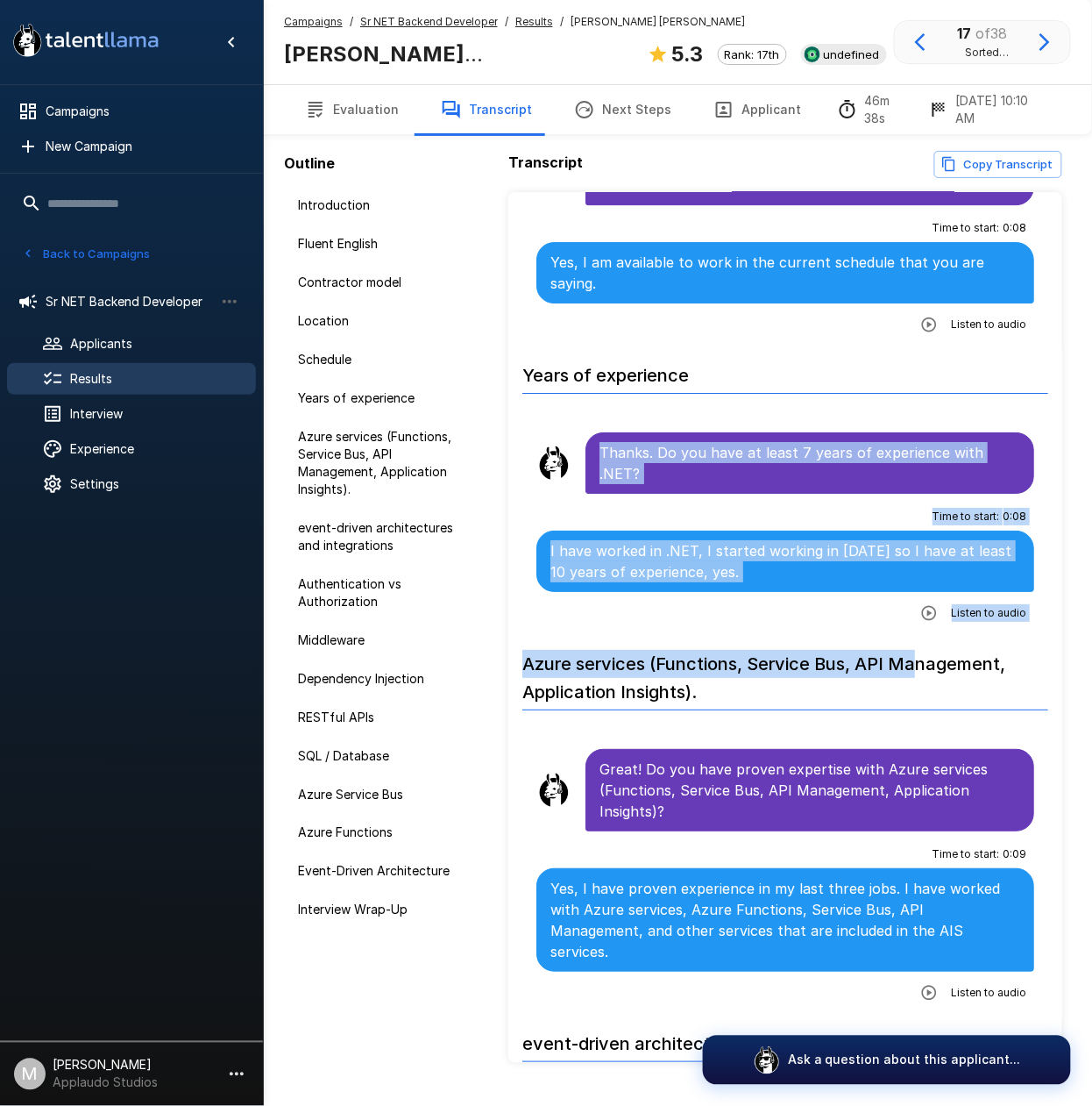
drag, startPoint x: 601, startPoint y: 393, endPoint x: 922, endPoint y: 576, distance: 369.5
click at [906, 531] on div "I have worked in .NET, I started working in [DATE] so I have at least 10 years …" at bounding box center [786, 562] width 498 height 61
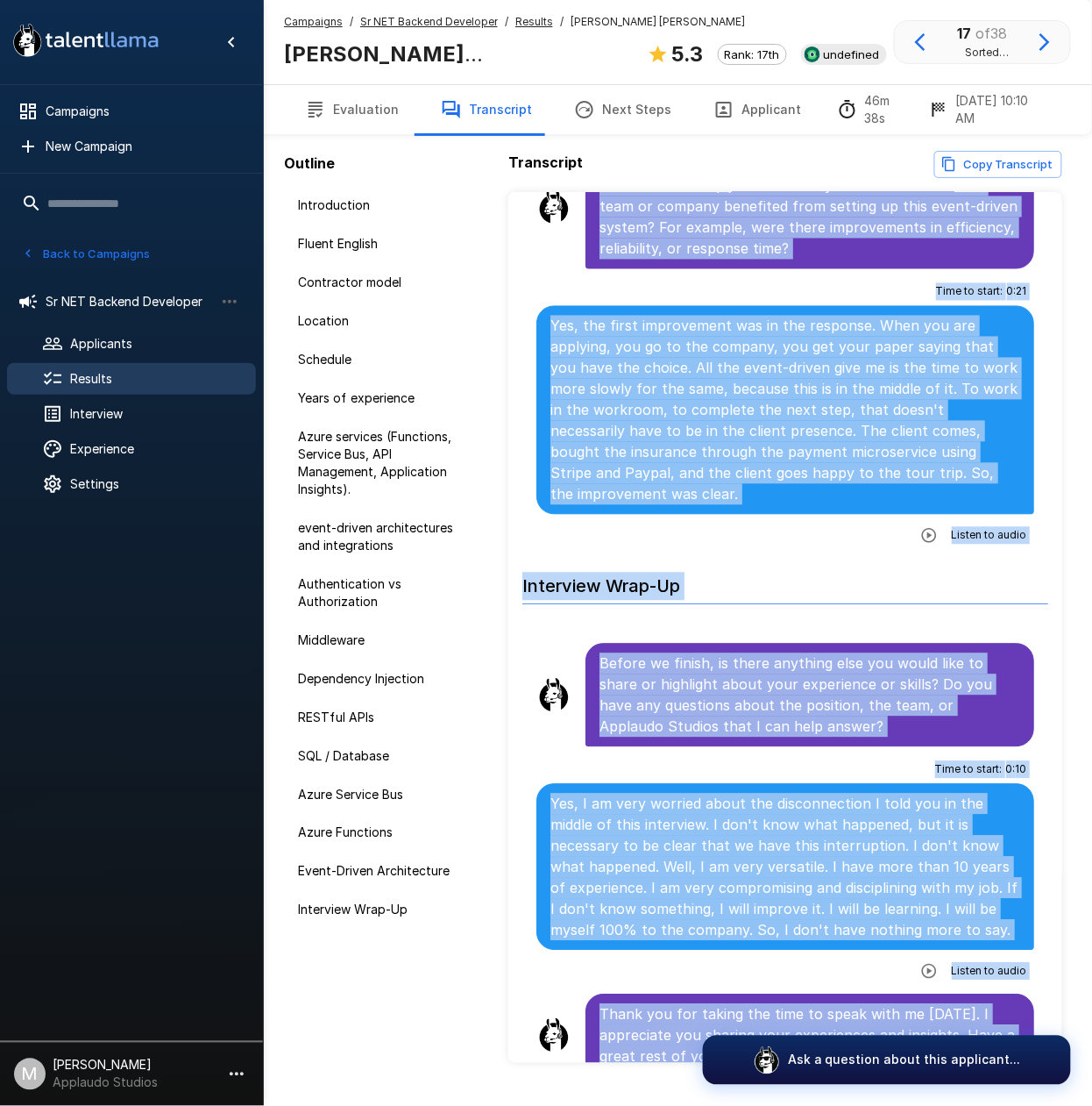
scroll to position [41, 0]
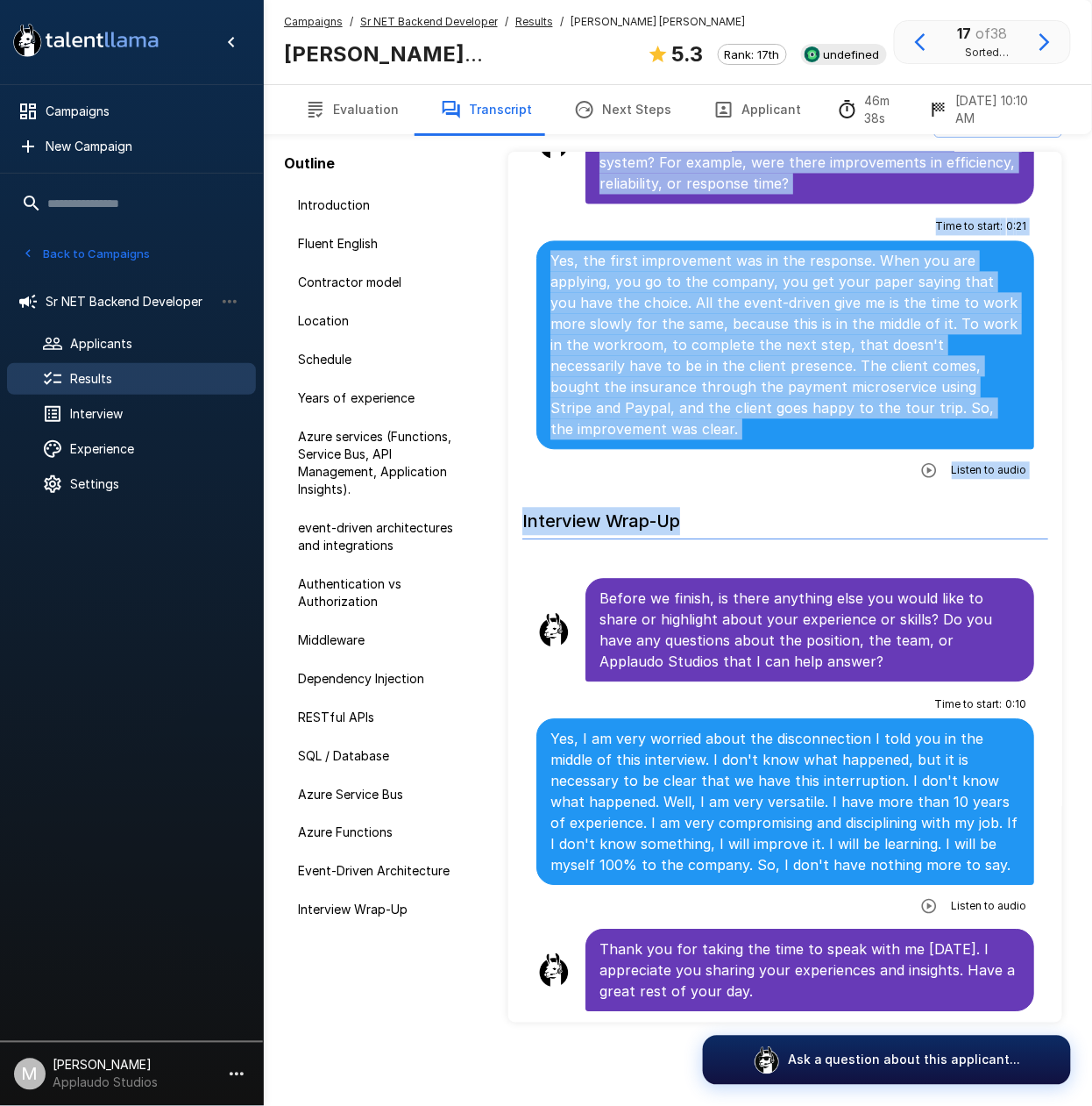
drag, startPoint x: 600, startPoint y: 400, endPoint x: 954, endPoint y: 507, distance: 369.8
click at [954, 507] on h6 "Interview Wrap-Up" at bounding box center [785, 516] width 526 height 46
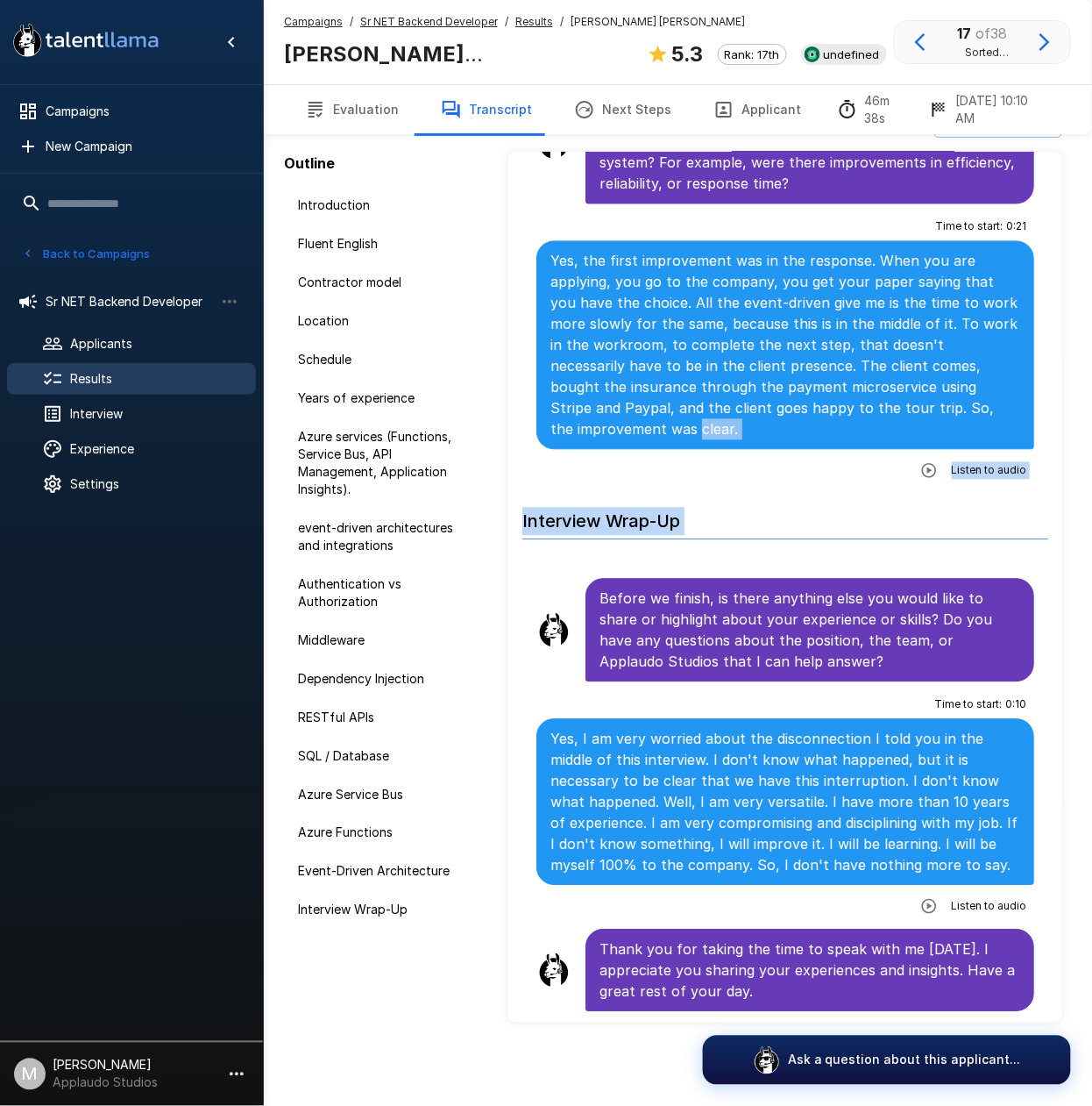
drag, startPoint x: 954, startPoint y: 507, endPoint x: 691, endPoint y: 423, distance: 276.1
click at [726, 430] on p "Yes, the first improvement was in the response. When you are applying, you go t…" at bounding box center [785, 346] width 470 height 190
click at [735, 426] on p "Yes, the first improvement was in the response. When you are applying, you go t…" at bounding box center [785, 346] width 470 height 190
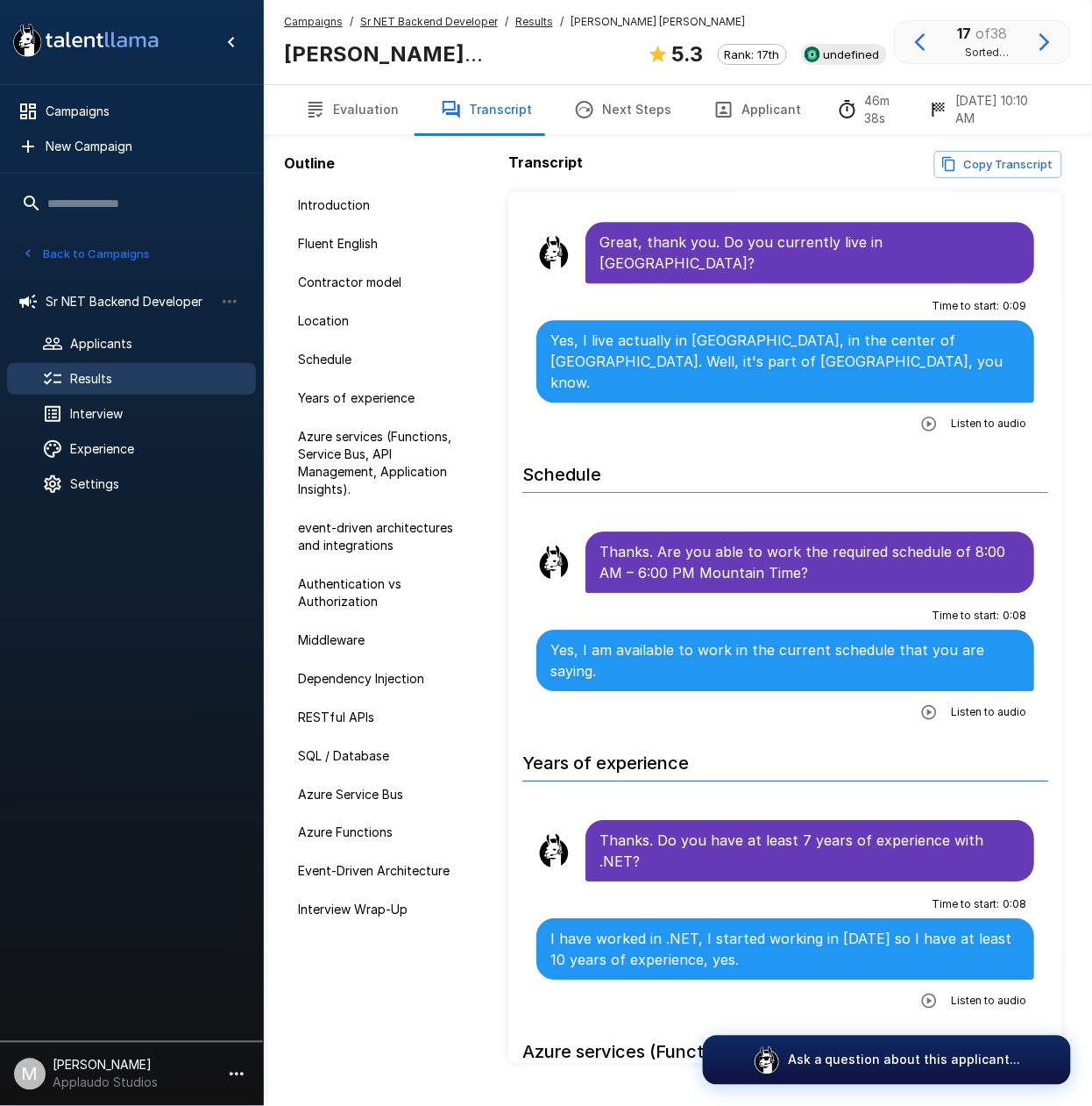
scroll to position [1180, 0]
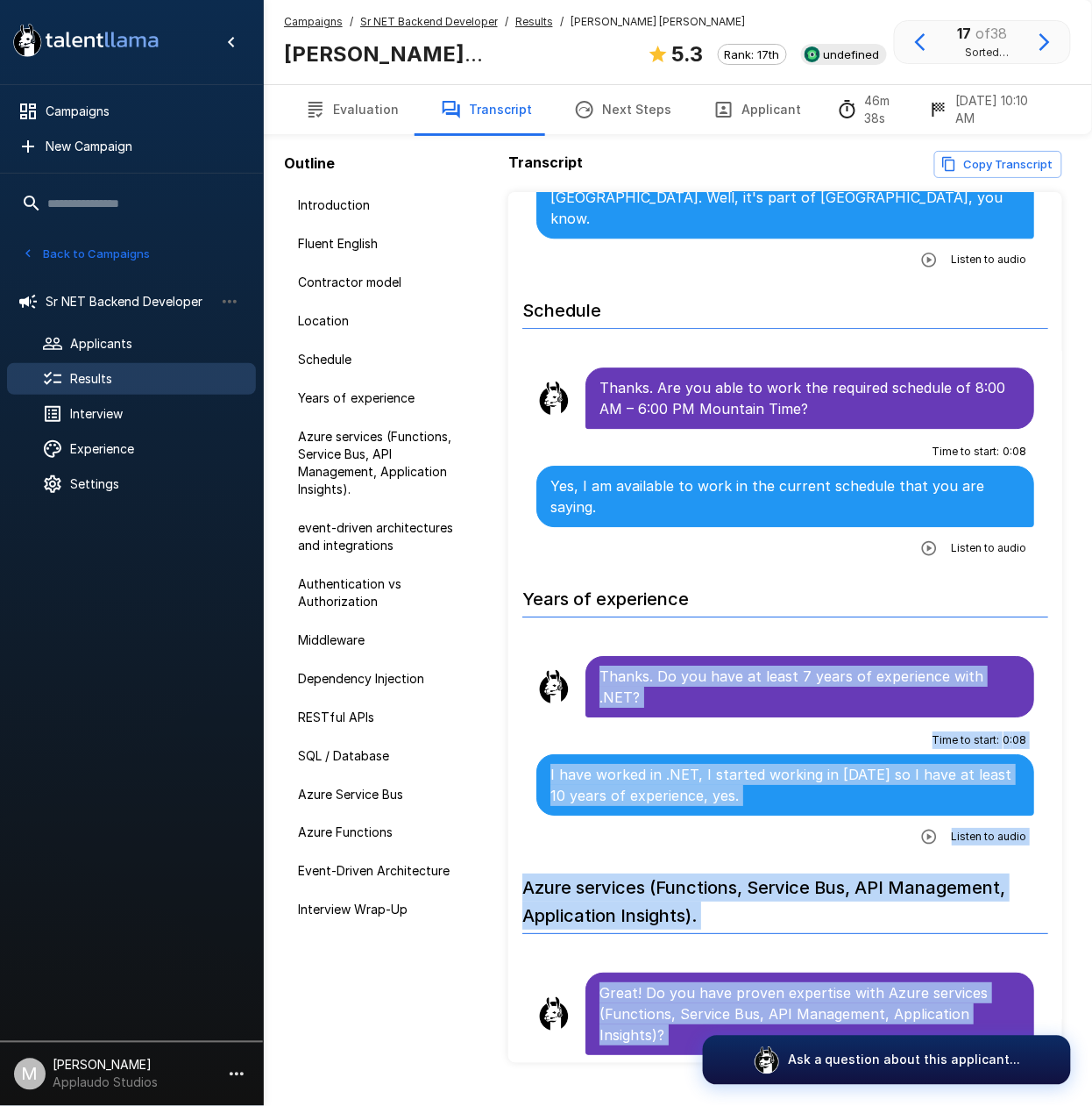
drag, startPoint x: 735, startPoint y: 426, endPoint x: 601, endPoint y: 607, distance: 225.2
click at [108, 379] on span "Results" at bounding box center [156, 378] width 171 height 17
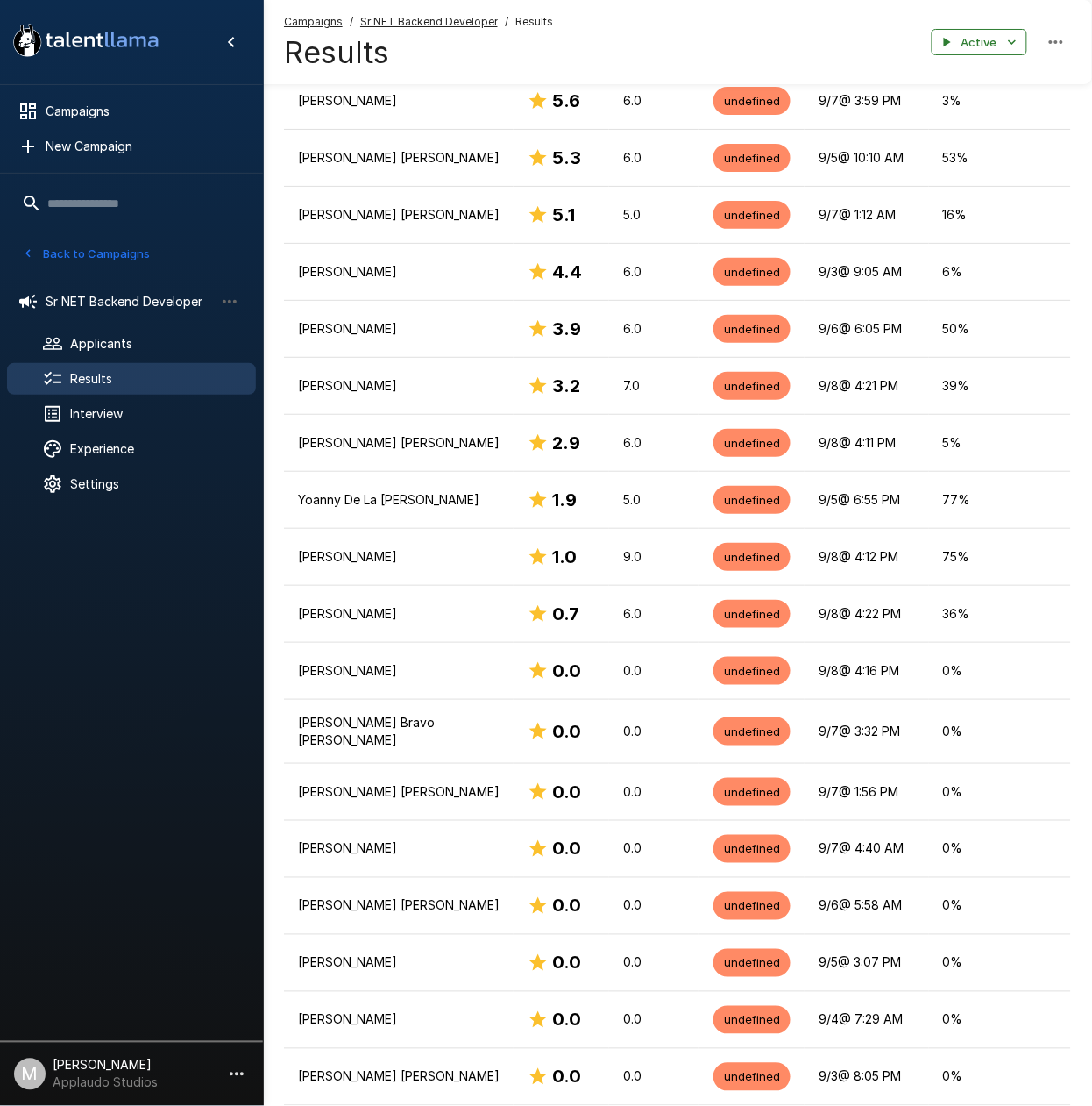
scroll to position [1242, 0]
